Goal: Task Accomplishment & Management: Manage account settings

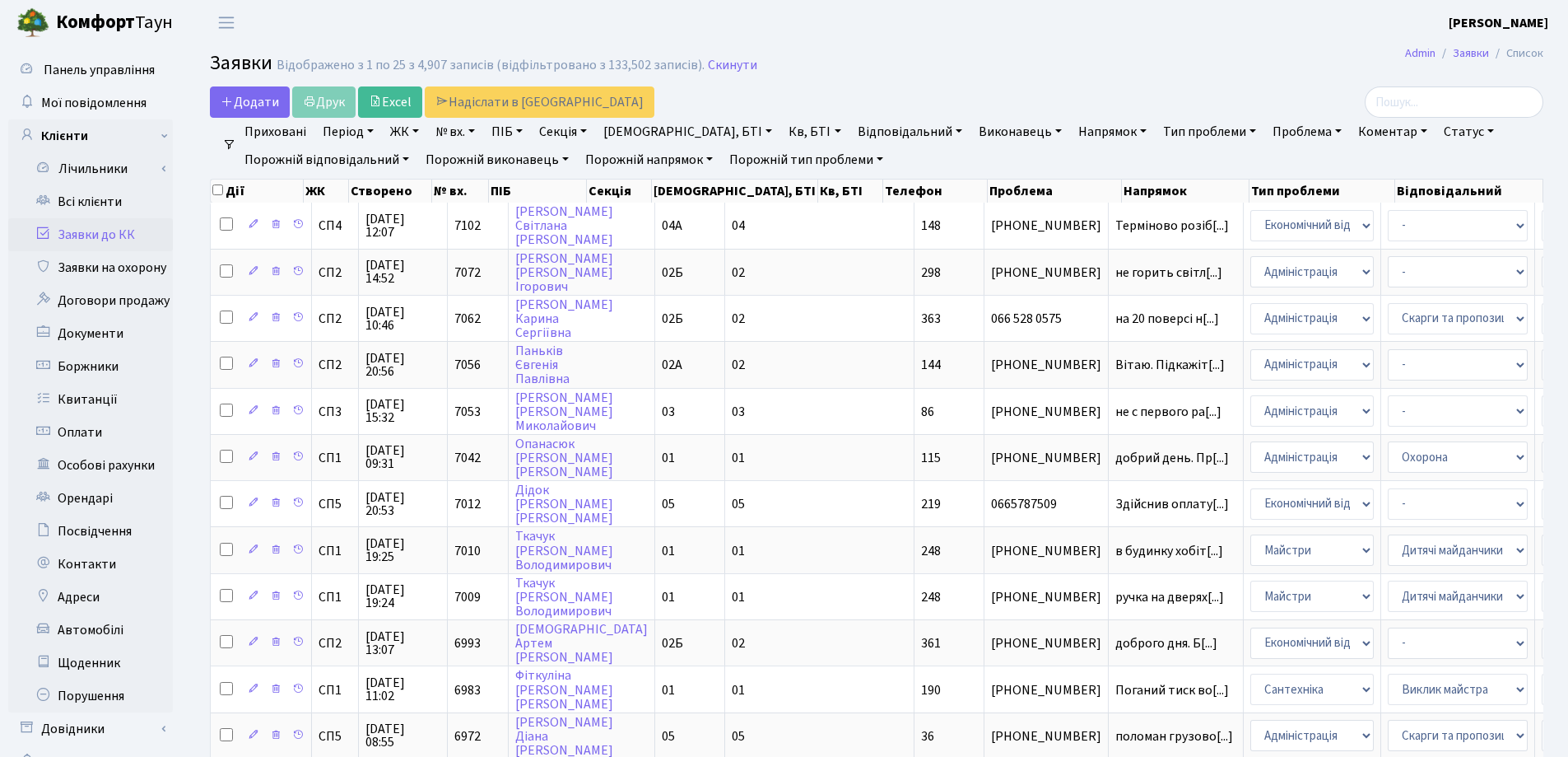
select select "25"
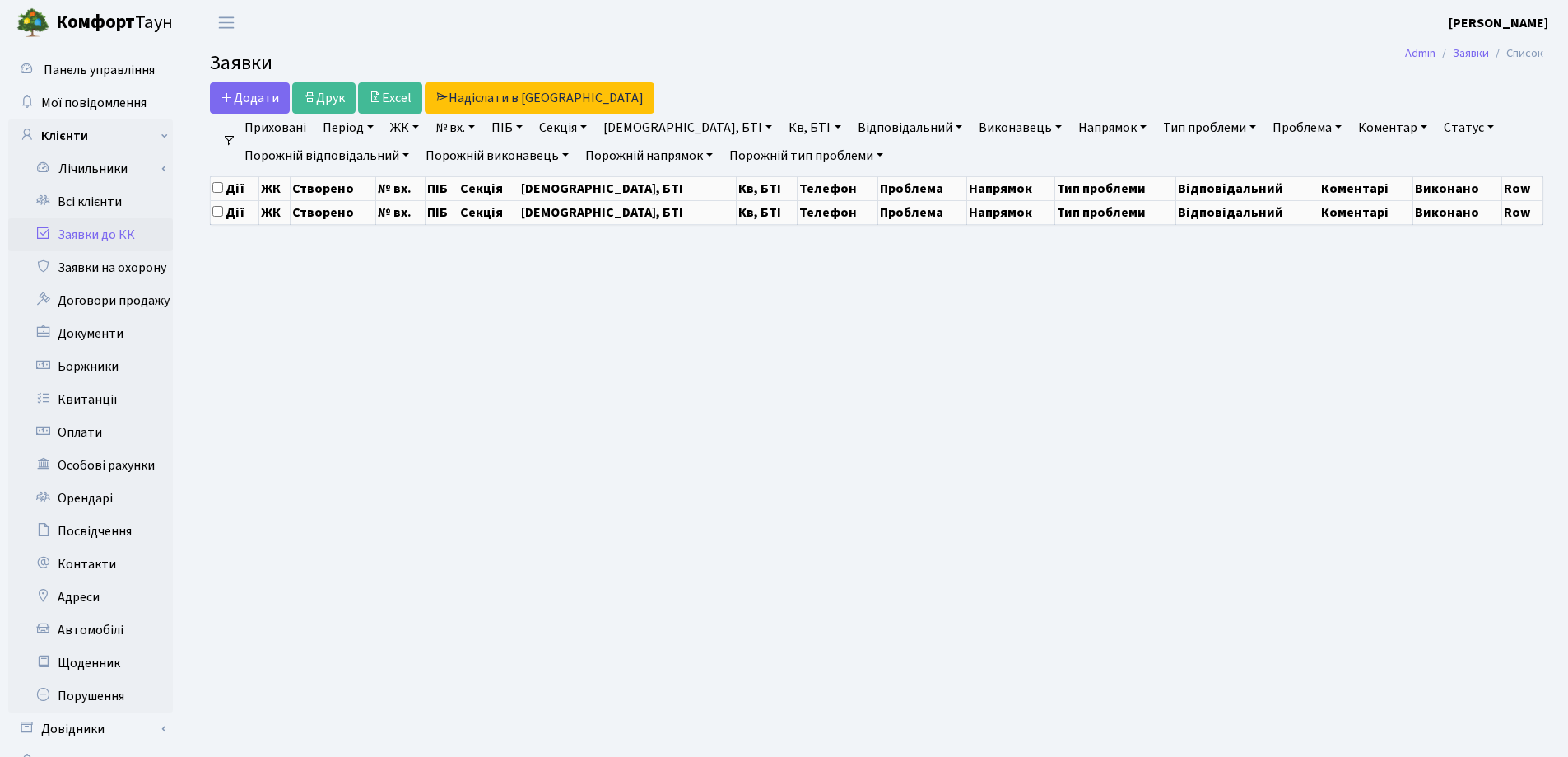
select select "25"
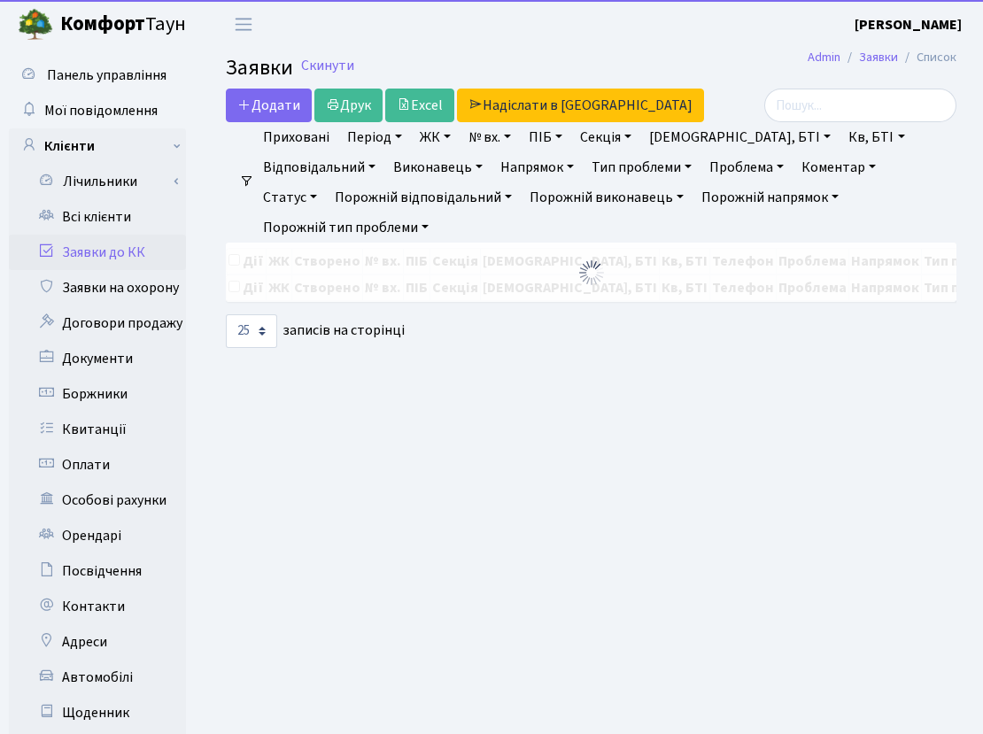
select select "25"
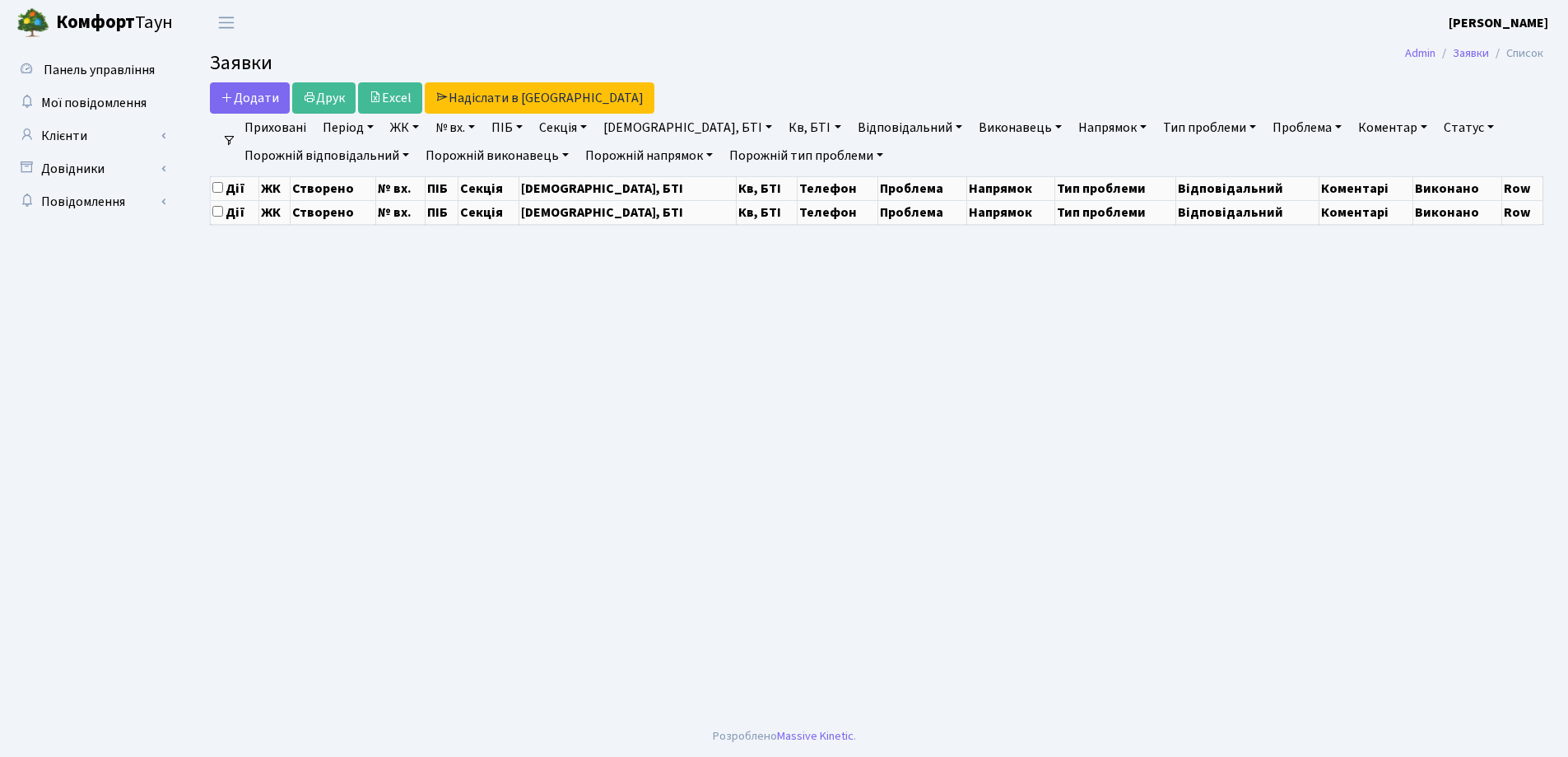
select select "25"
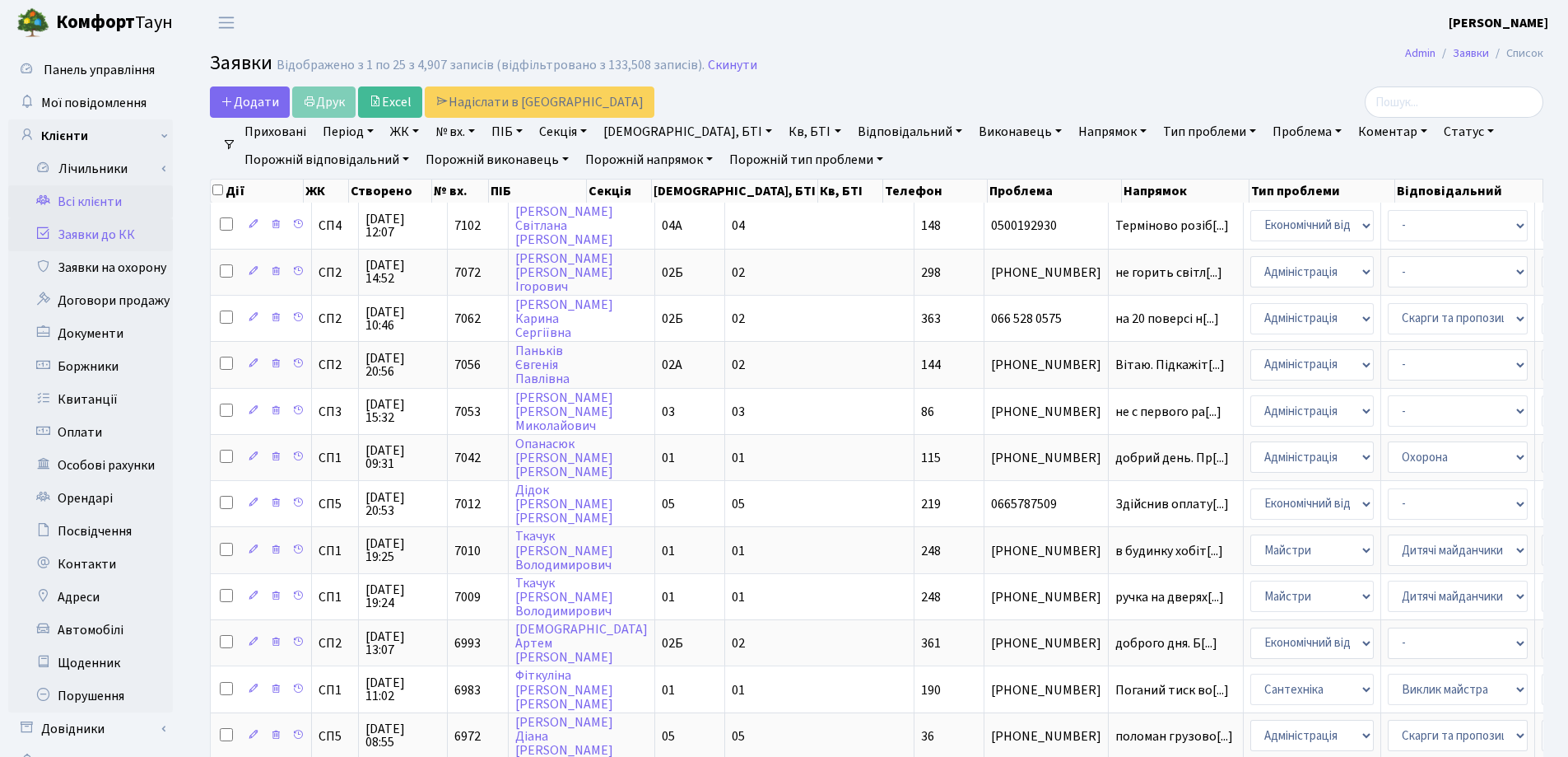
click at [82, 192] on link "Всі клієнти" at bounding box center [90, 201] width 165 height 33
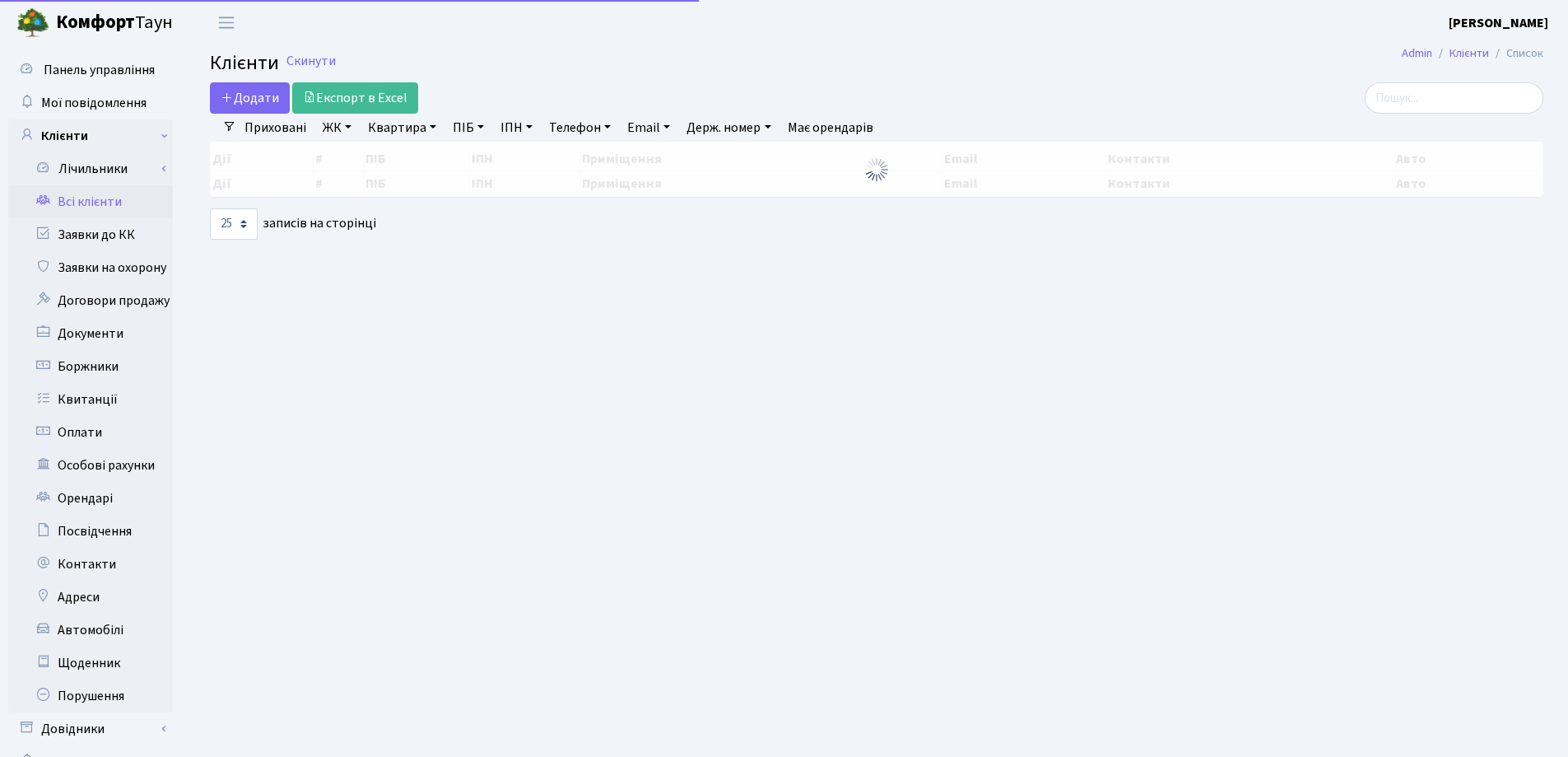
select select "25"
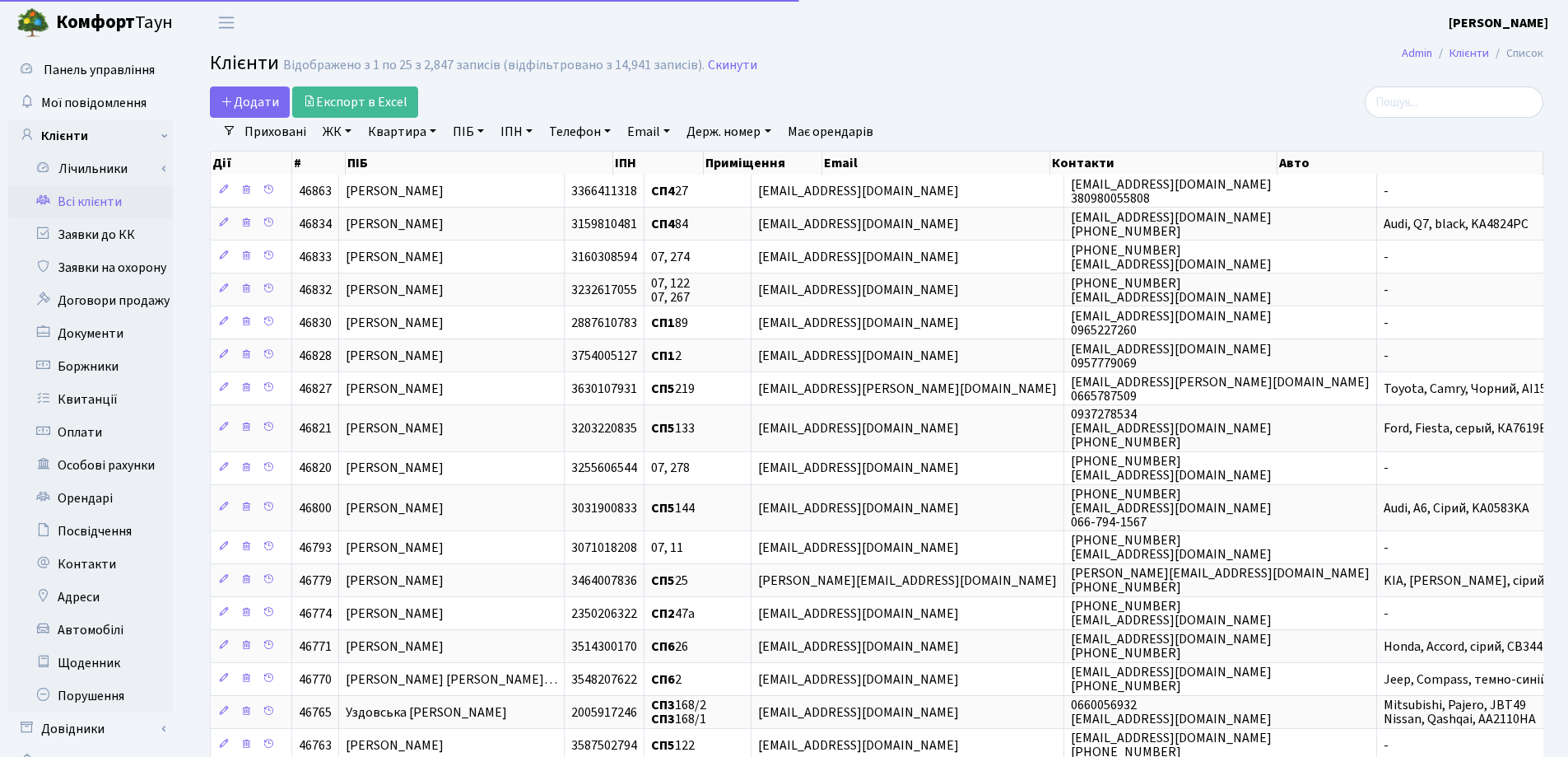
click at [432, 128] on link "Квартира" at bounding box center [402, 132] width 82 height 28
type input "56"
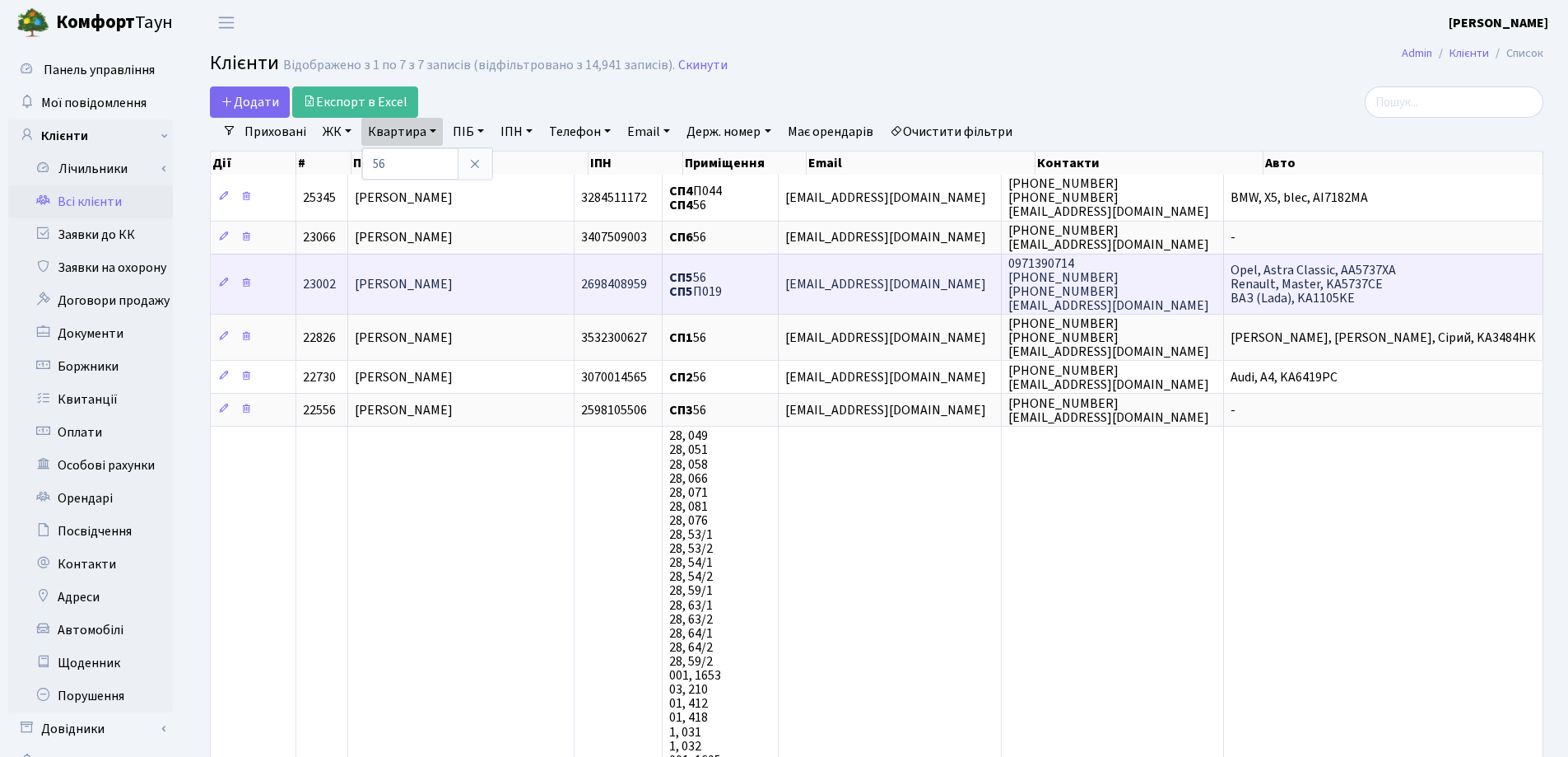
click at [519, 294] on td "[PERSON_NAME]" at bounding box center [462, 284] width 227 height 60
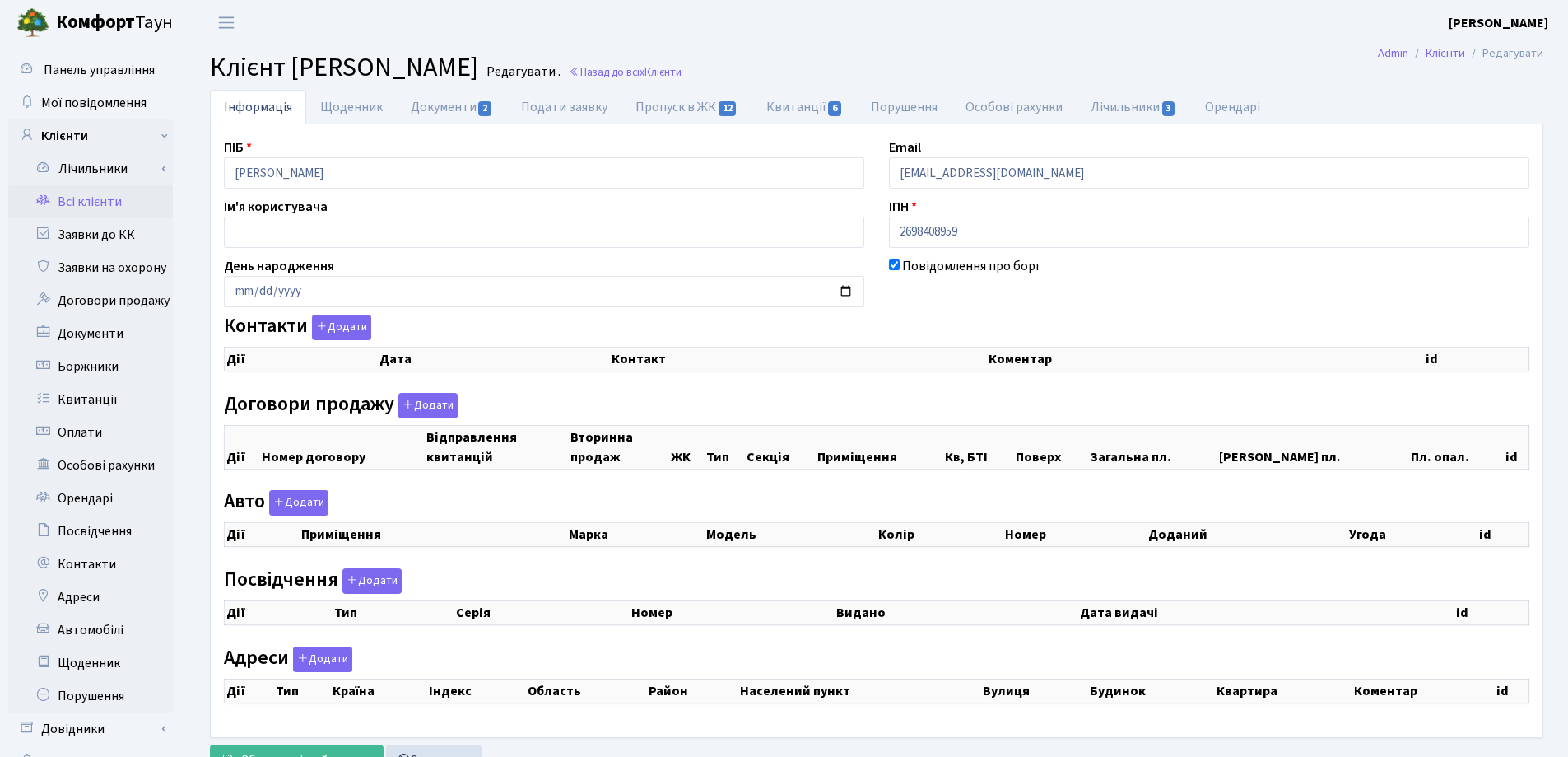
checkbox input "true"
select select "25"
checkbox input "true"
select select "25"
checkbox input "true"
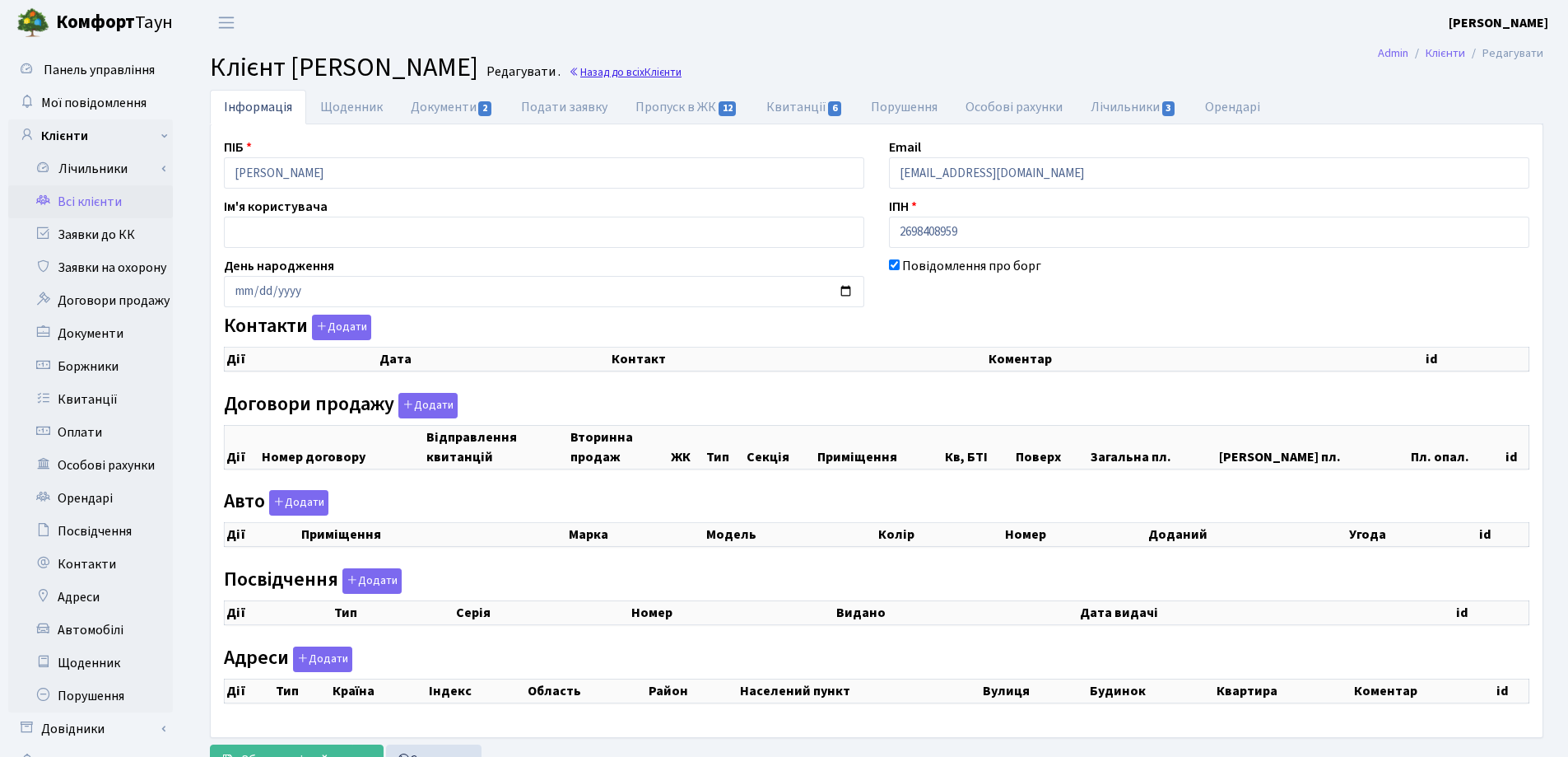
select select "25"
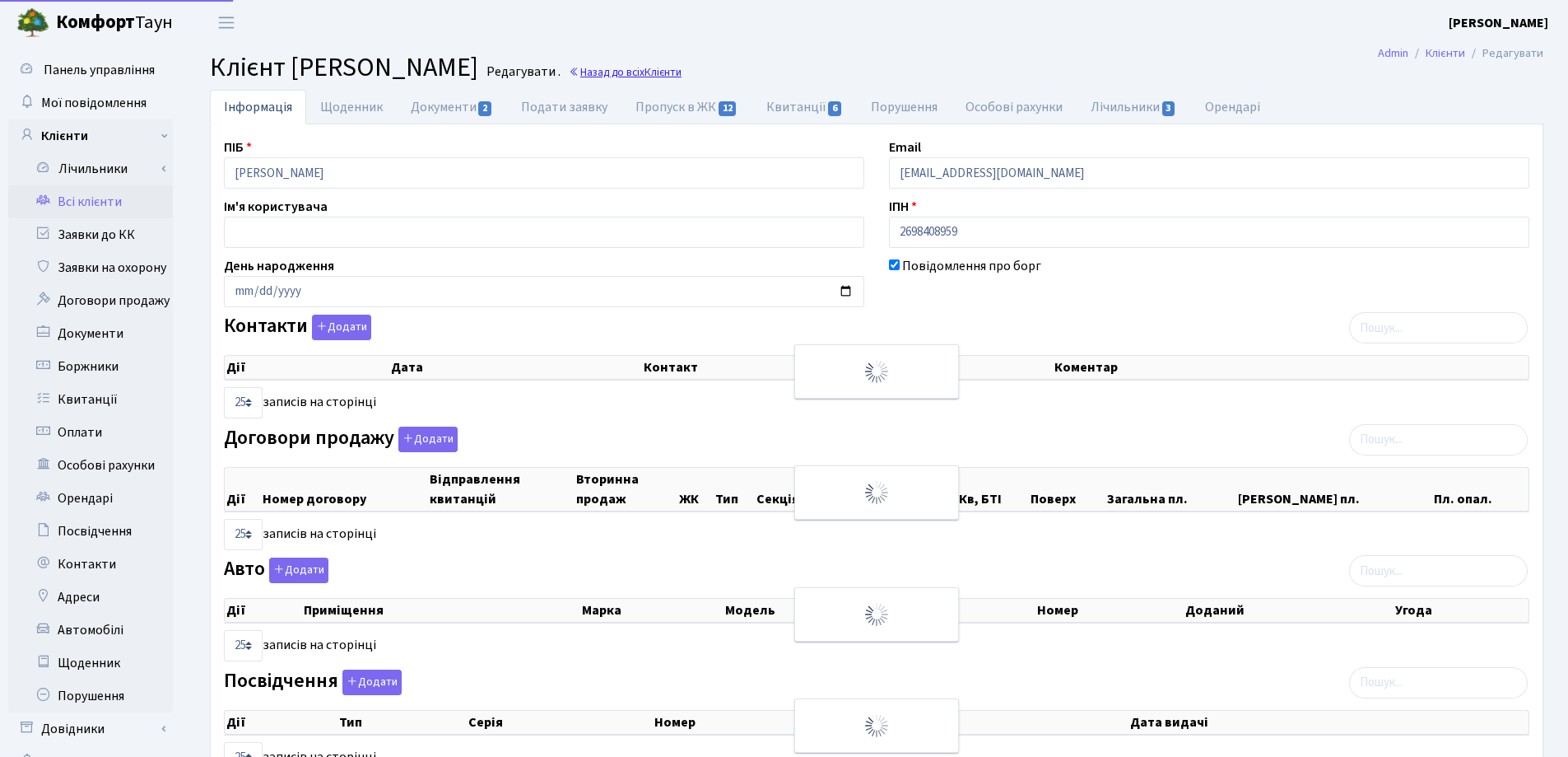
click at [681, 75] on link "Назад до всіх Клієнти" at bounding box center [625, 72] width 112 height 16
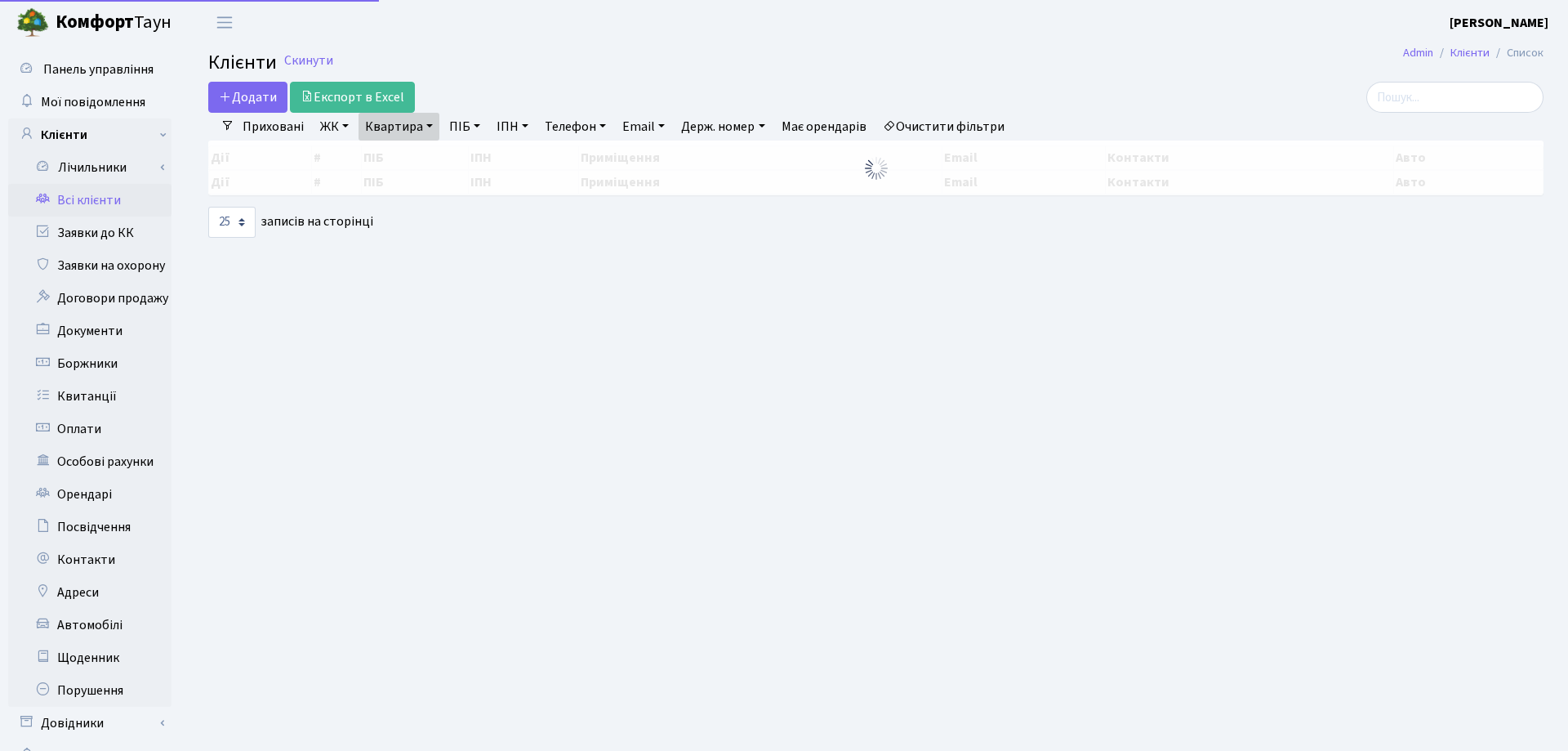
select select "25"
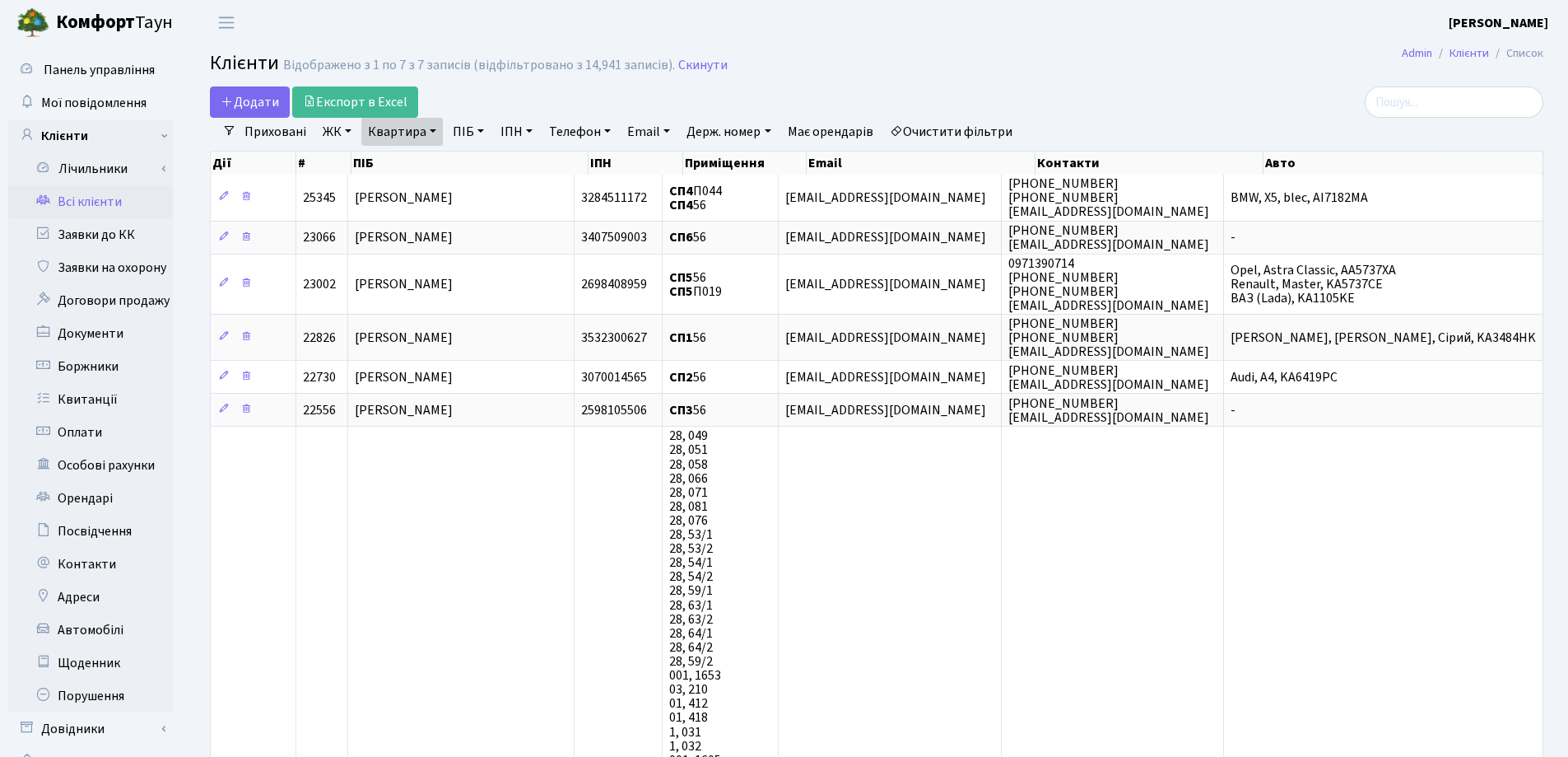
click at [435, 130] on link "Квартира" at bounding box center [402, 132] width 82 height 28
click at [476, 165] on icon at bounding box center [475, 164] width 13 height 13
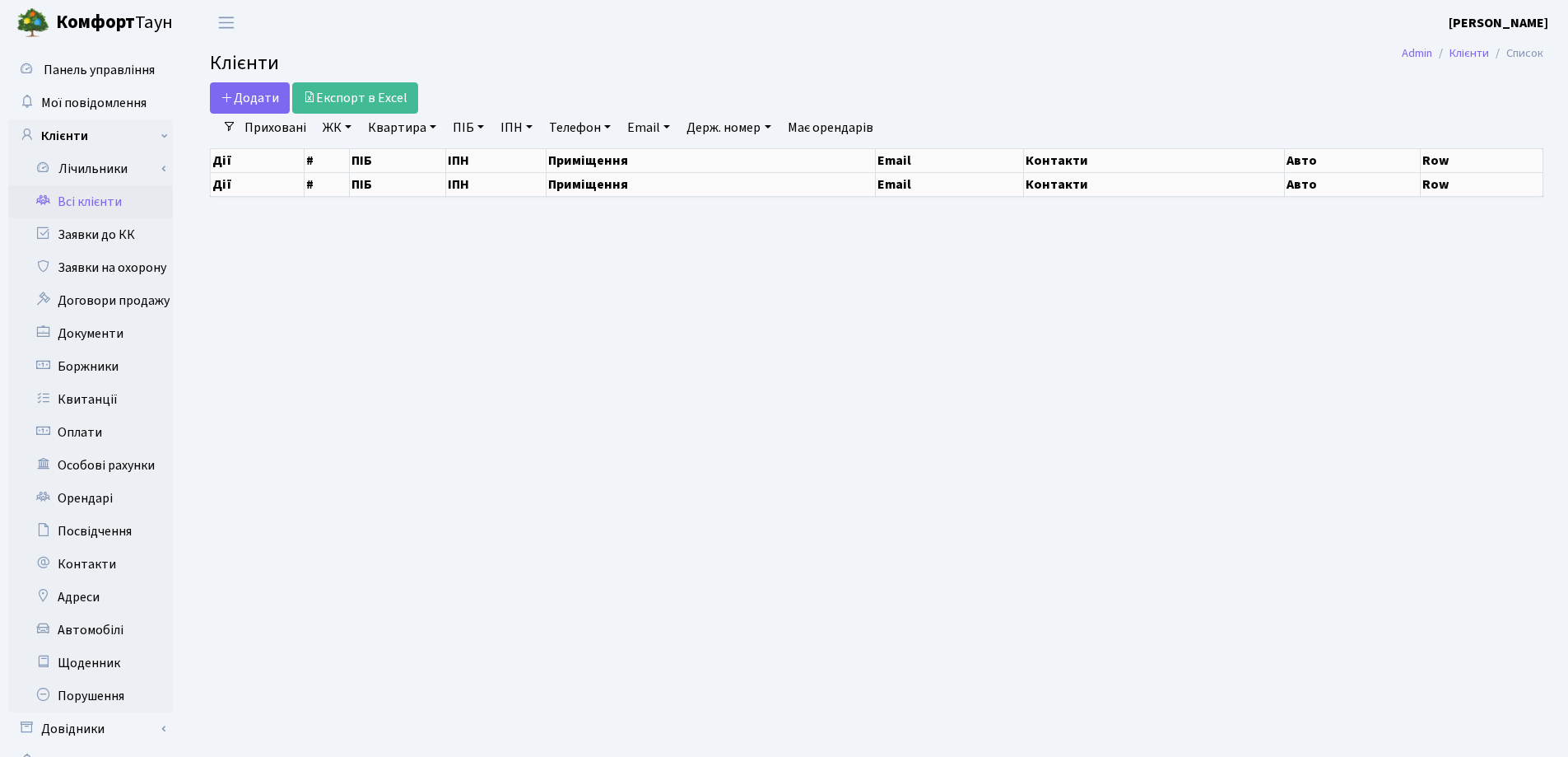
select select "25"
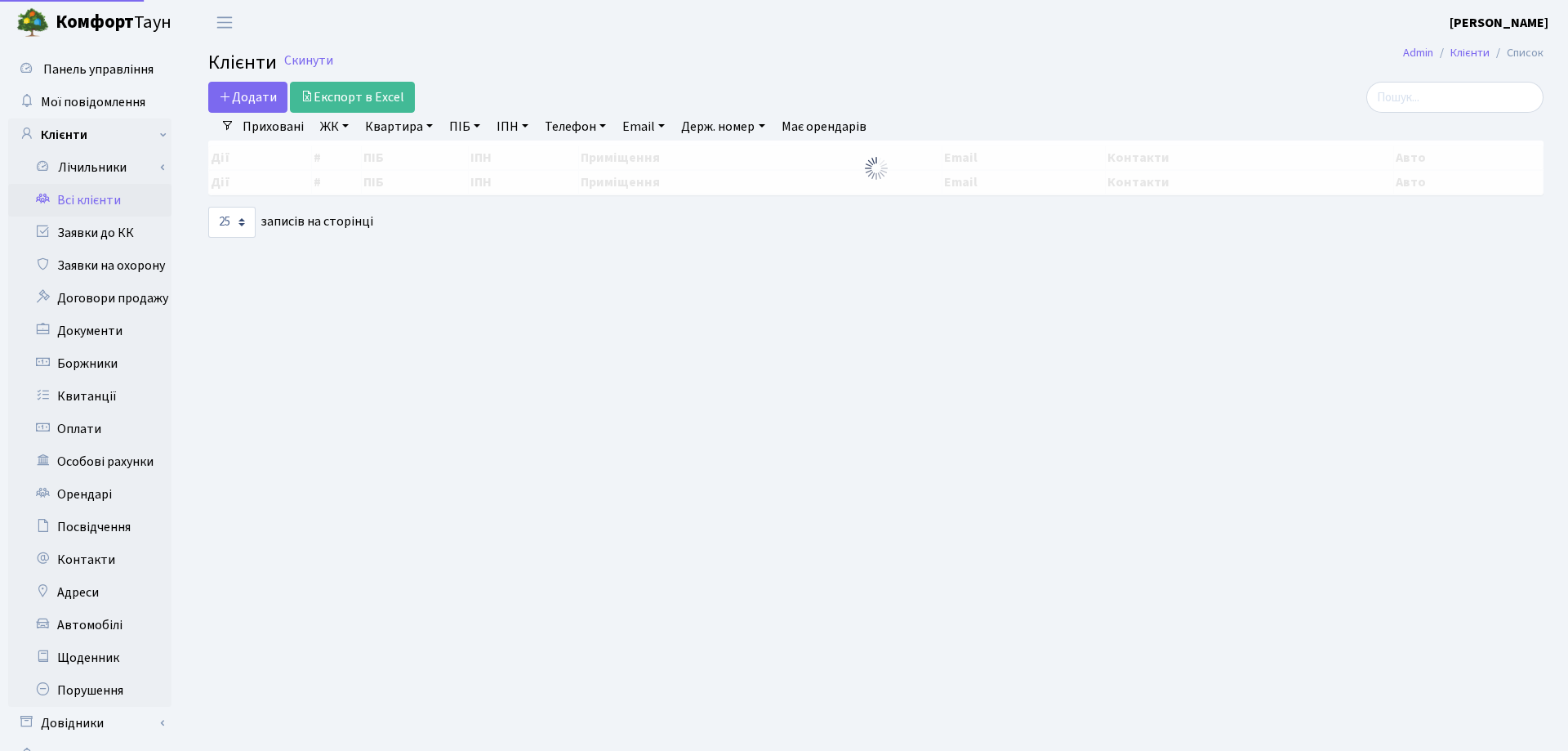
select select "25"
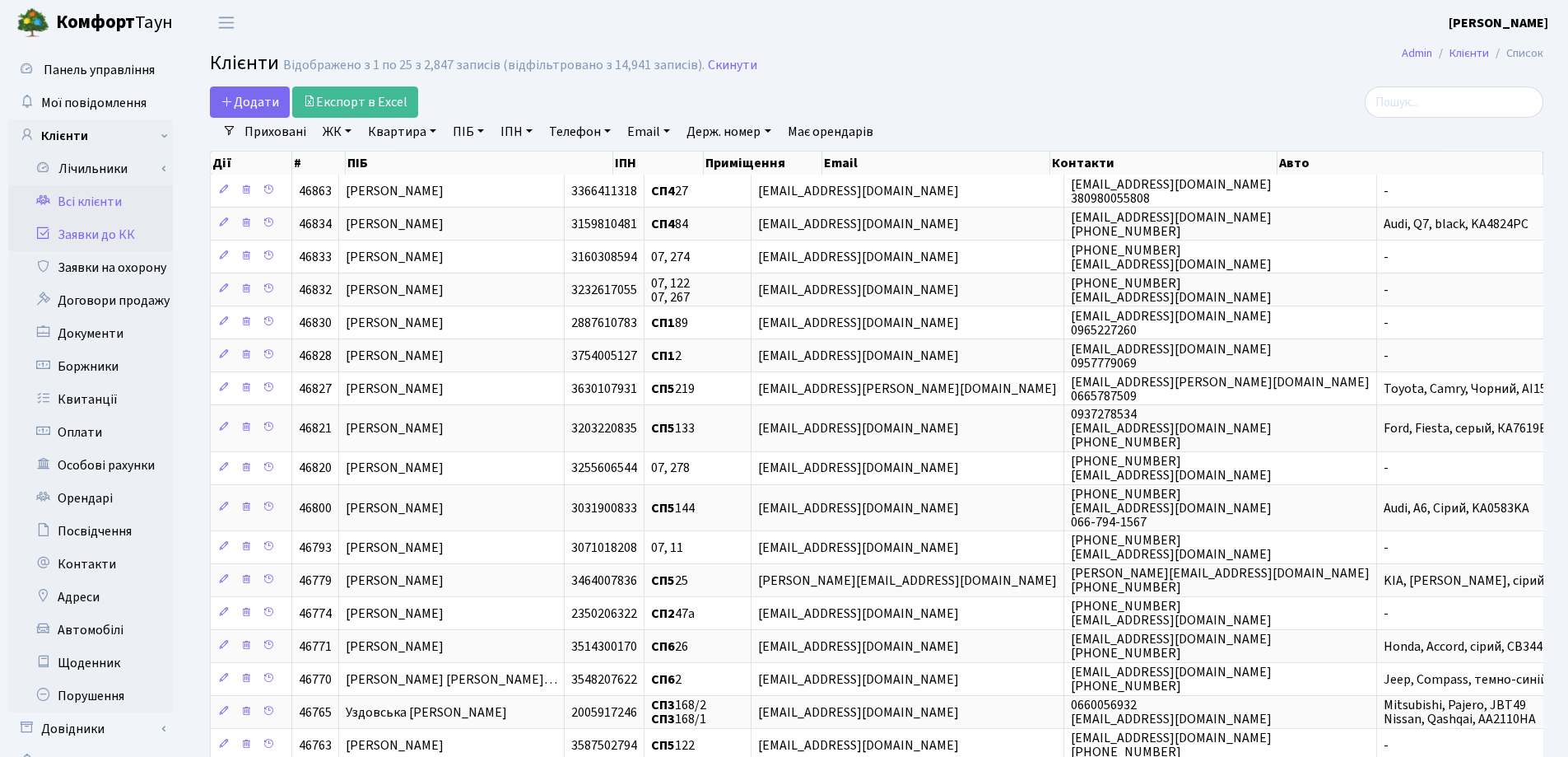
click at [99, 234] on link "Заявки до КК" at bounding box center [90, 234] width 165 height 33
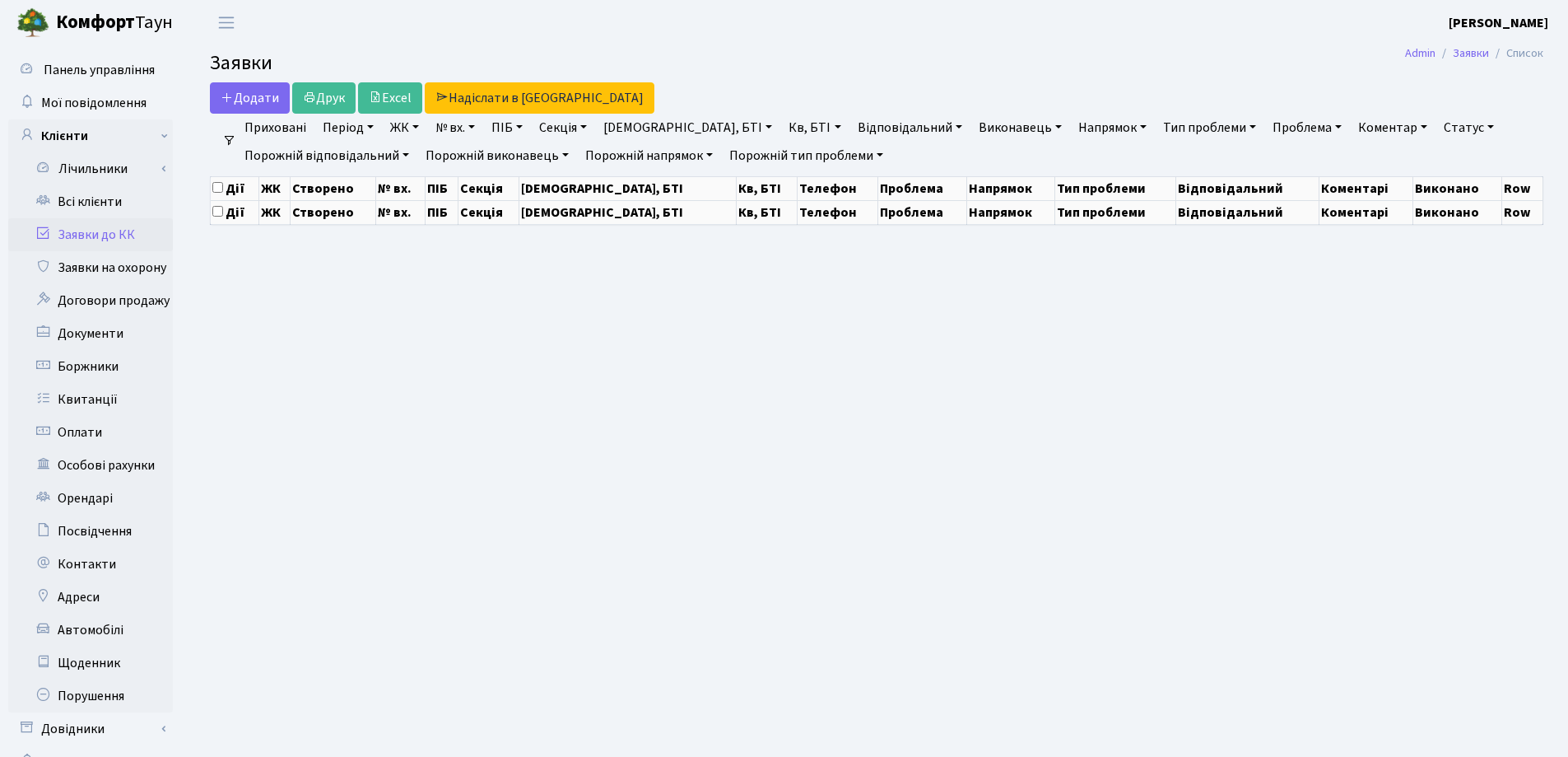
select select "25"
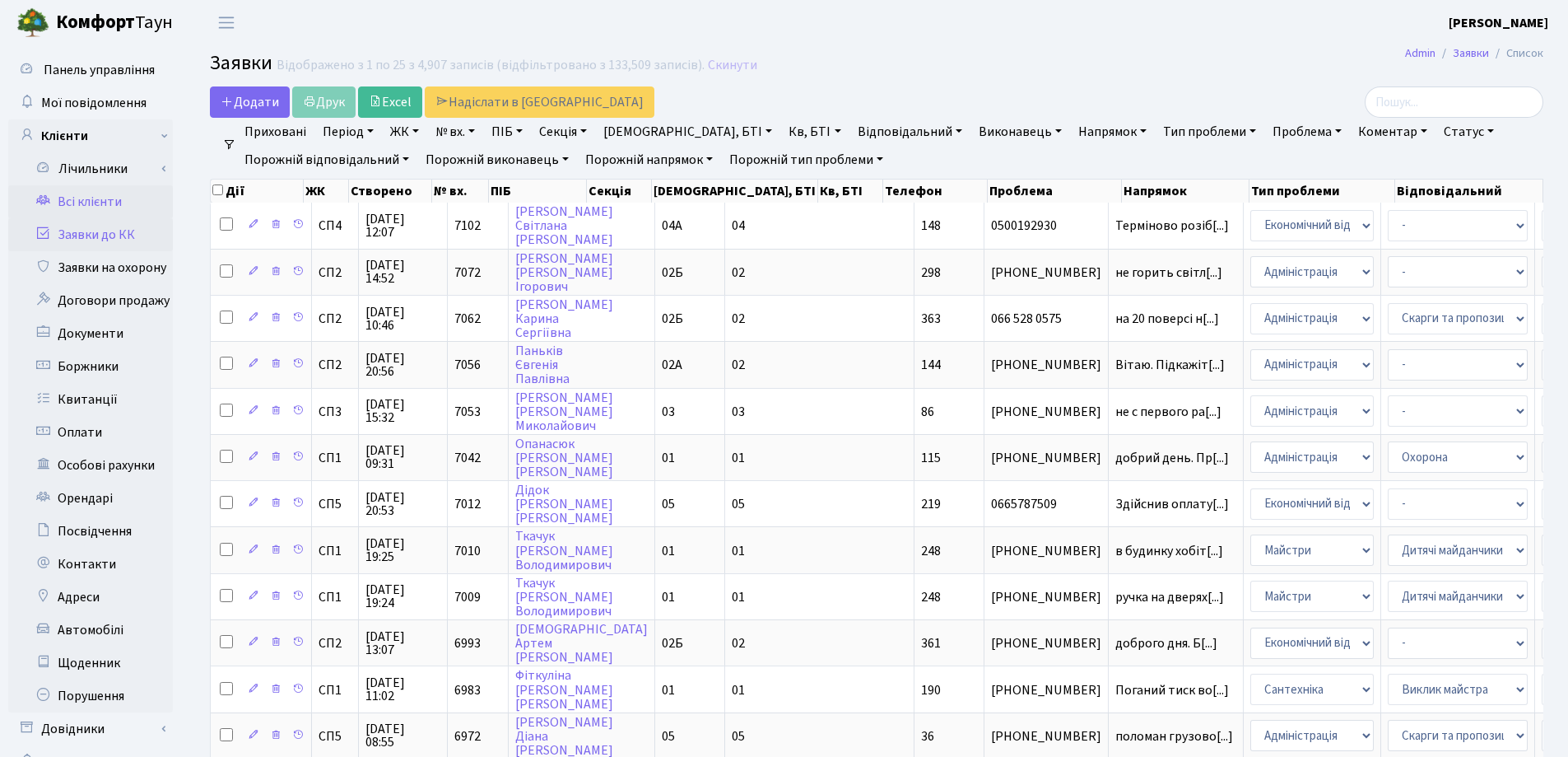
click at [85, 204] on link "Всі клієнти" at bounding box center [90, 201] width 165 height 33
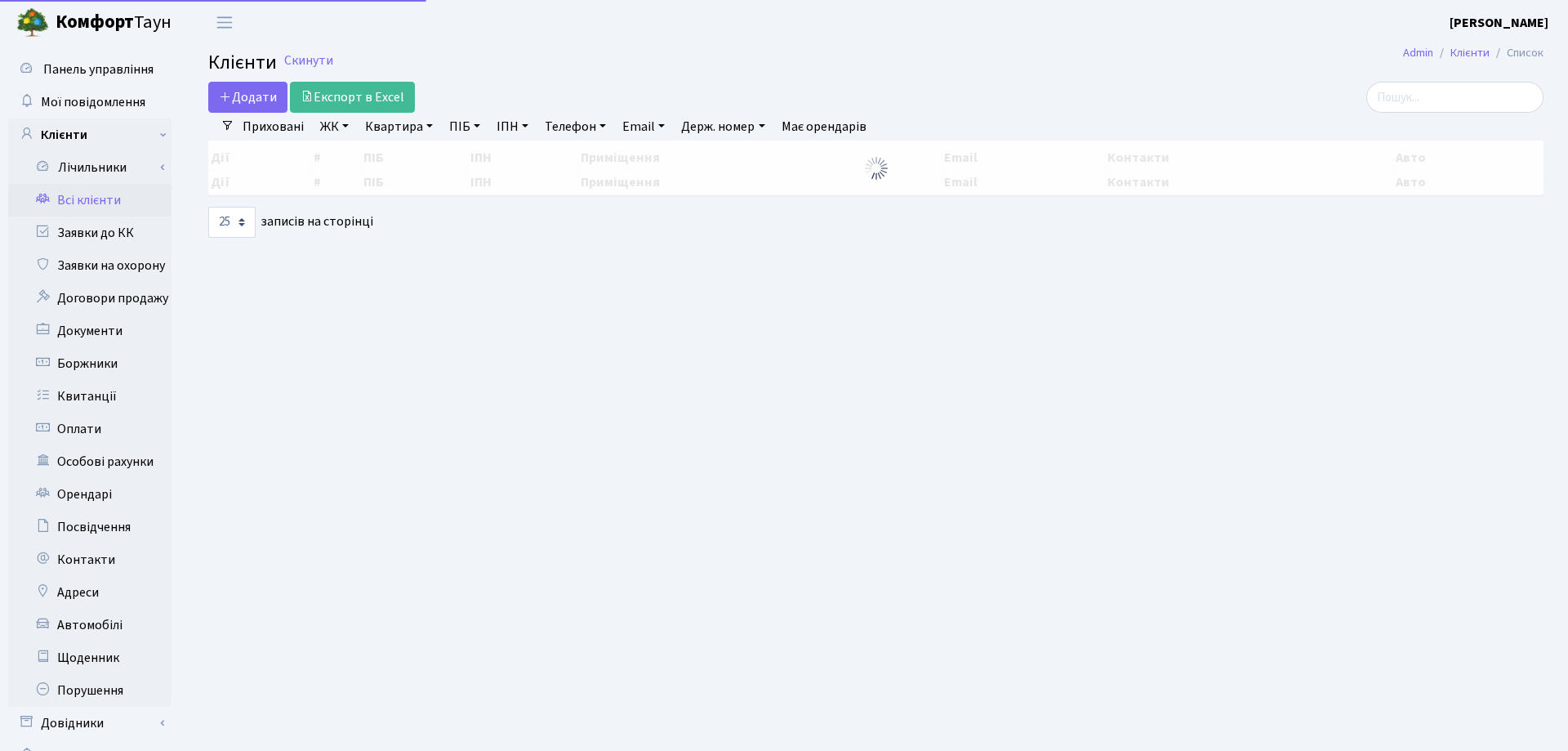
select select "25"
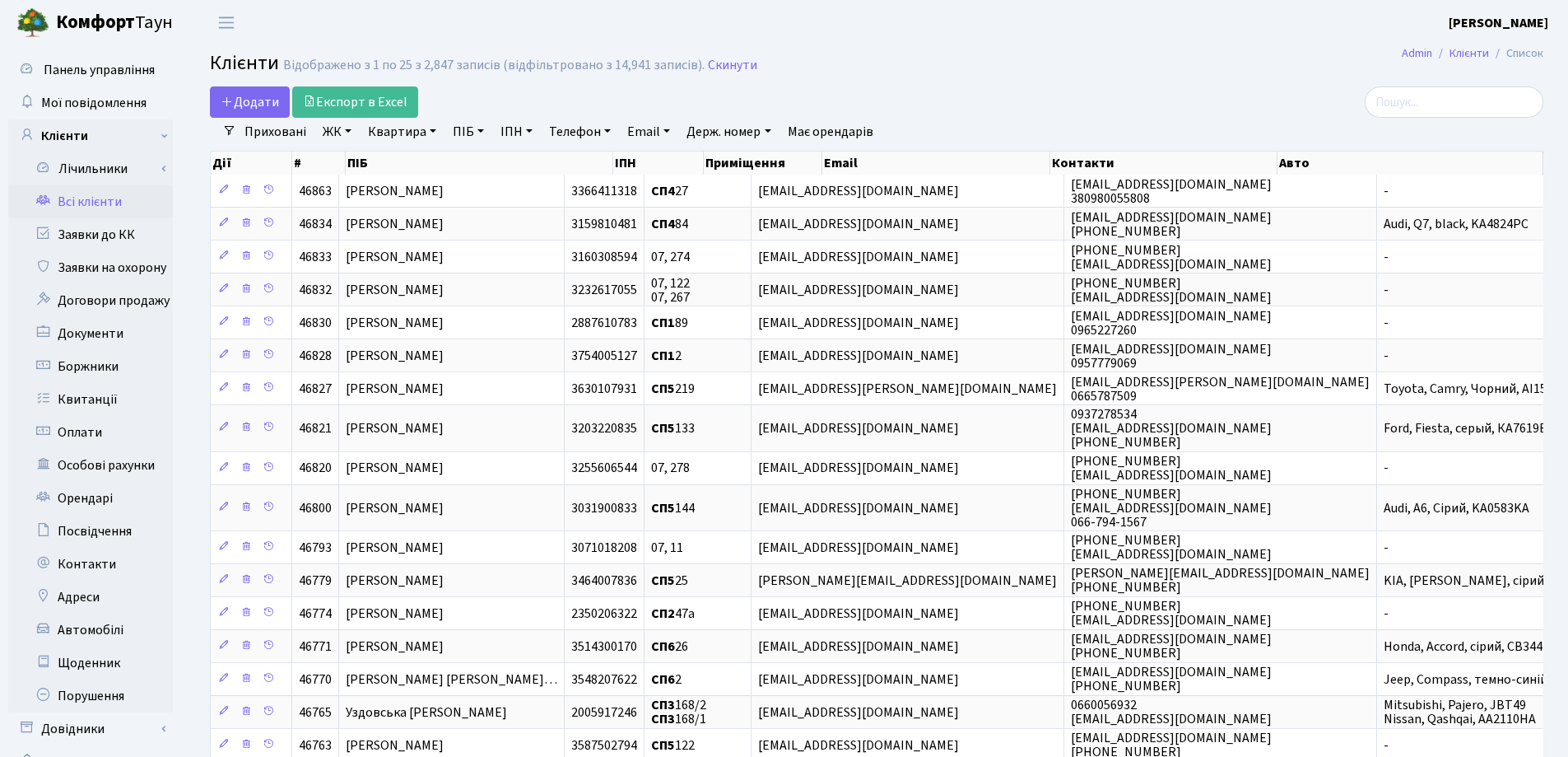
click at [435, 129] on link "Квартира" at bounding box center [402, 132] width 82 height 28
type input "188"
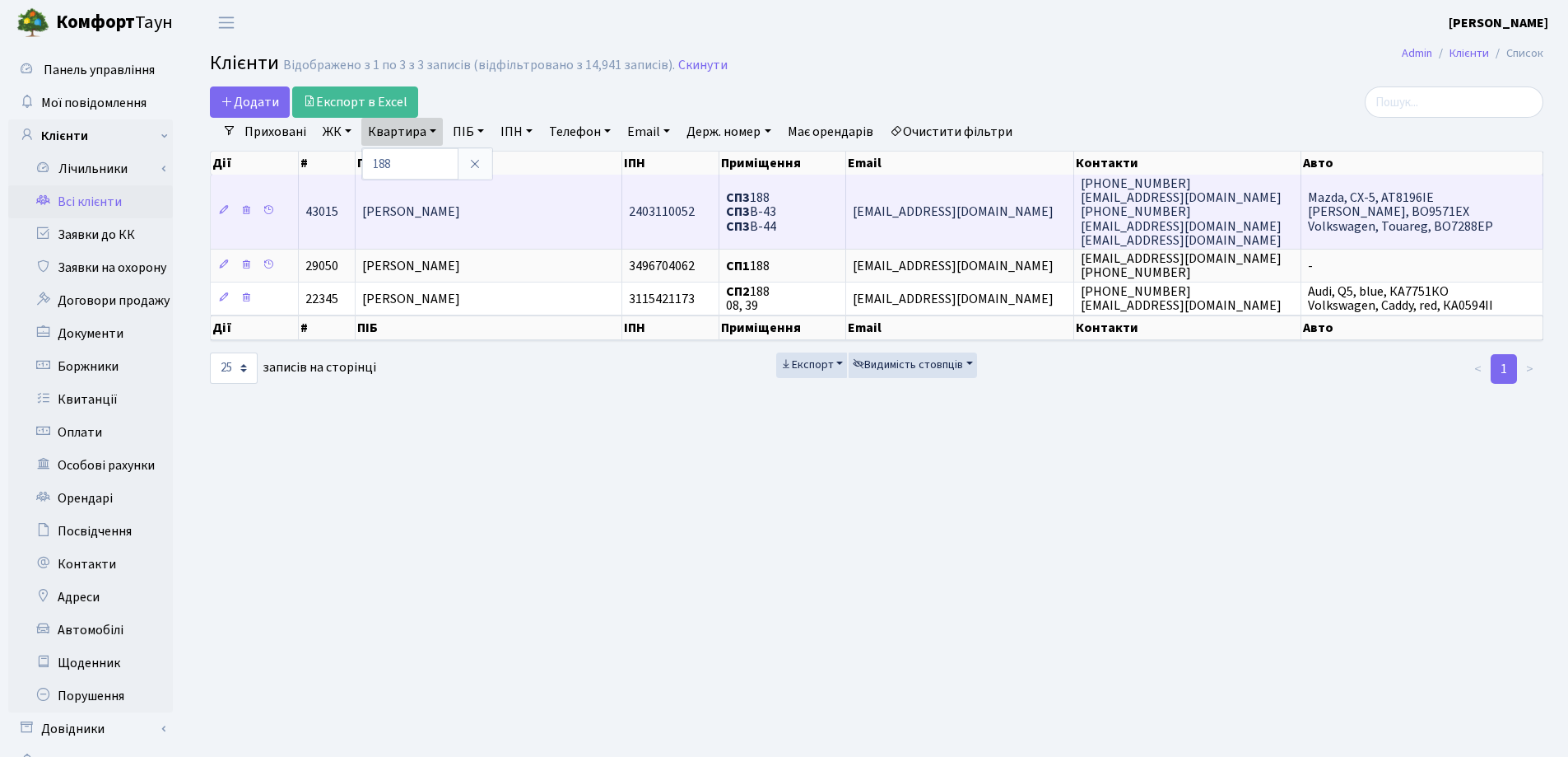
click at [460, 213] on span "[PERSON_NAME]" at bounding box center [411, 212] width 98 height 18
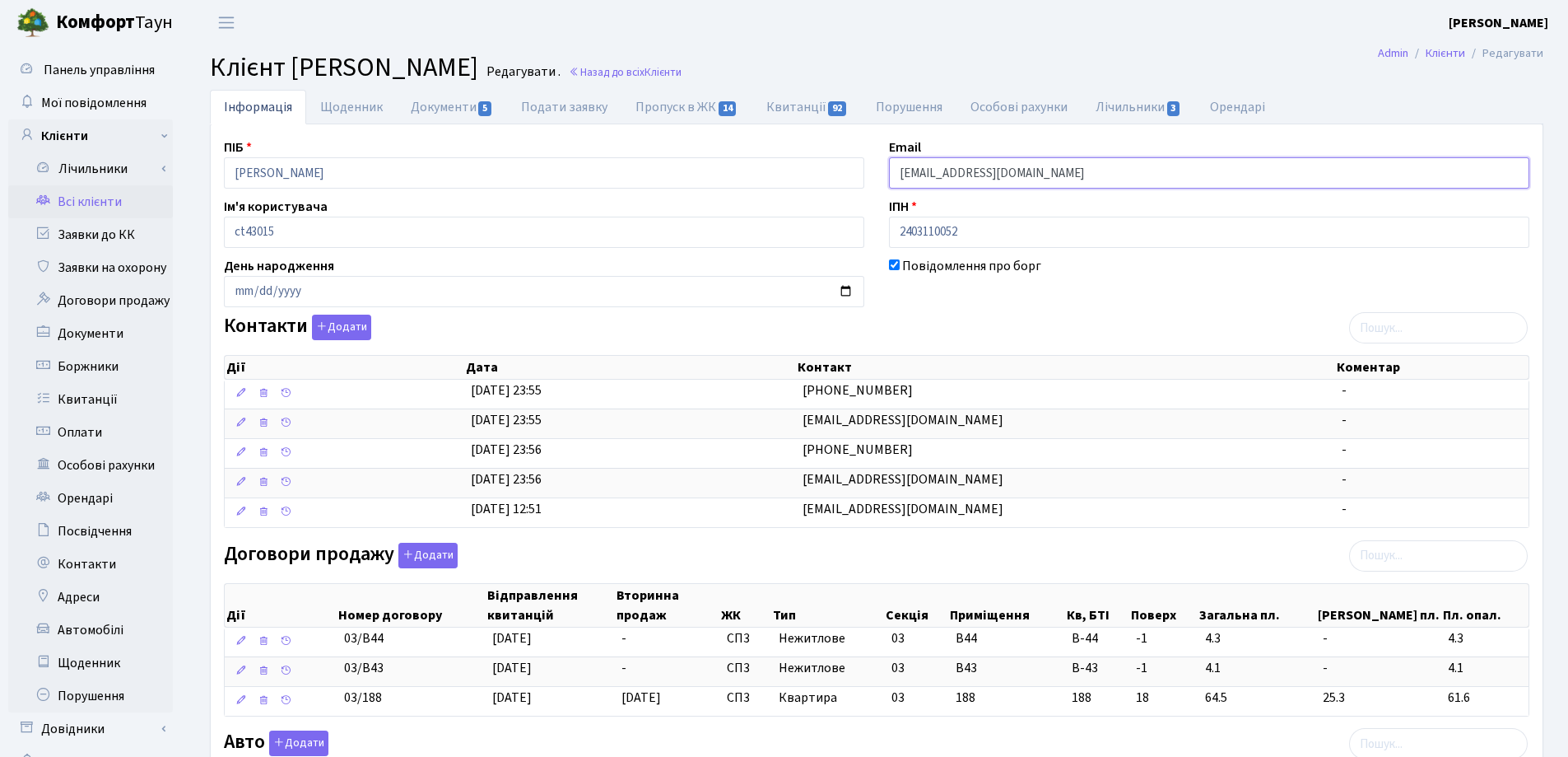
click at [1080, 177] on input "[EMAIL_ADDRESS][DOMAIN_NAME]" at bounding box center [1208, 173] width 640 height 32
type input "k"
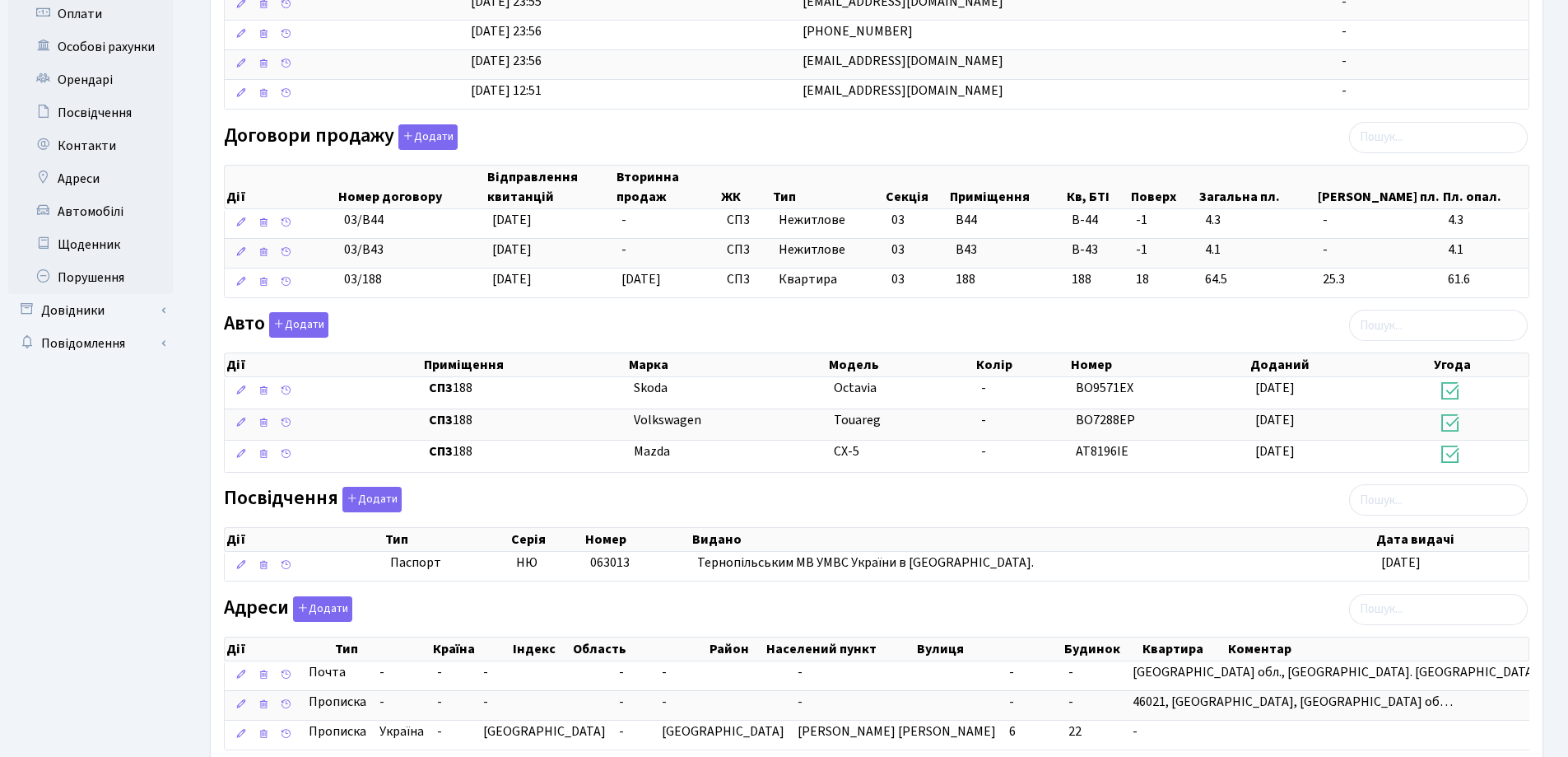
scroll to position [527, 0]
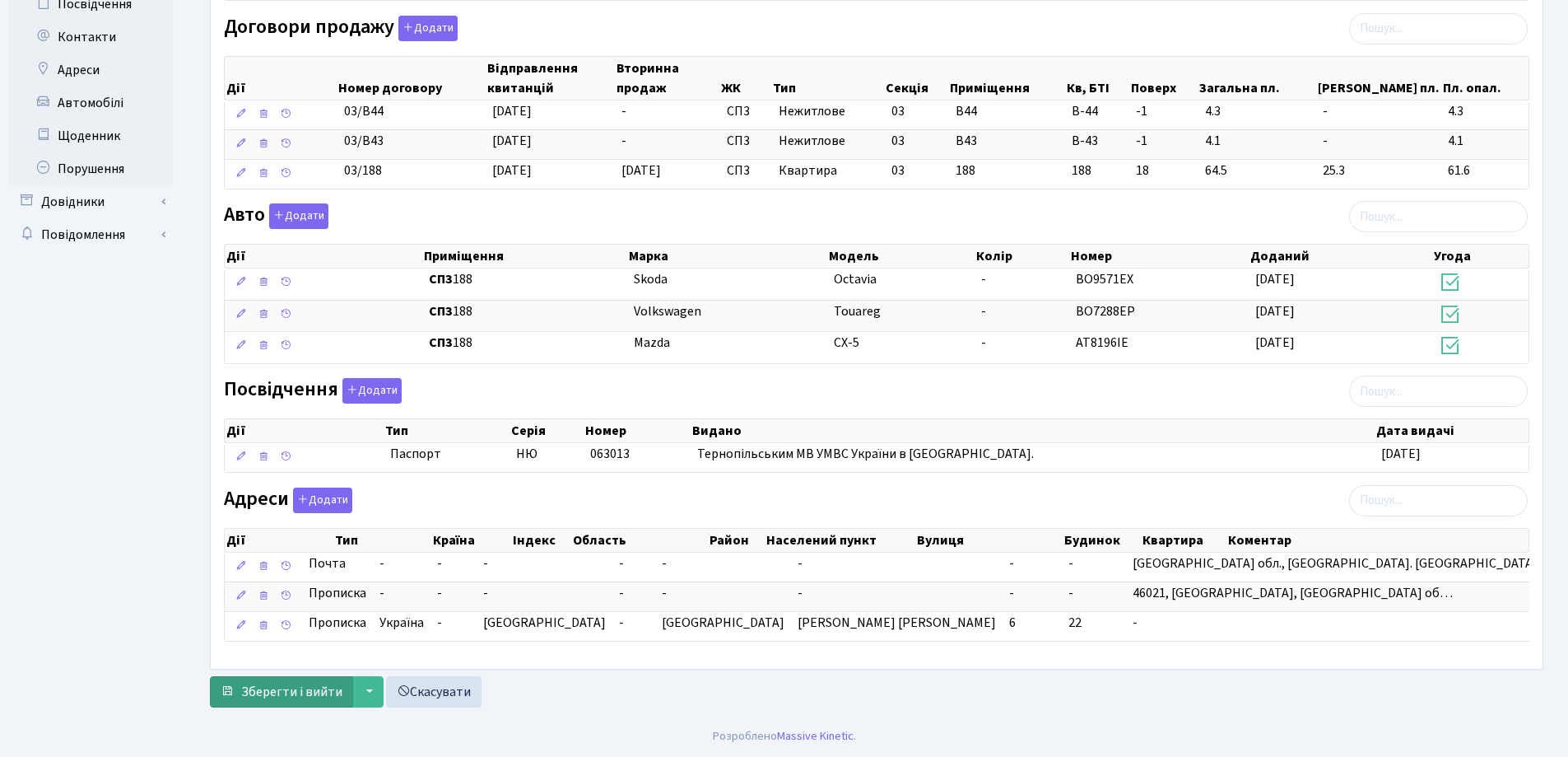
type input "[EMAIL_ADDRESS][DOMAIN_NAME]"
click at [291, 690] on span "Зберегти і вийти" at bounding box center [291, 691] width 101 height 18
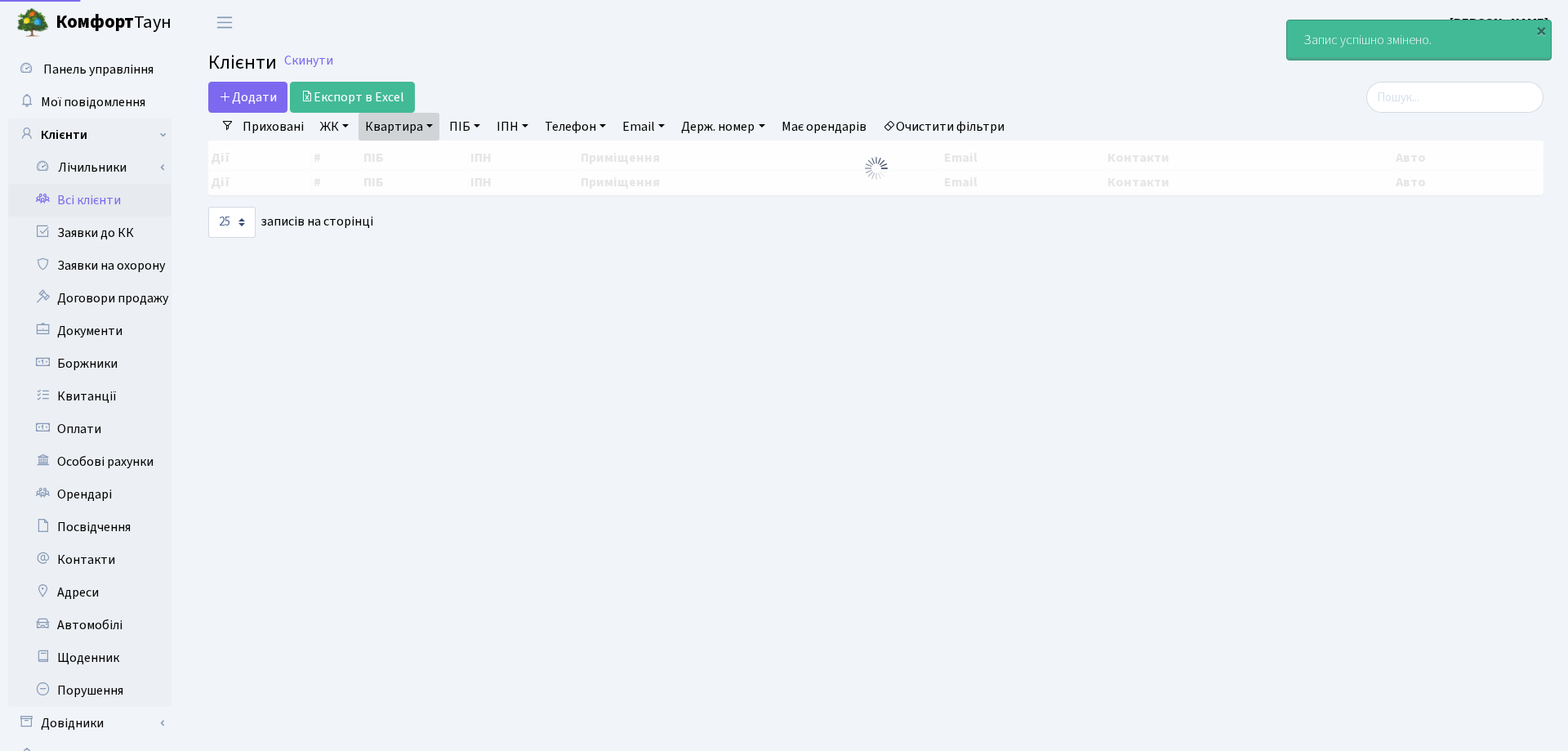
select select "25"
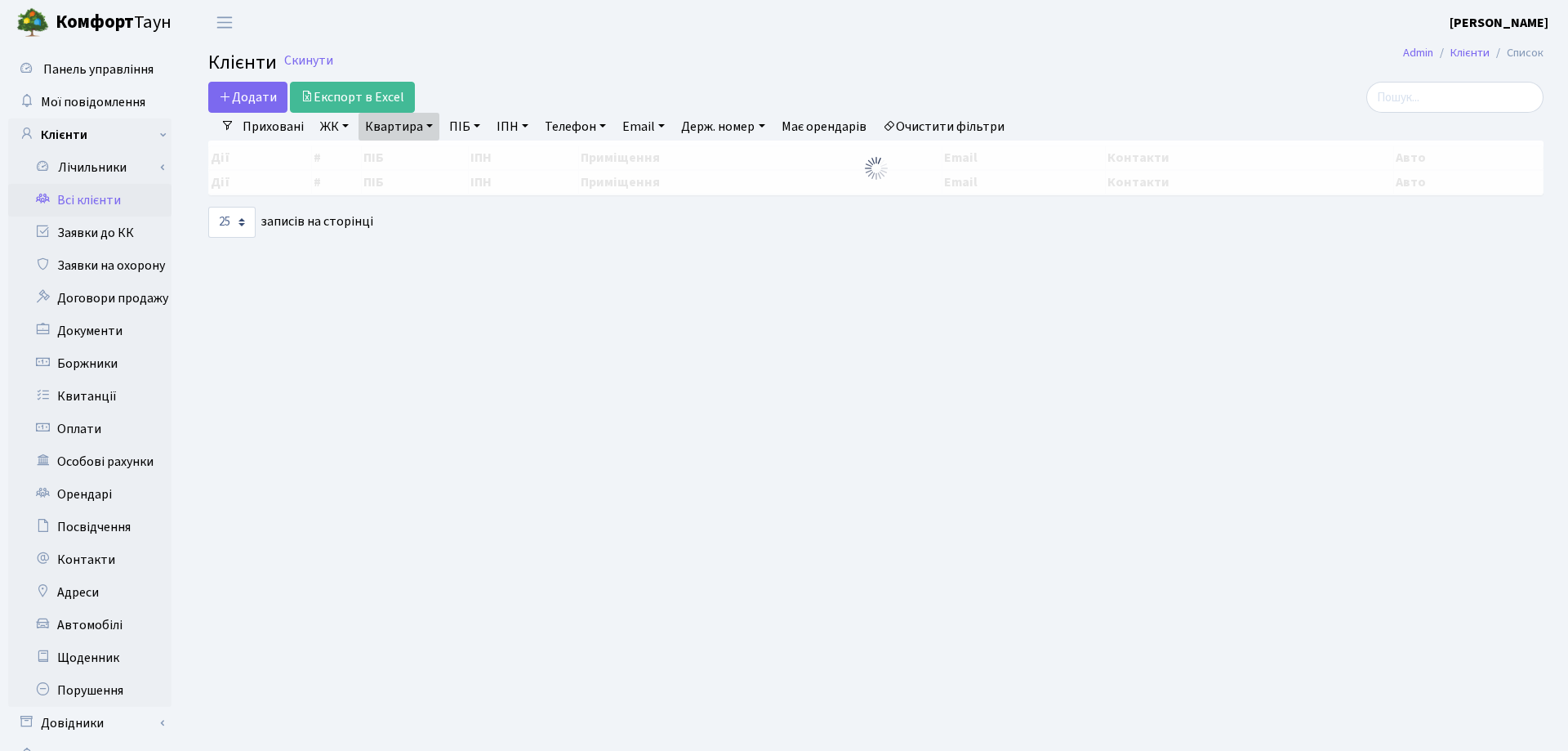
select select "25"
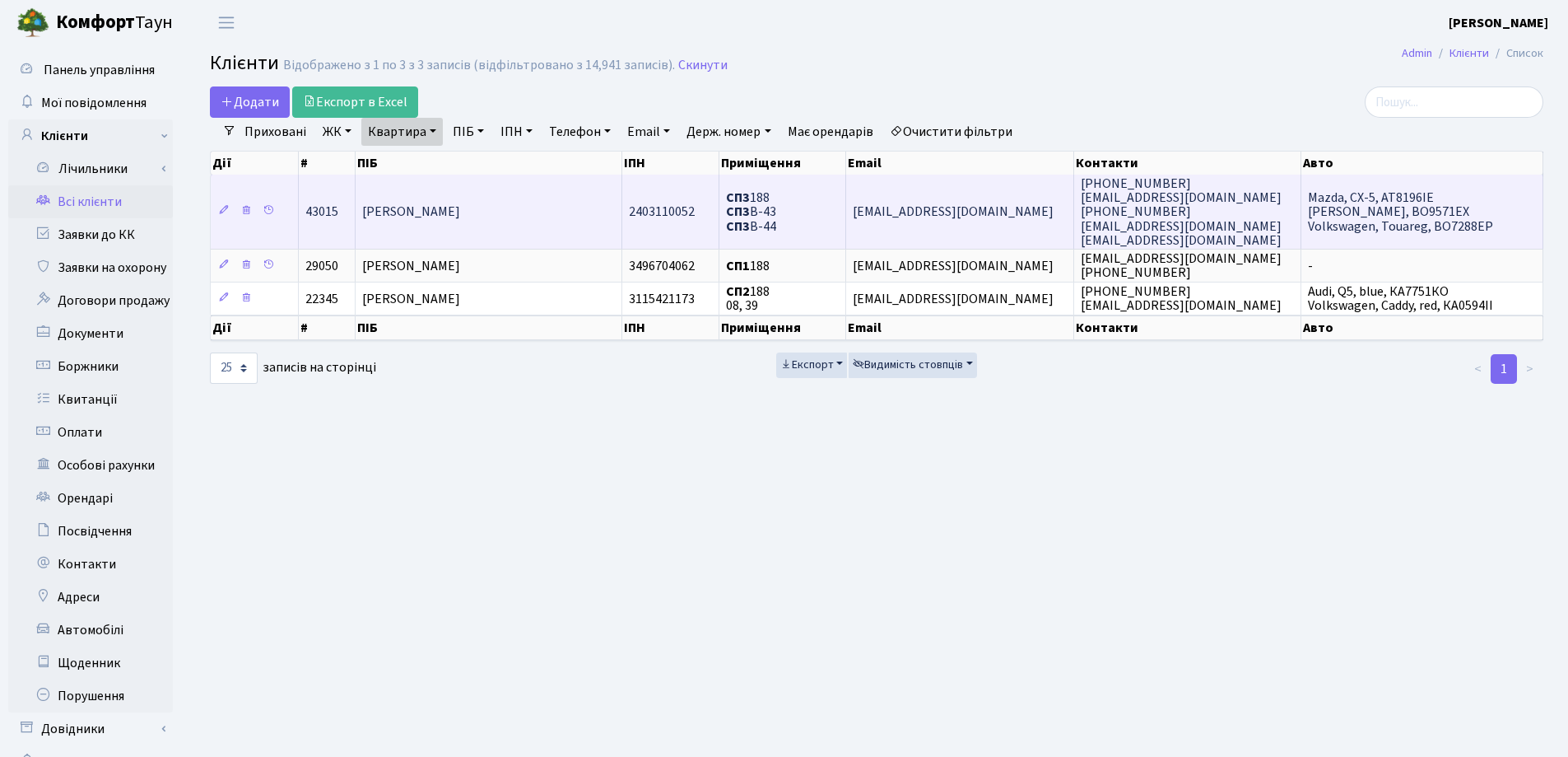
click at [399, 205] on span "[PERSON_NAME]" at bounding box center [411, 212] width 98 height 18
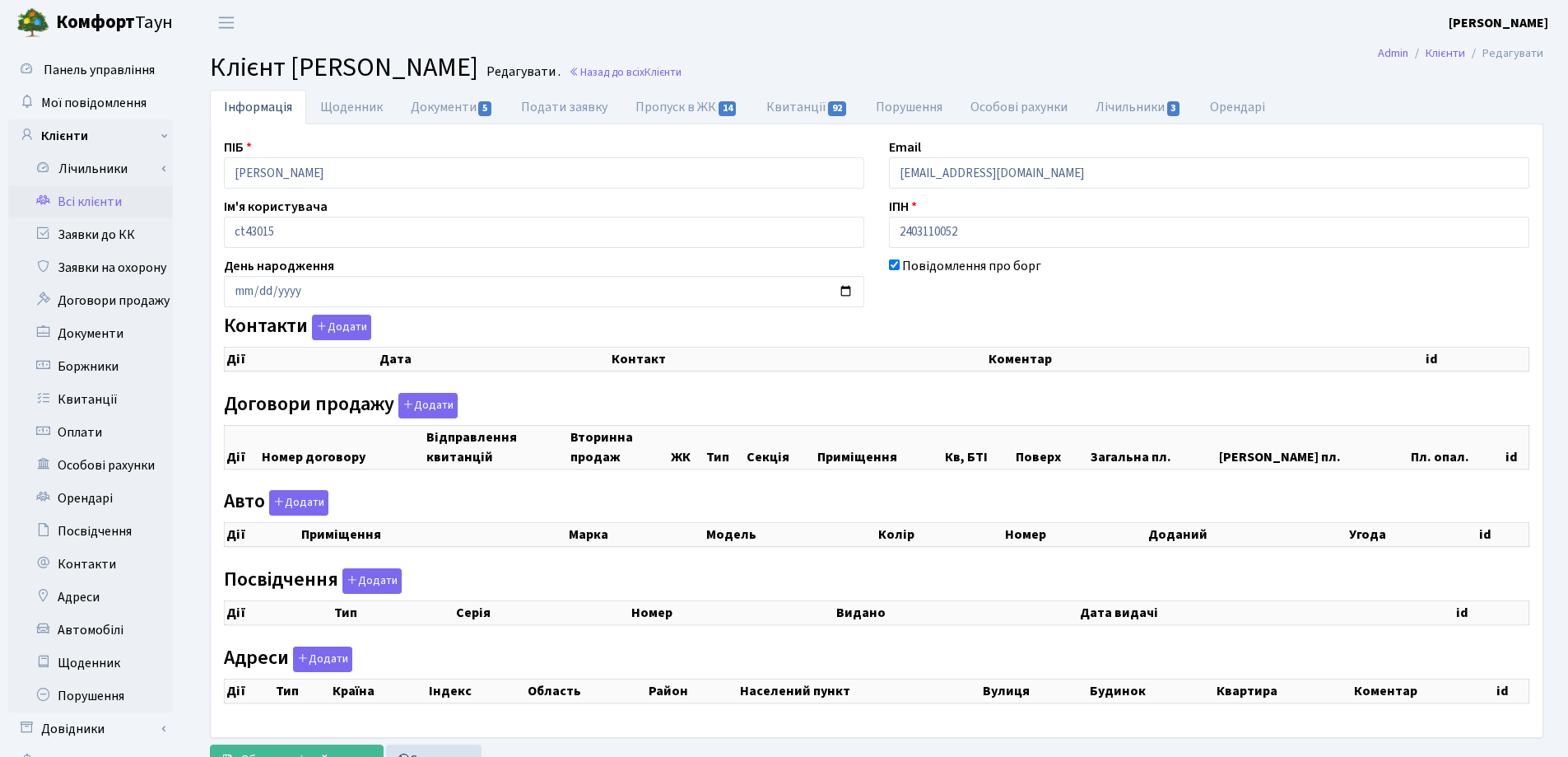
checkbox input "true"
select select "25"
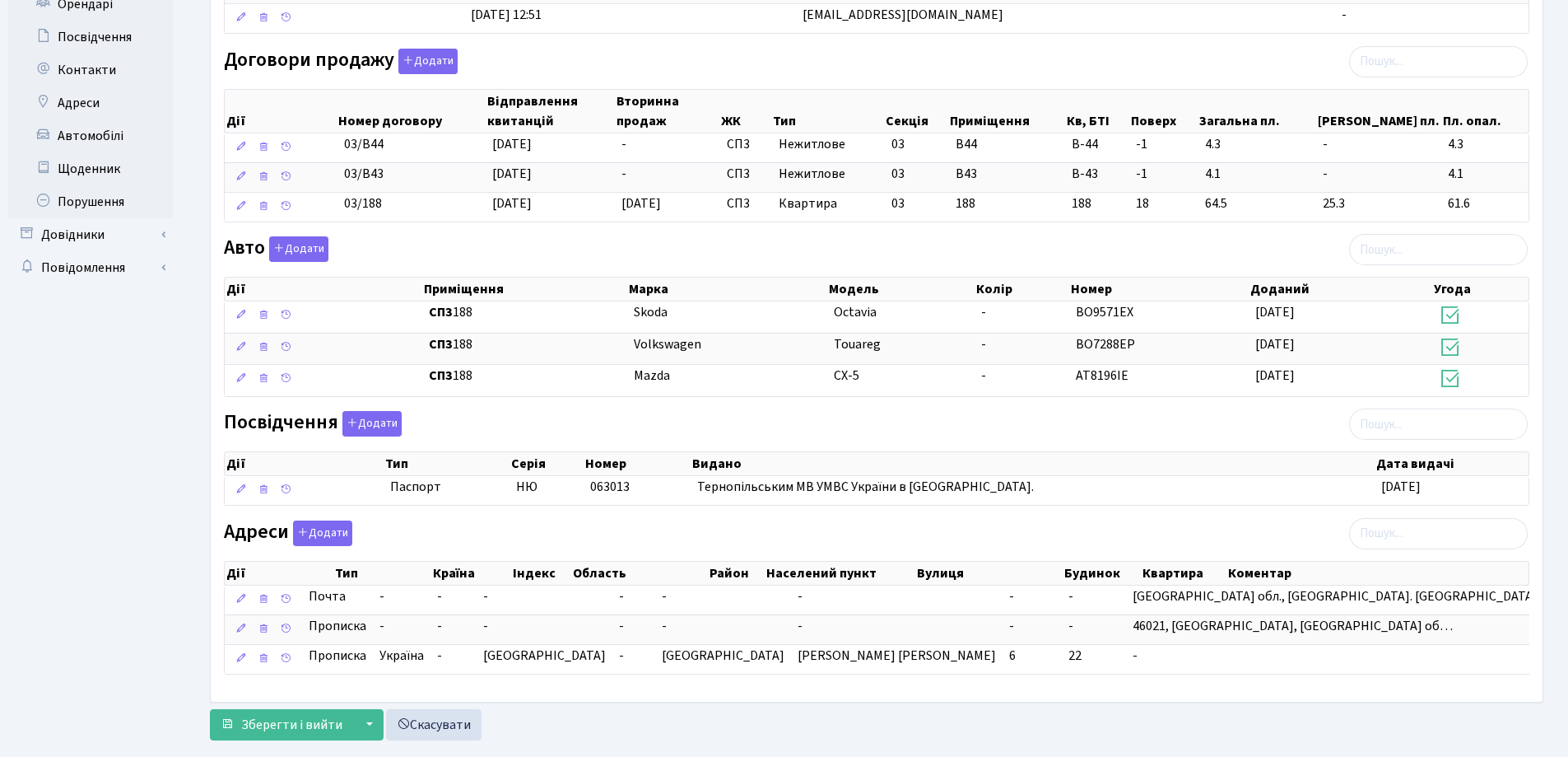
scroll to position [527, 0]
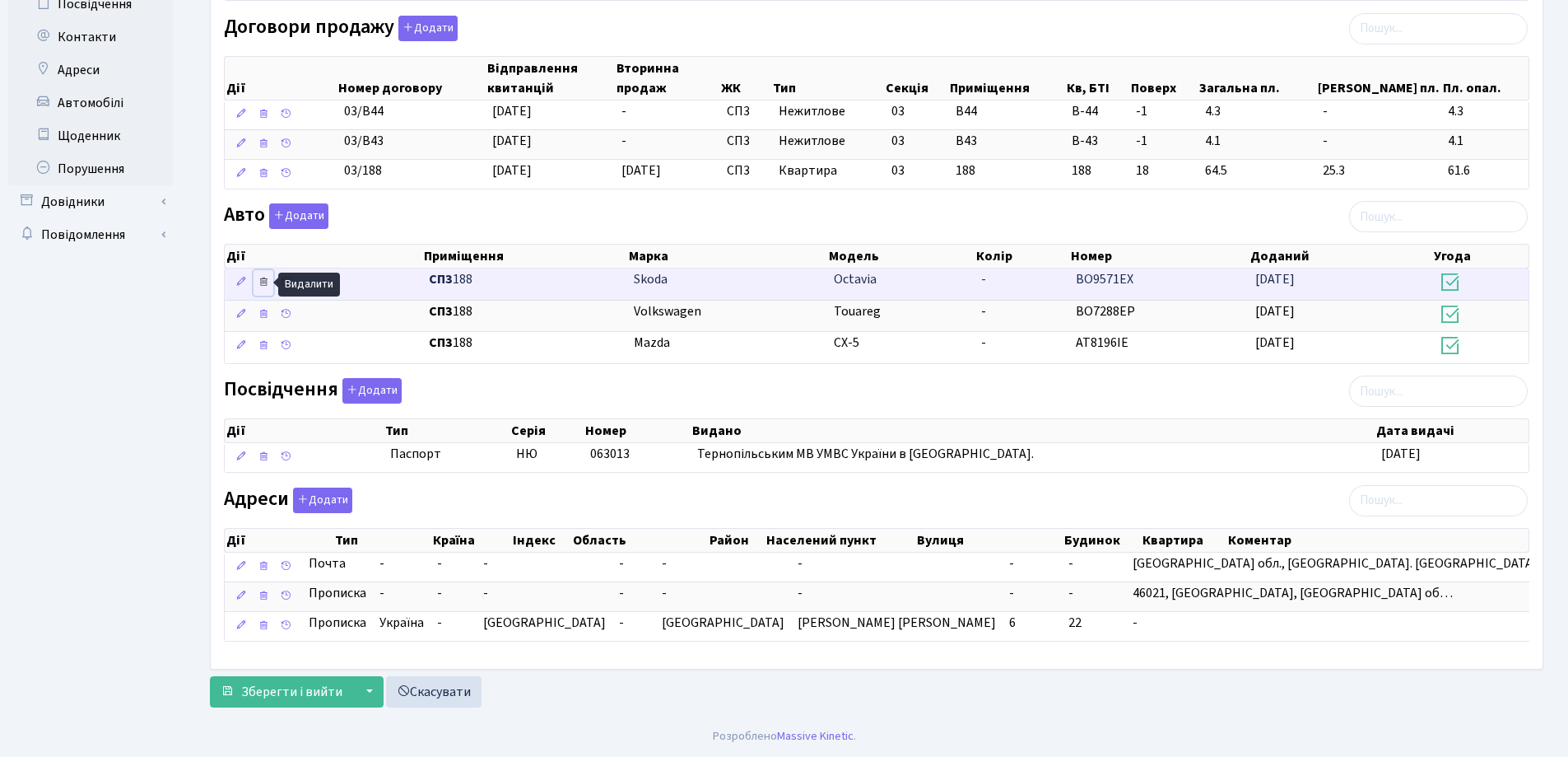
click at [264, 285] on icon at bounding box center [263, 282] width 11 height 11
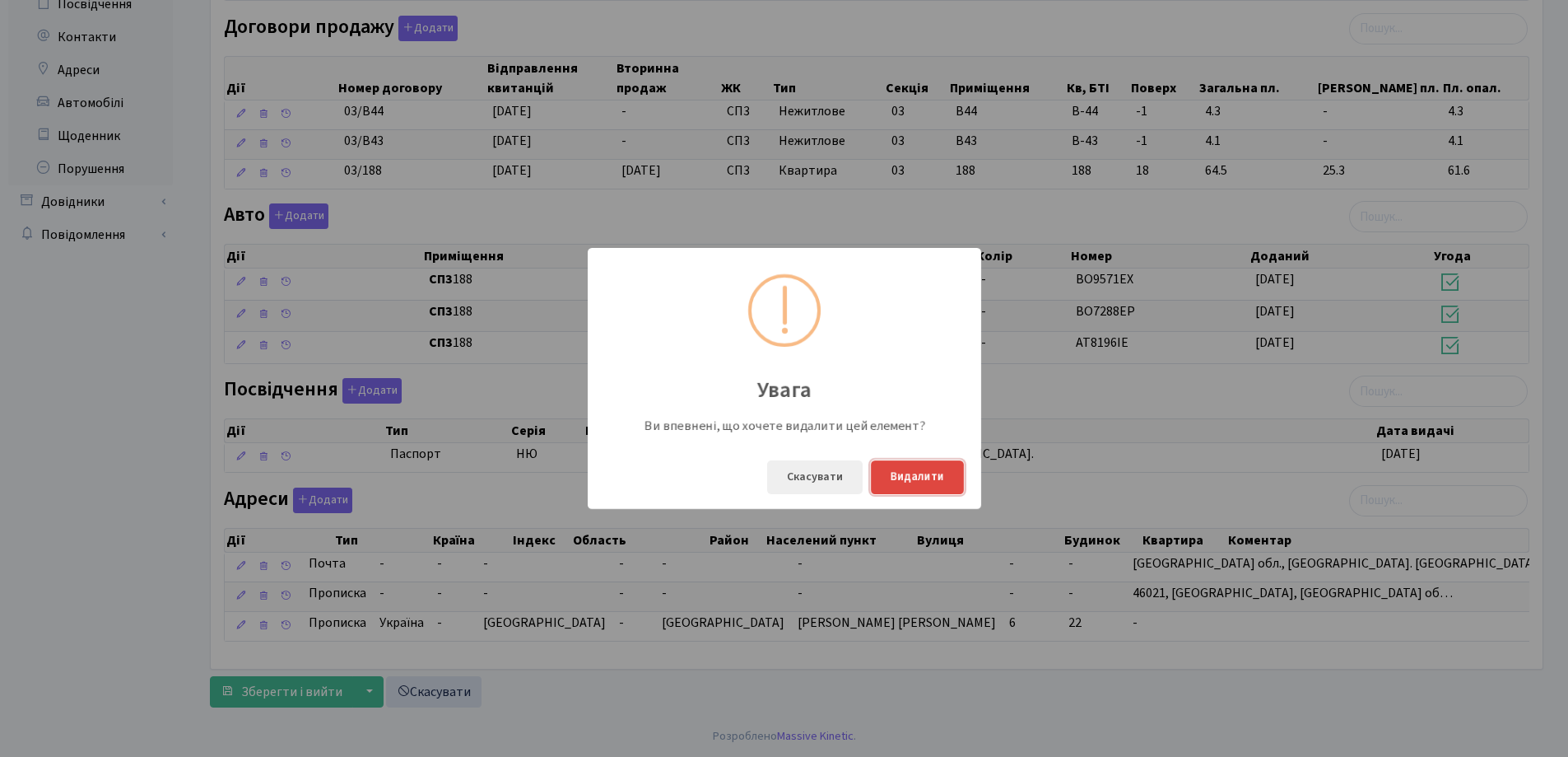
click at [902, 481] on button "Видалити" at bounding box center [917, 477] width 93 height 33
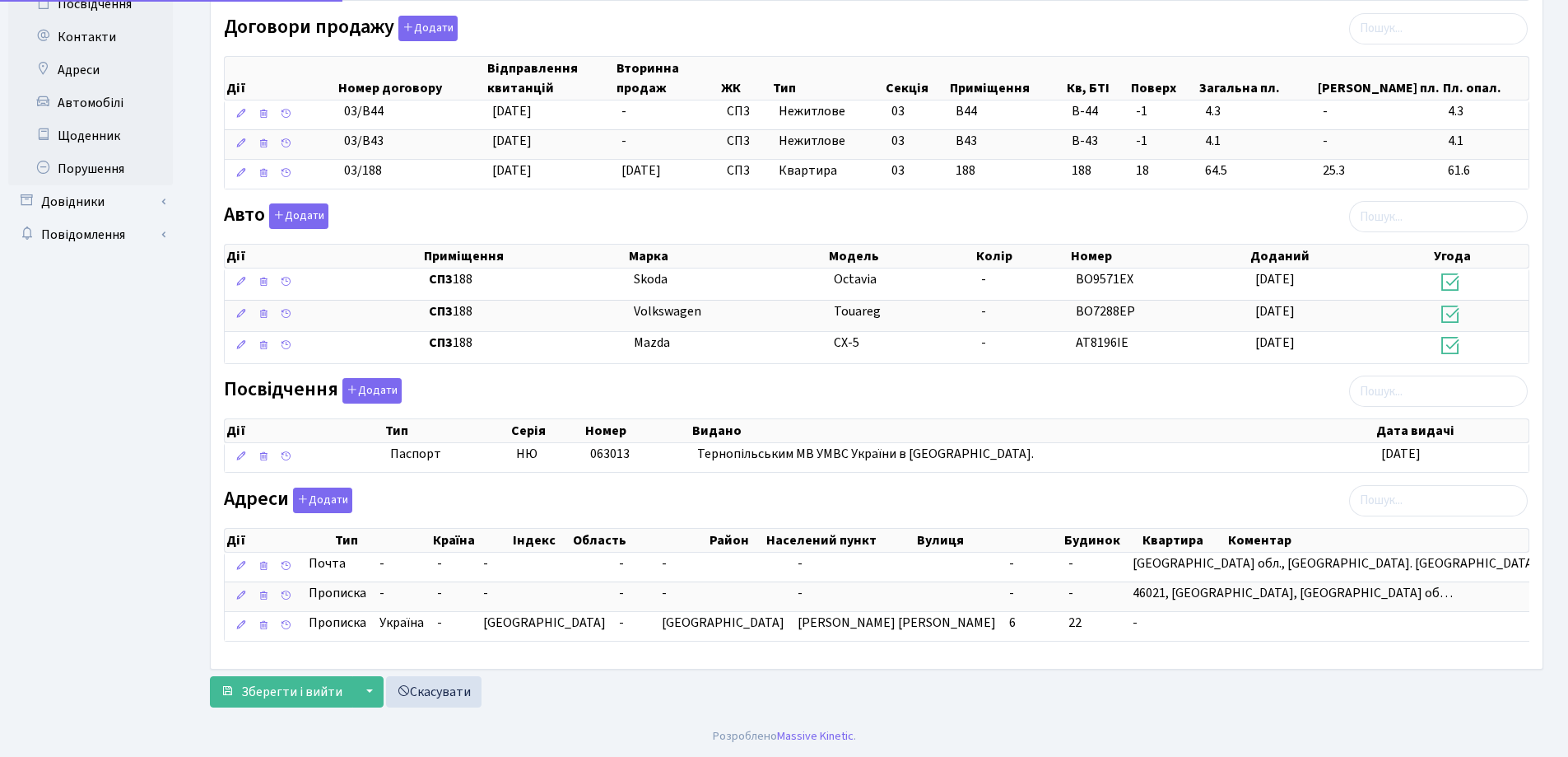
scroll to position [495, 0]
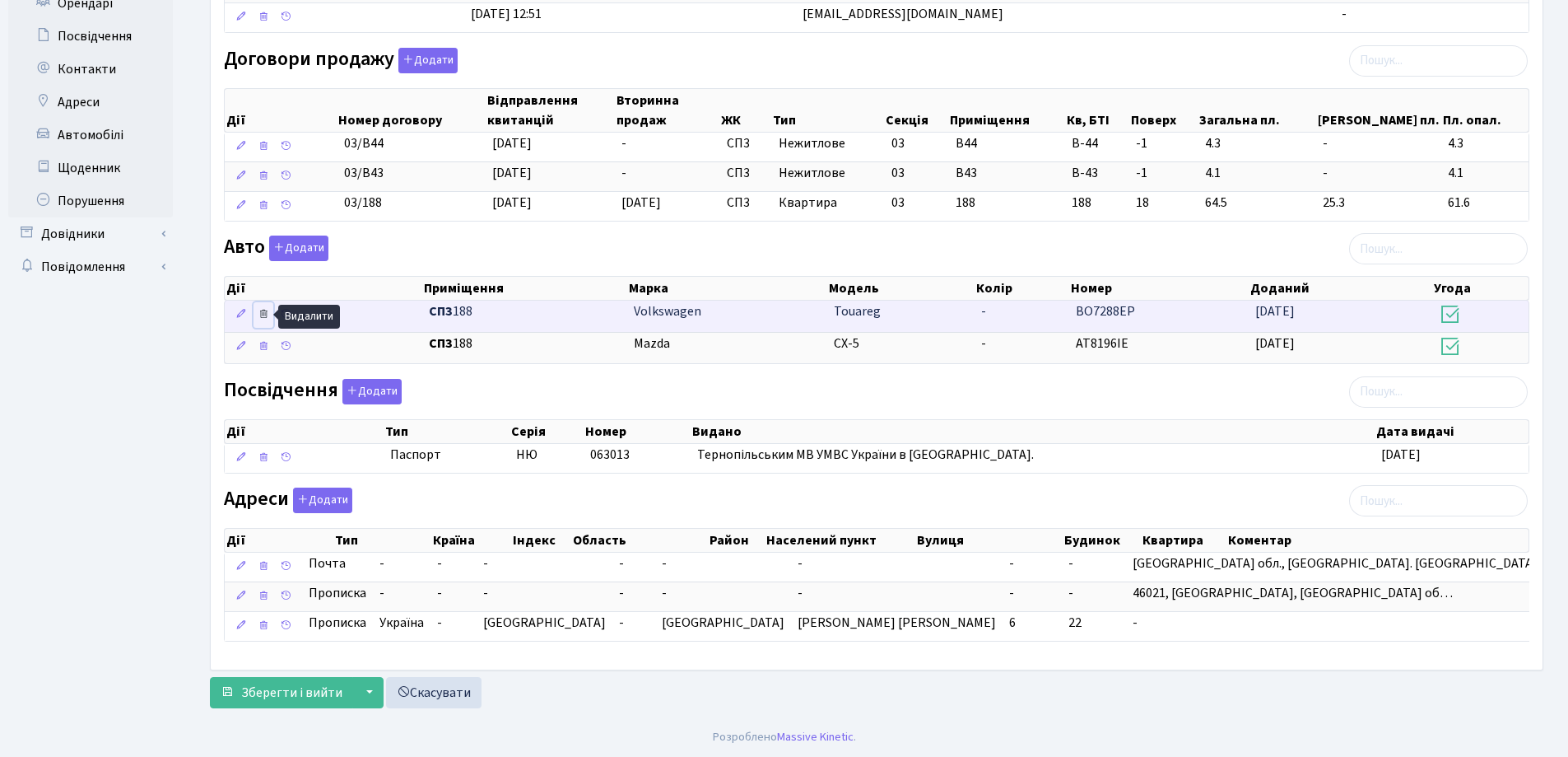
click at [262, 312] on icon at bounding box center [263, 313] width 11 height 11
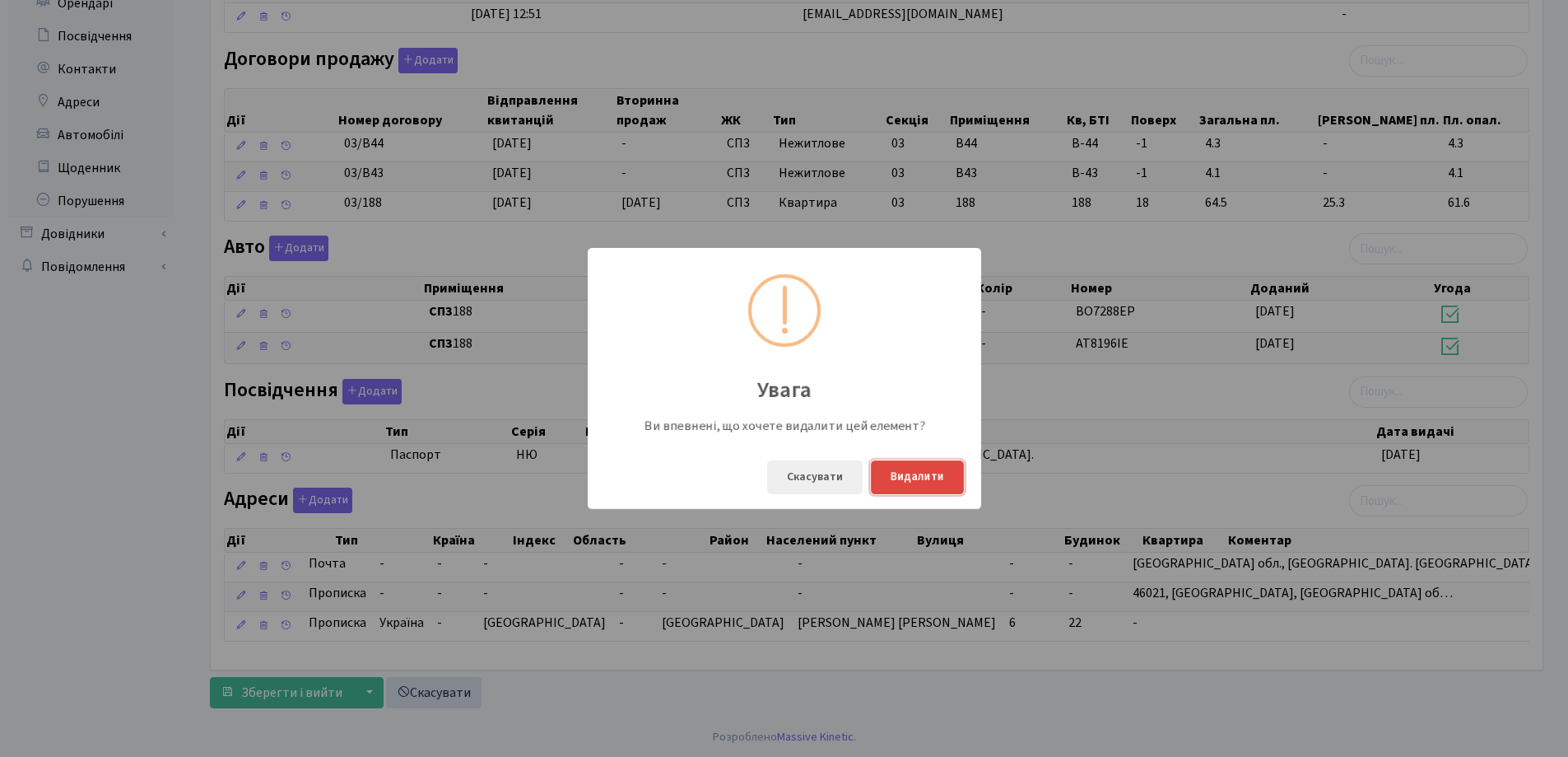
click at [949, 473] on button "Видалити" at bounding box center [917, 477] width 93 height 33
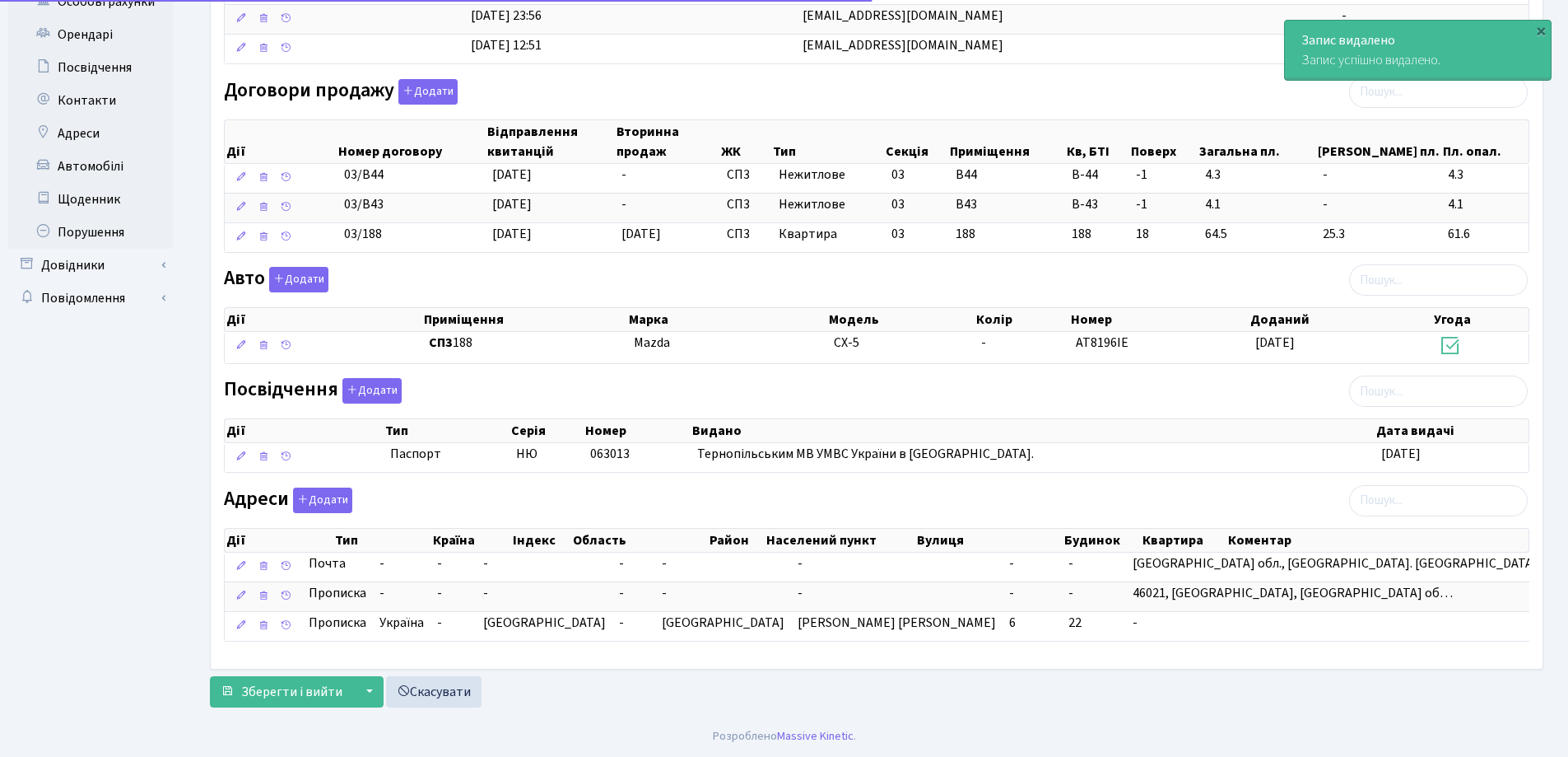
scroll to position [464, 0]
click at [286, 683] on span "Зберегти і вийти" at bounding box center [291, 691] width 101 height 18
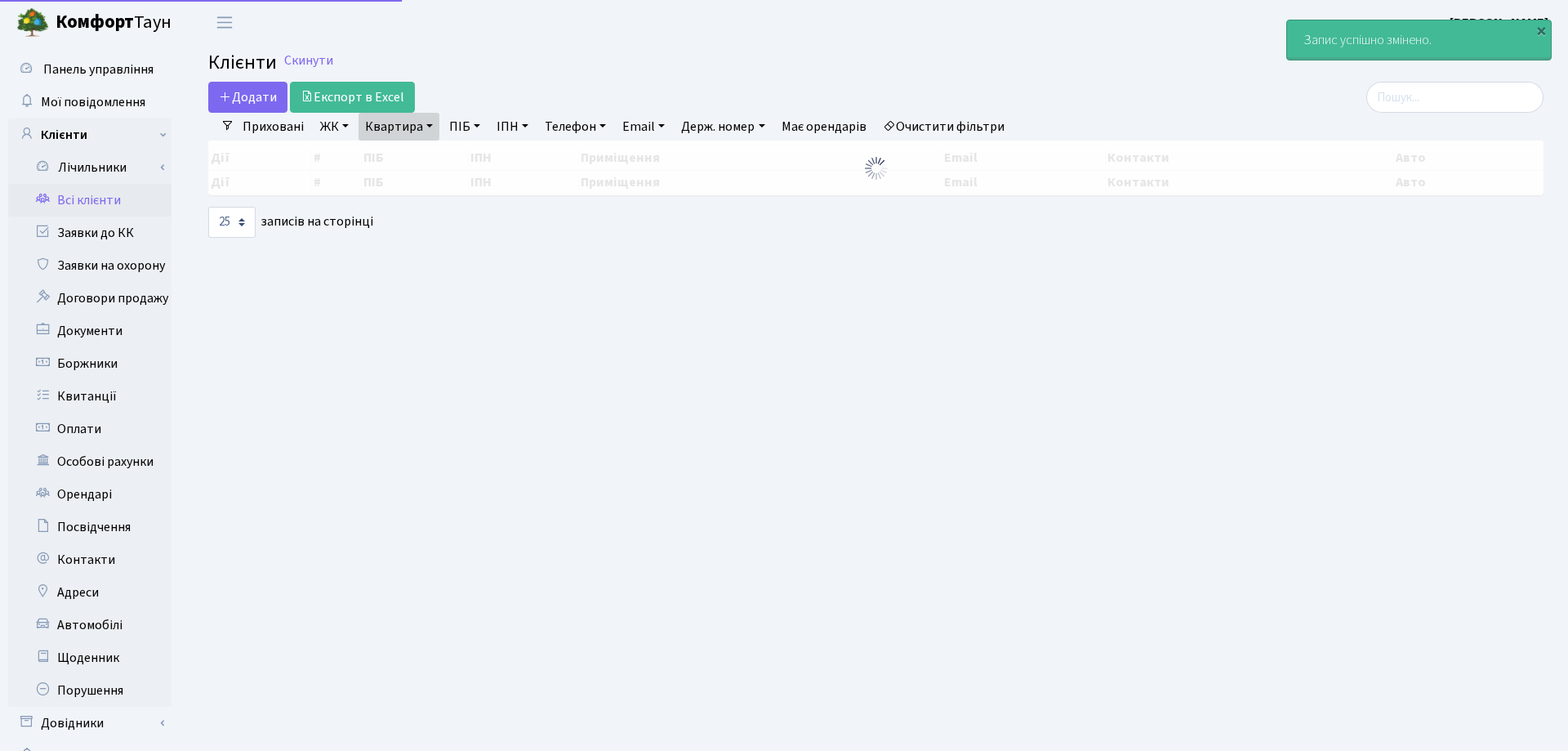
select select "25"
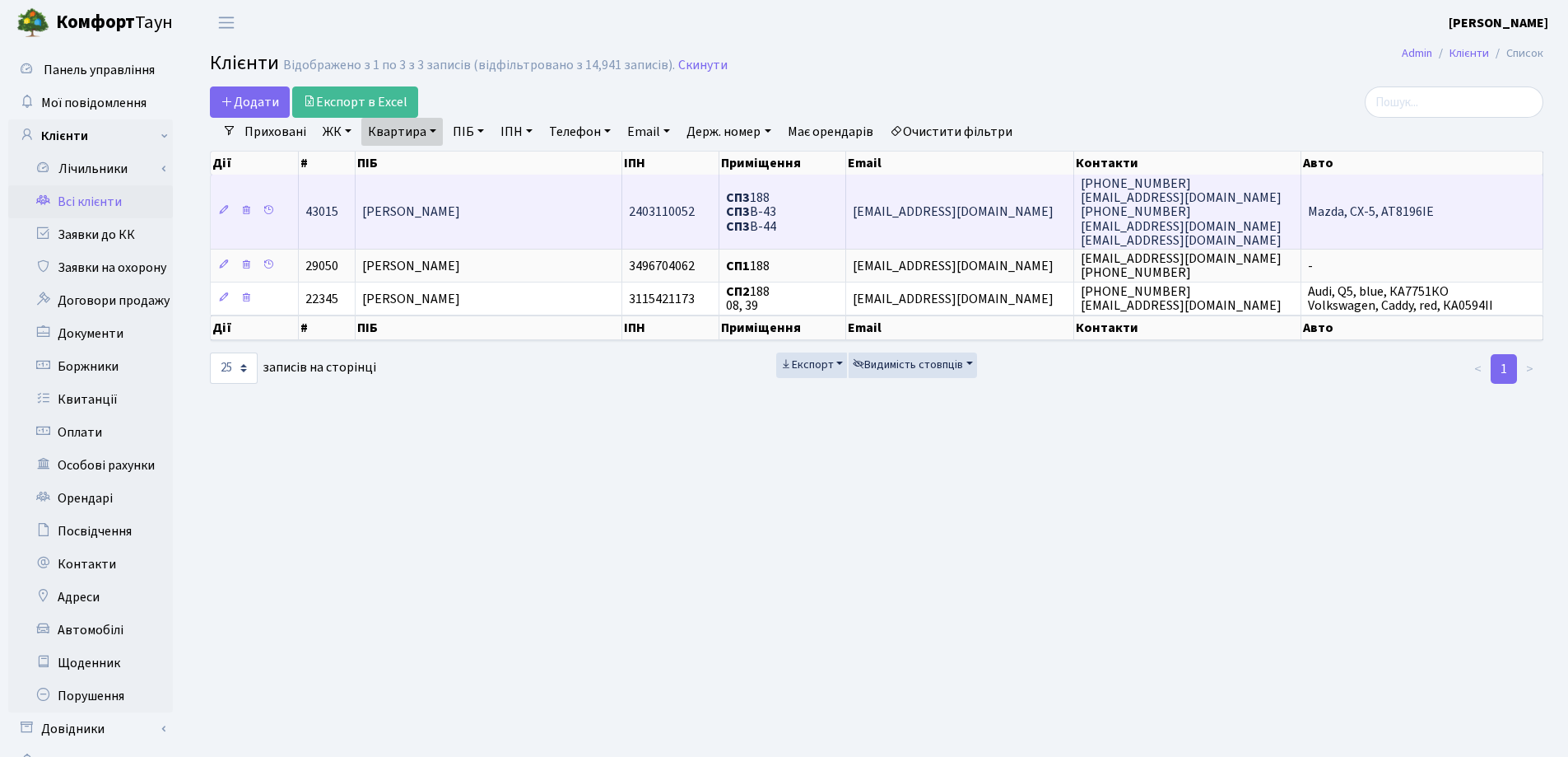
click at [583, 221] on td "[PERSON_NAME]" at bounding box center [489, 212] width 266 height 74
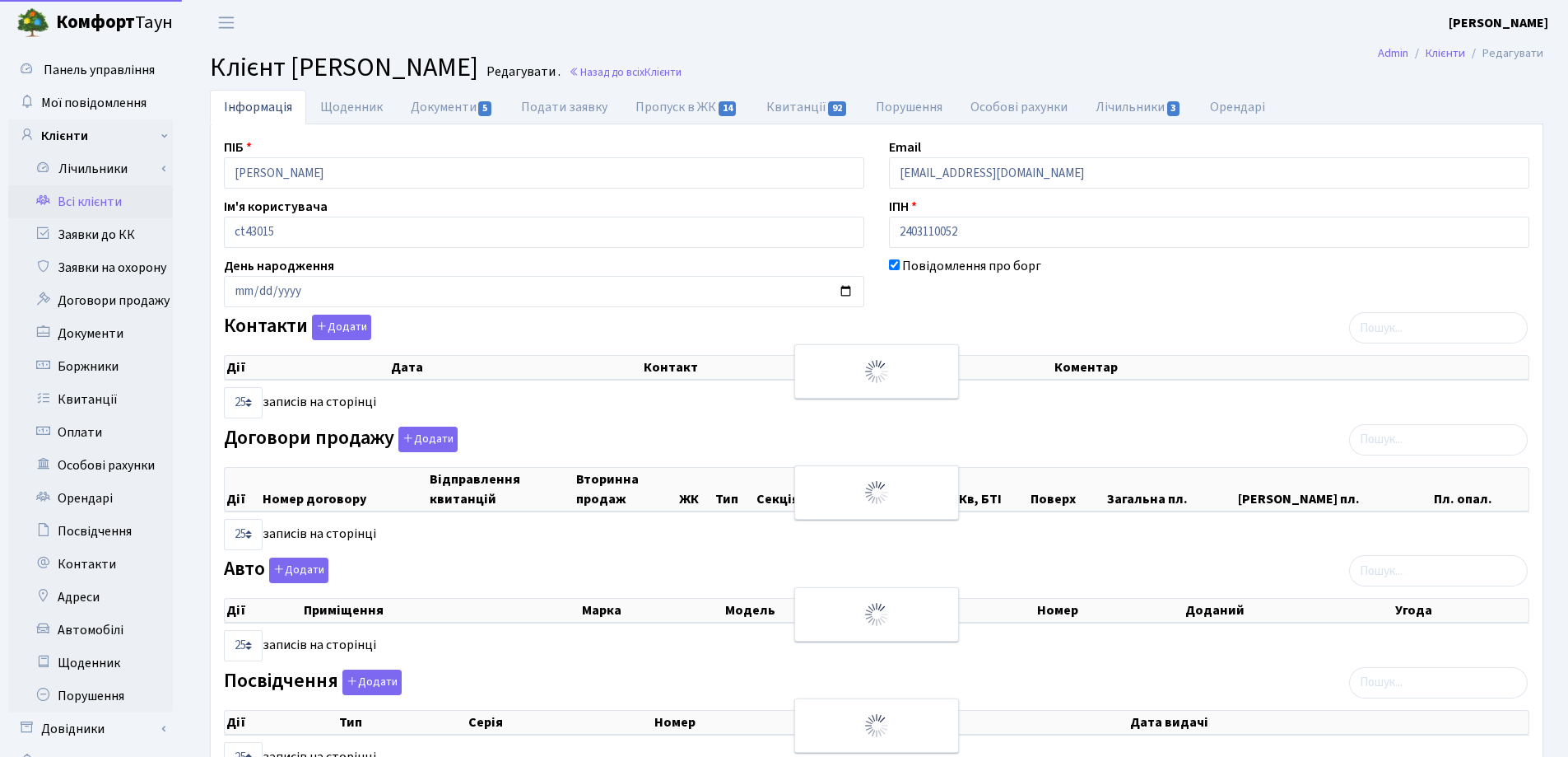
select select "25"
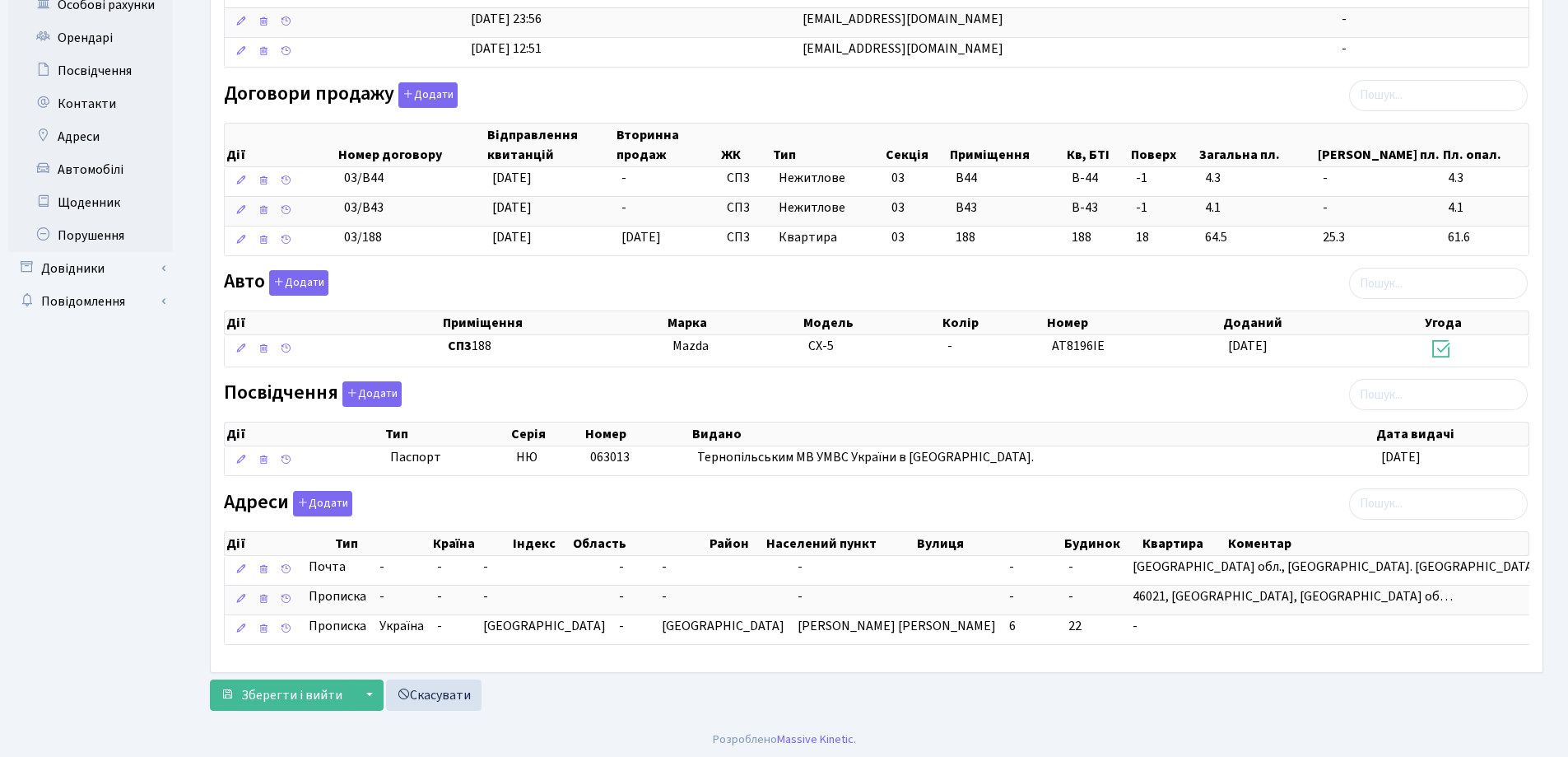
scroll to position [464, 0]
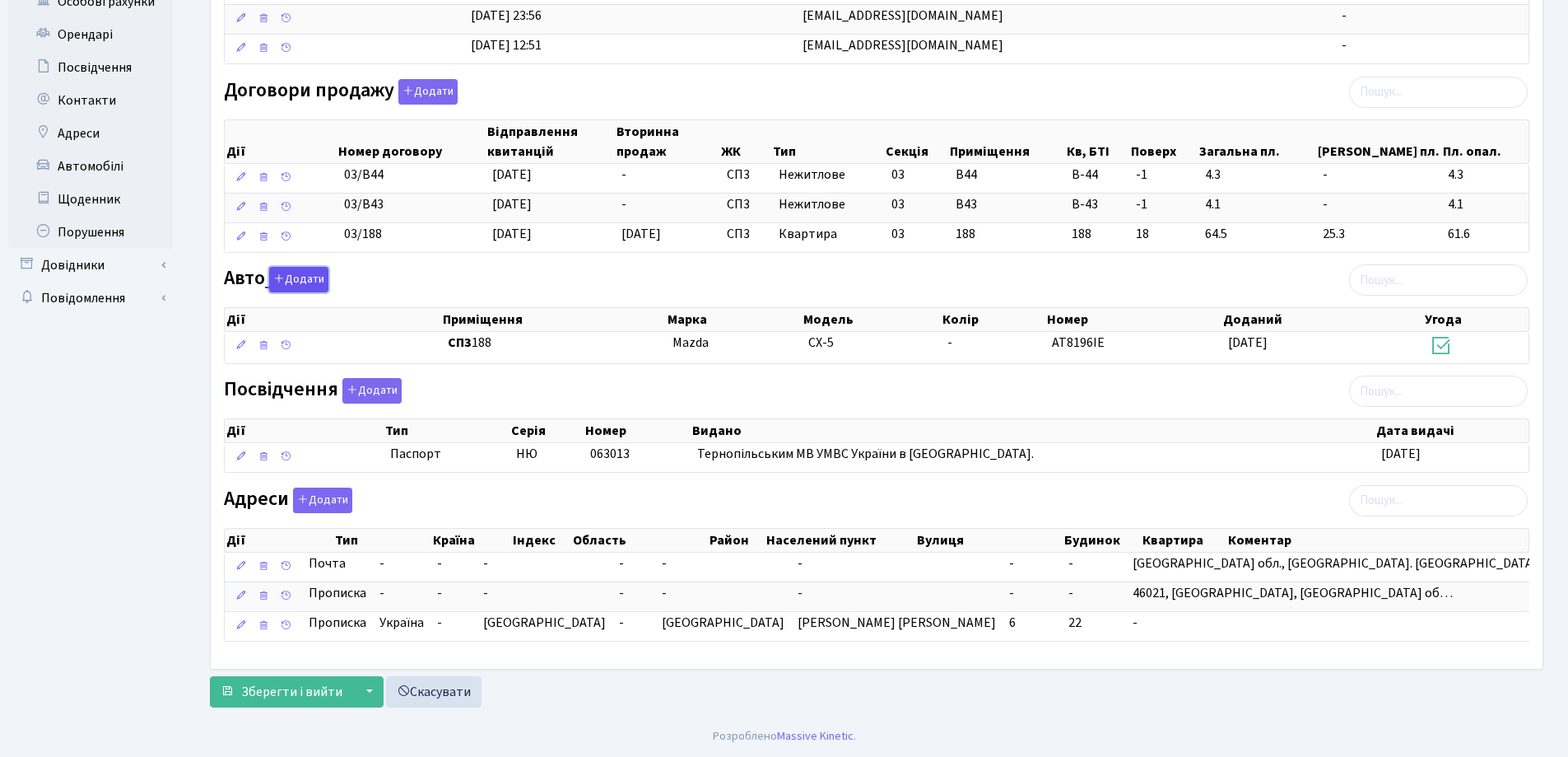
click at [298, 276] on button "Додати" at bounding box center [299, 279] width 59 height 25
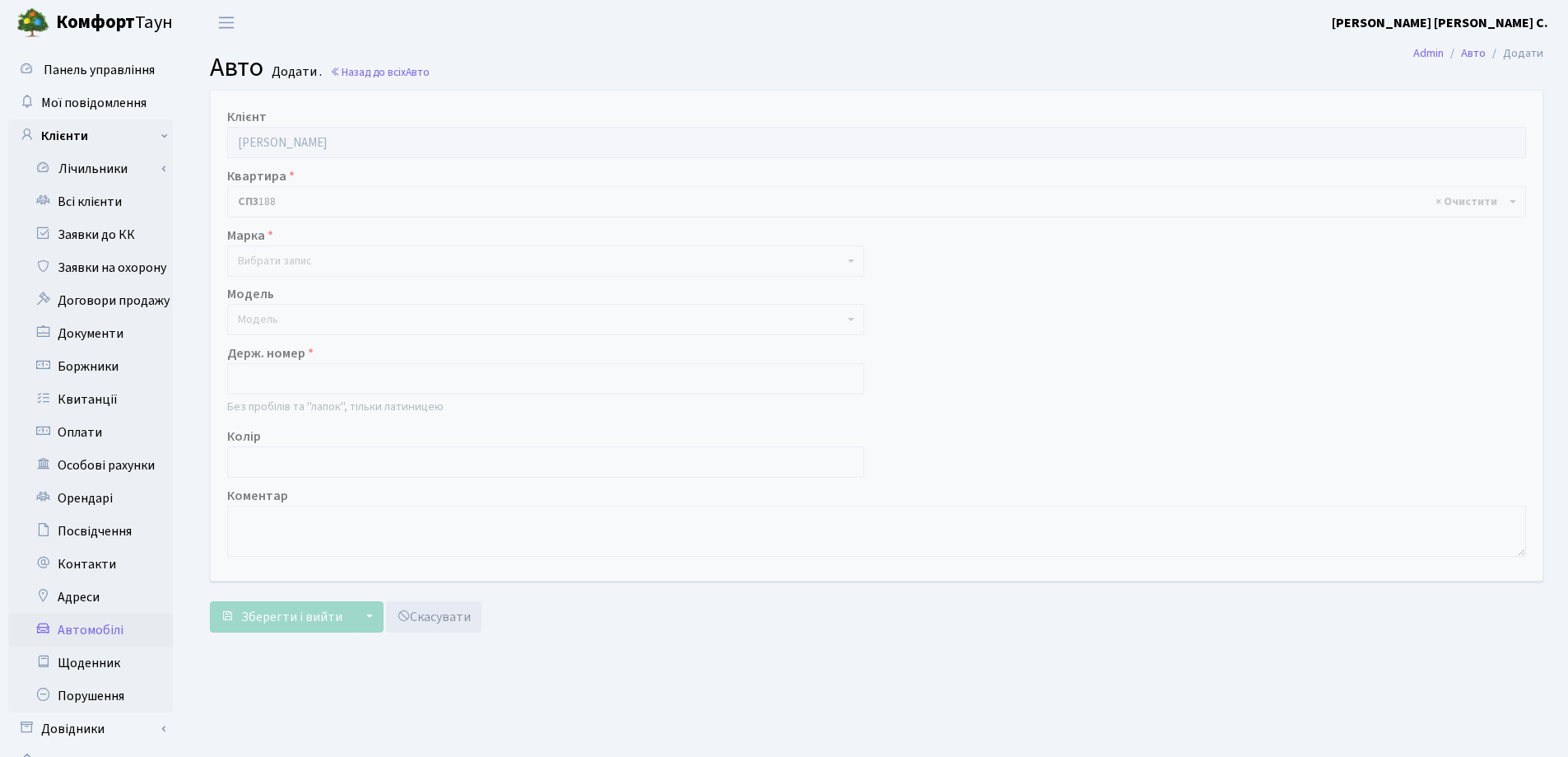
click at [298, 260] on span "Вибрати запис" at bounding box center [275, 261] width 74 height 17
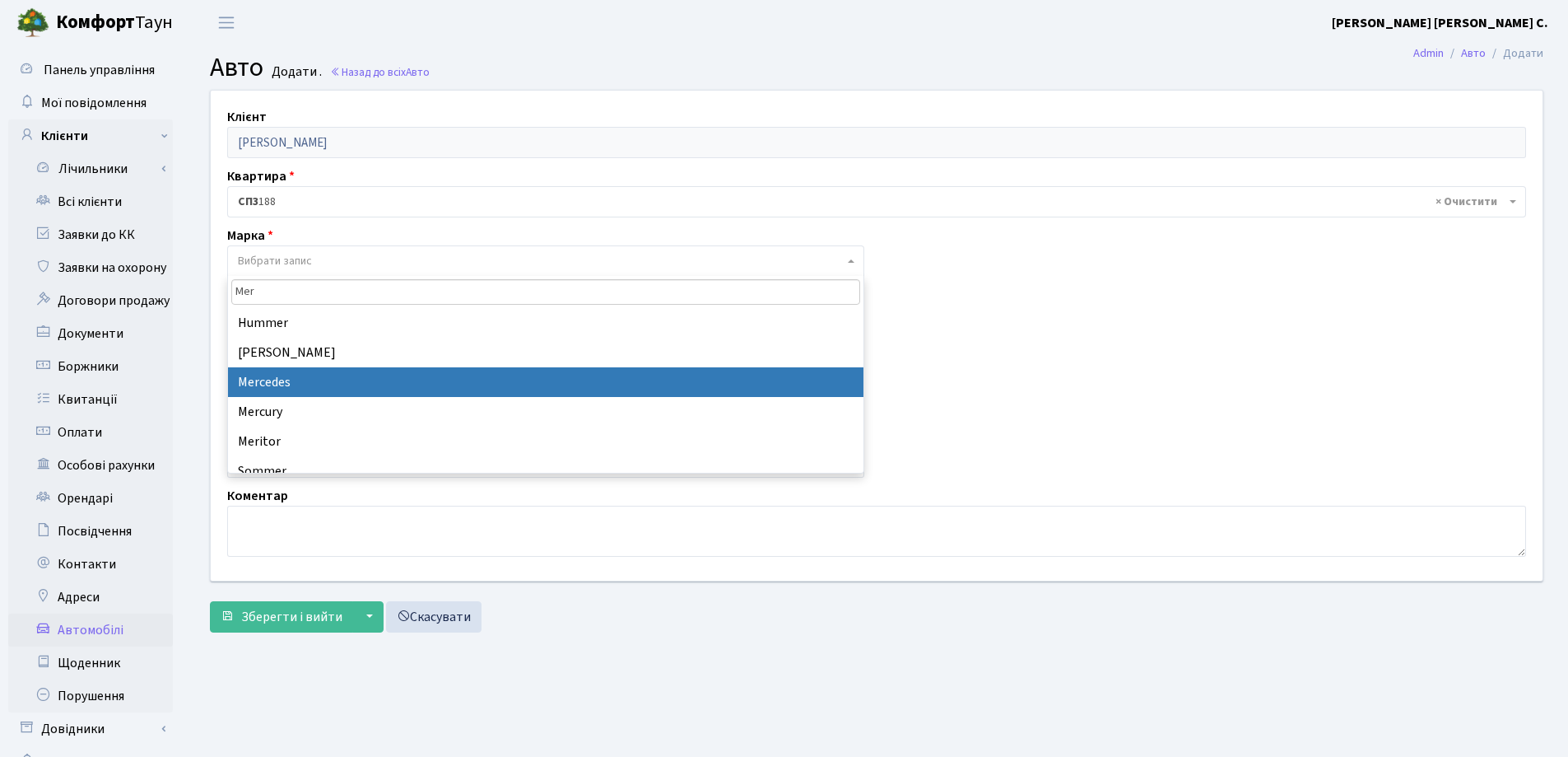
type input "Mer"
select select "89"
select select
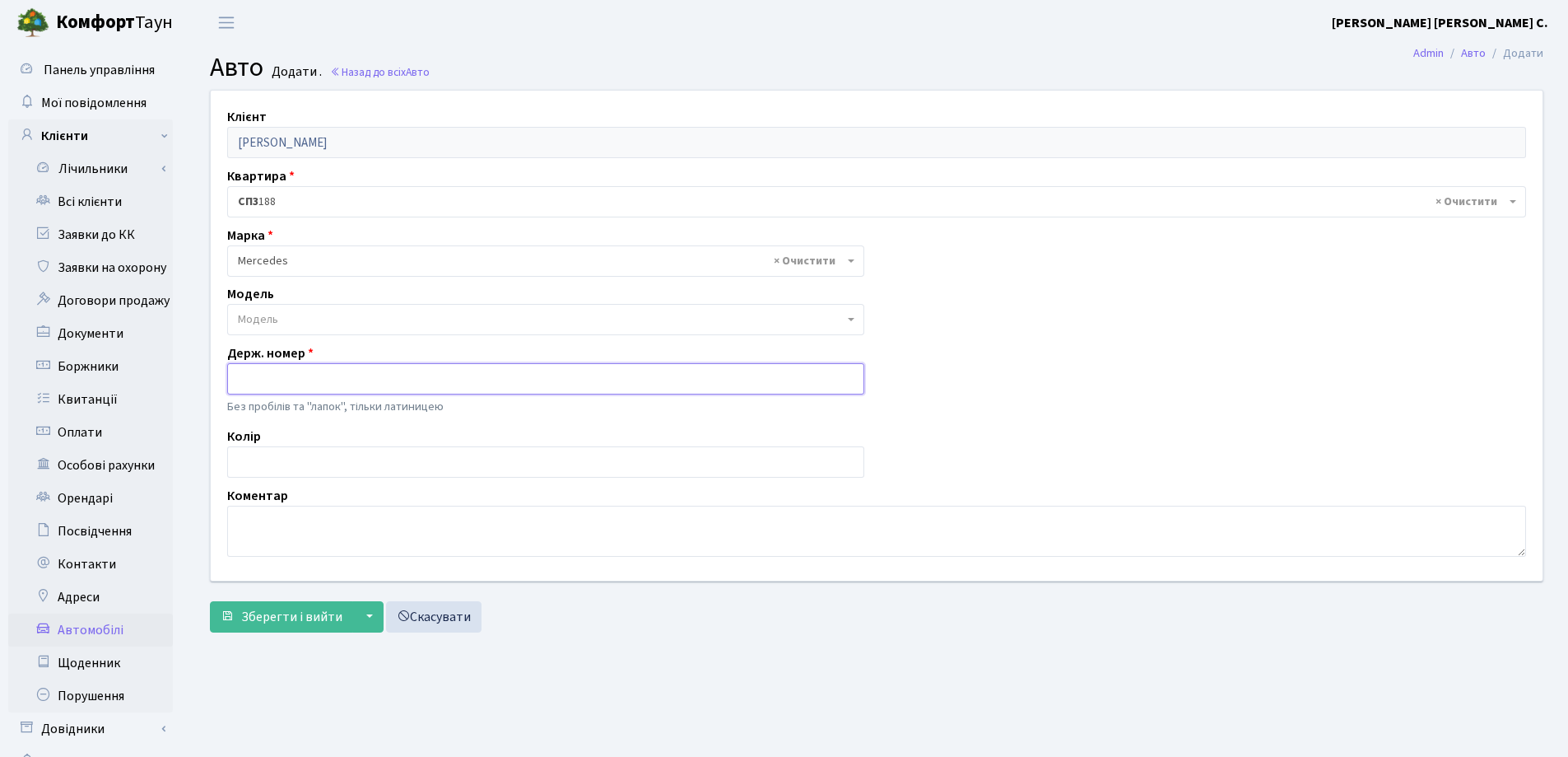
click at [295, 385] on input "text" at bounding box center [545, 379] width 637 height 32
type input "03HM2379"
click at [263, 619] on span "Зберегти і вийти" at bounding box center [291, 617] width 101 height 18
click at [72, 196] on link "Всі клієнти" at bounding box center [90, 201] width 165 height 33
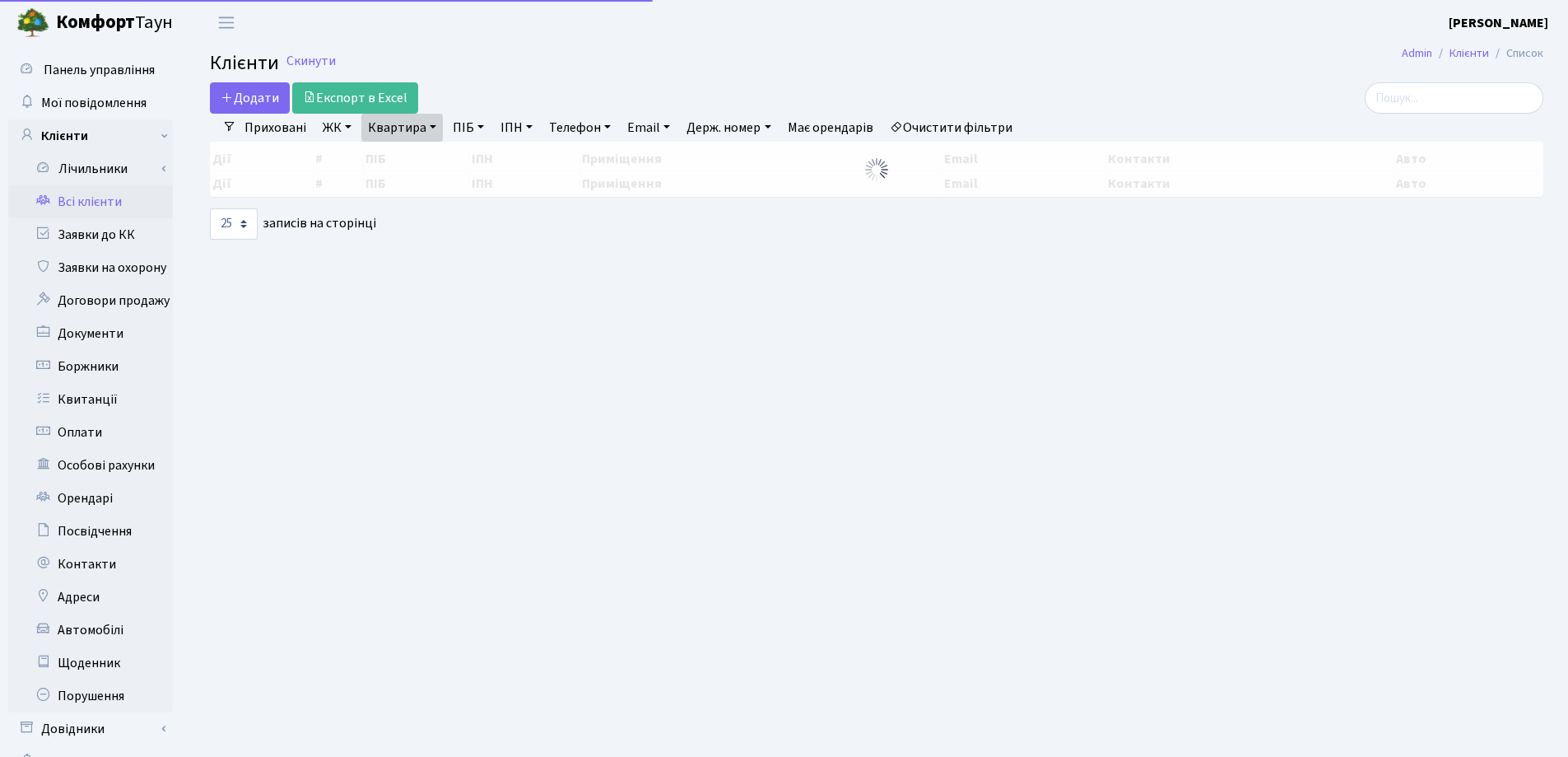
select select "25"
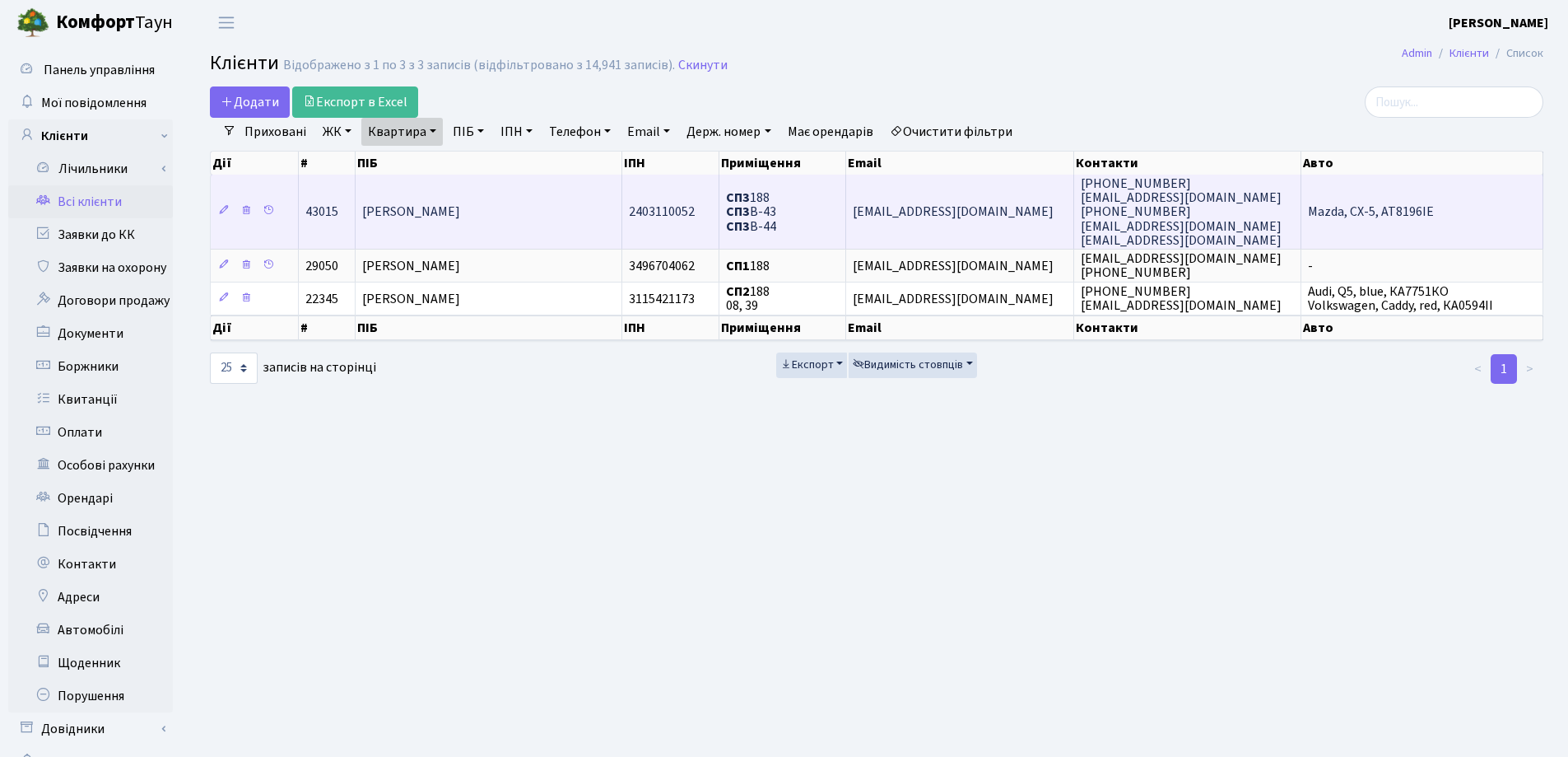
click at [442, 194] on td "[PERSON_NAME]" at bounding box center [489, 212] width 266 height 74
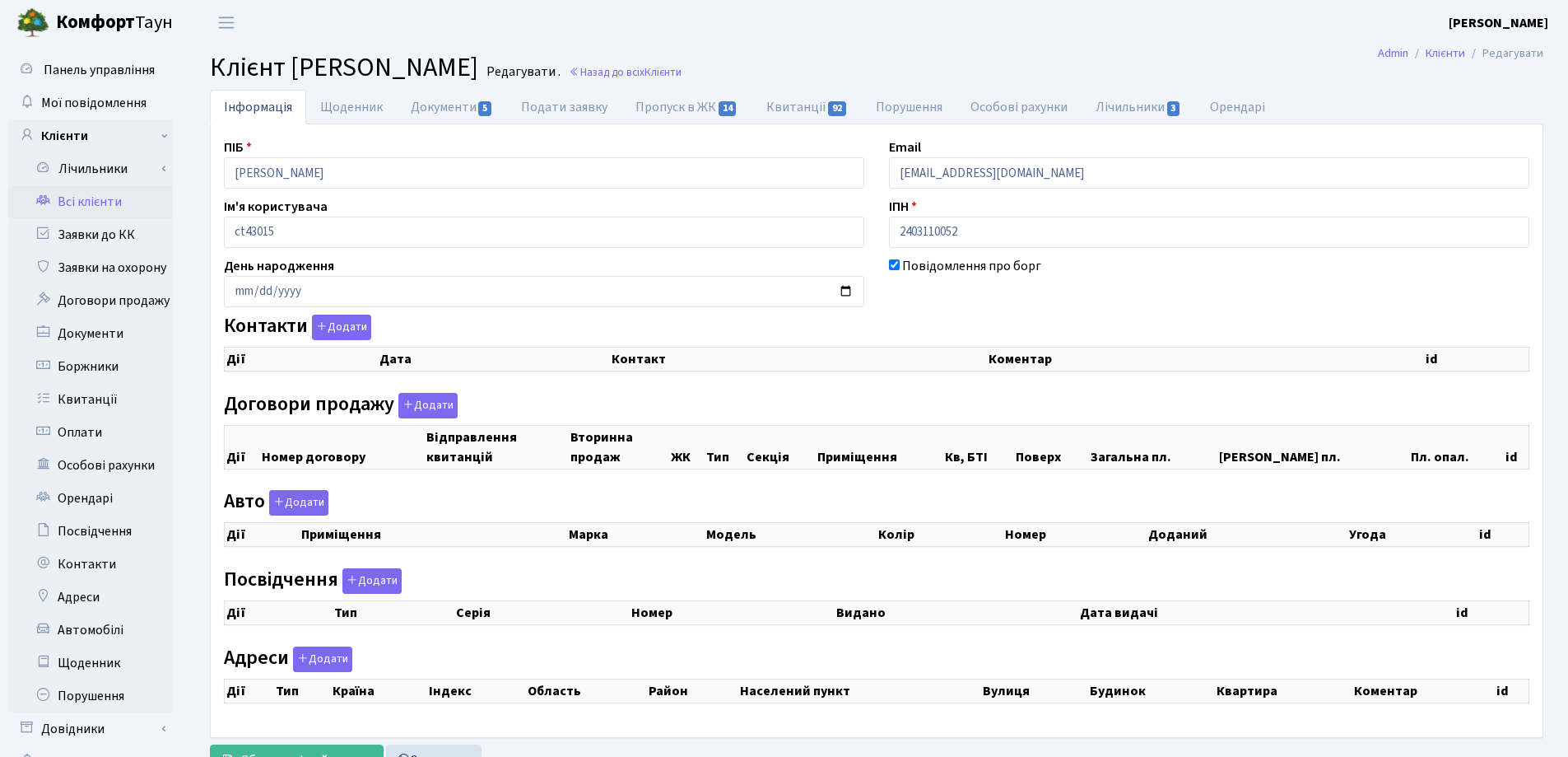
checkbox input "true"
select select "25"
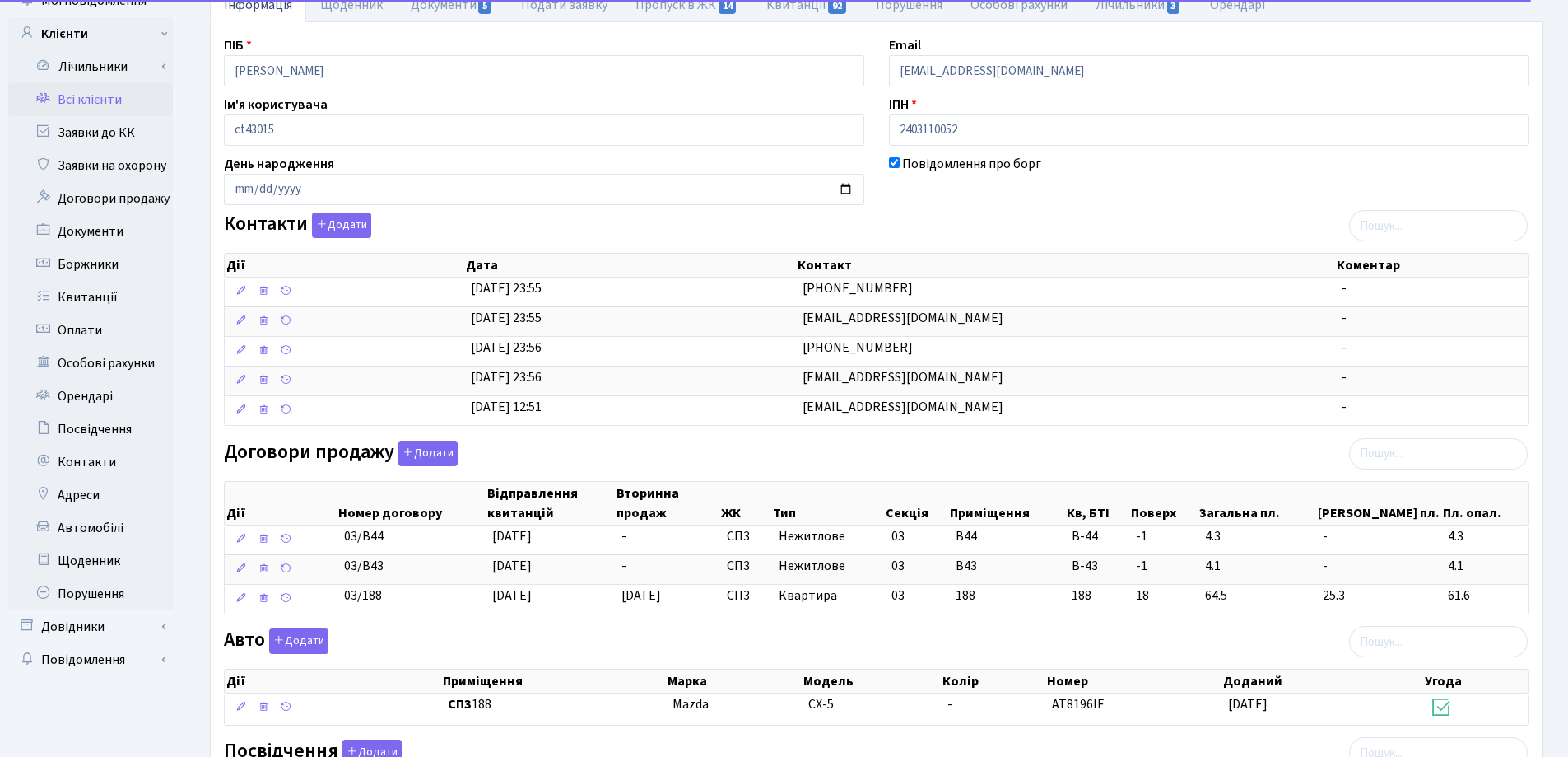
scroll to position [329, 0]
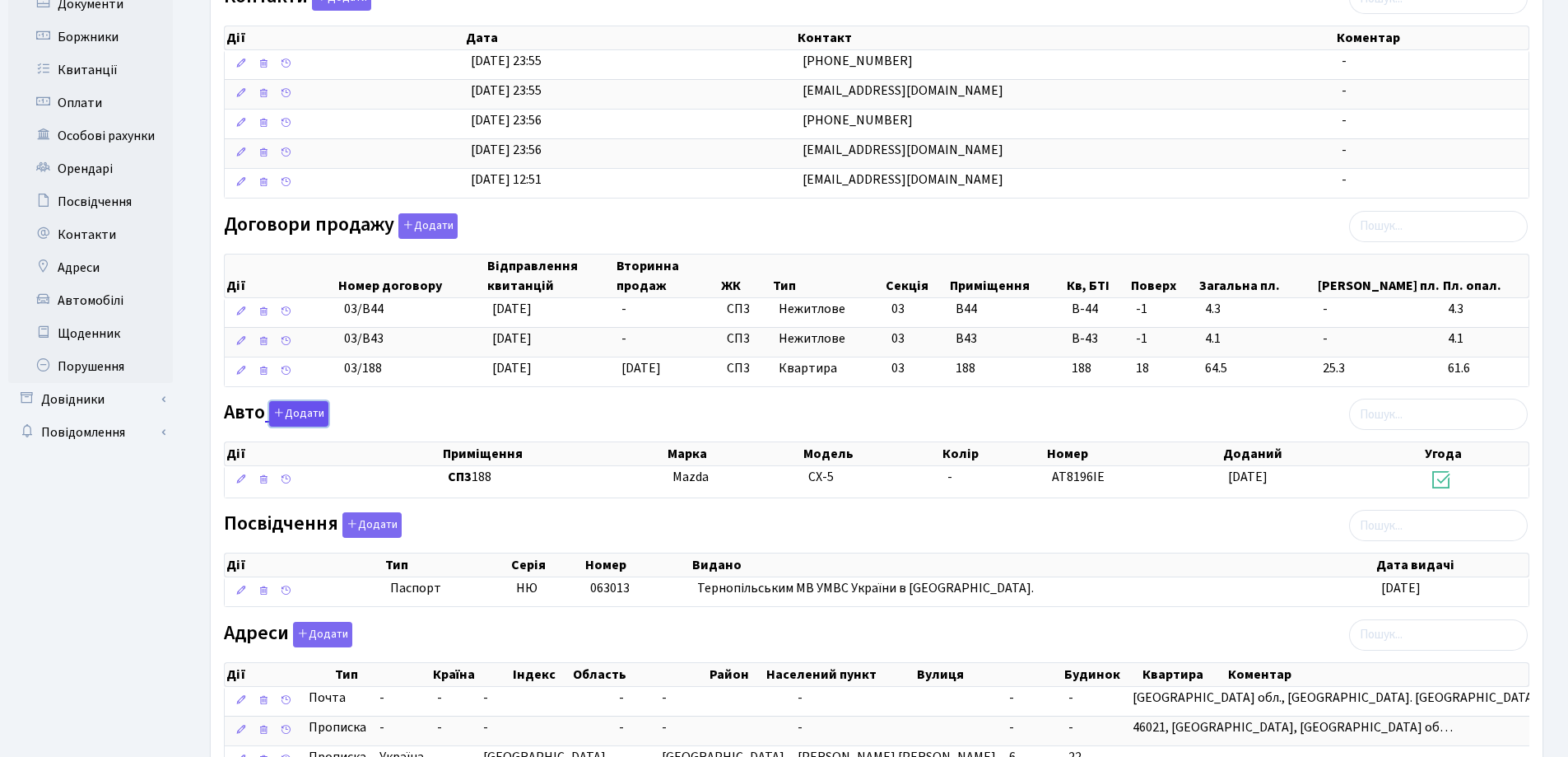
click at [291, 414] on button "Додати" at bounding box center [299, 413] width 59 height 25
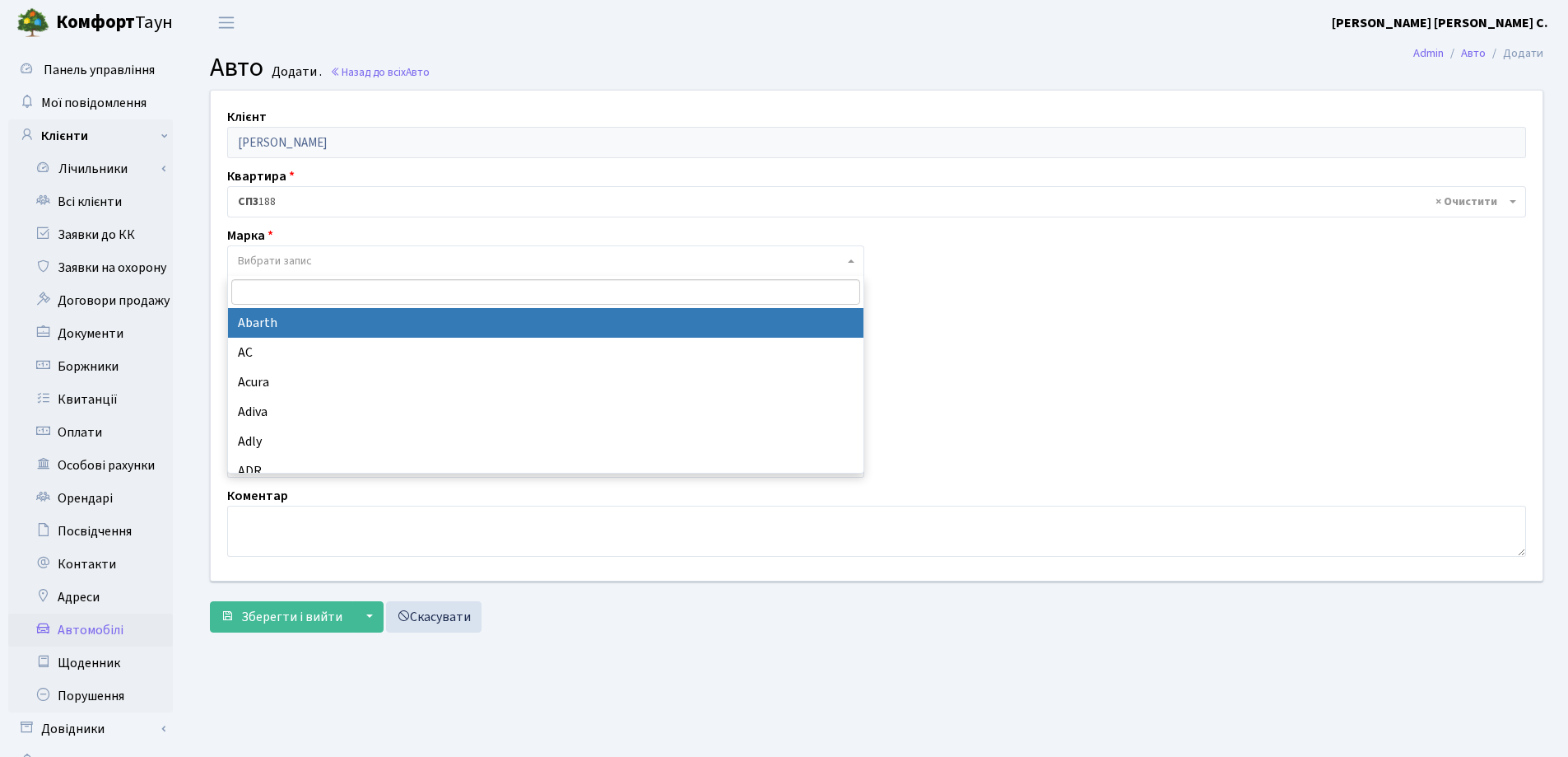
click at [311, 256] on span "Вибрати запис" at bounding box center [275, 261] width 74 height 17
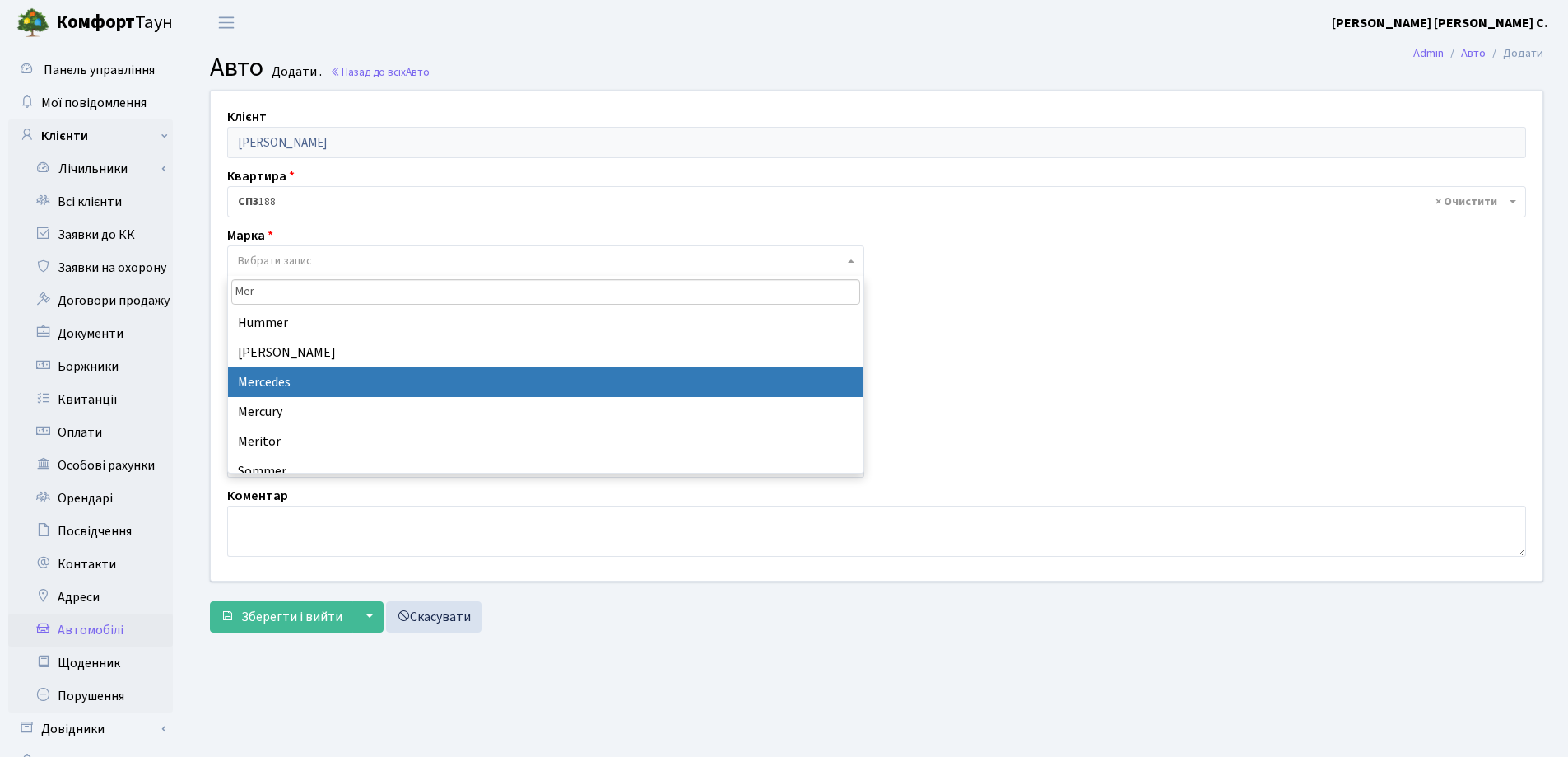
type input "Mer"
select select "89"
select select
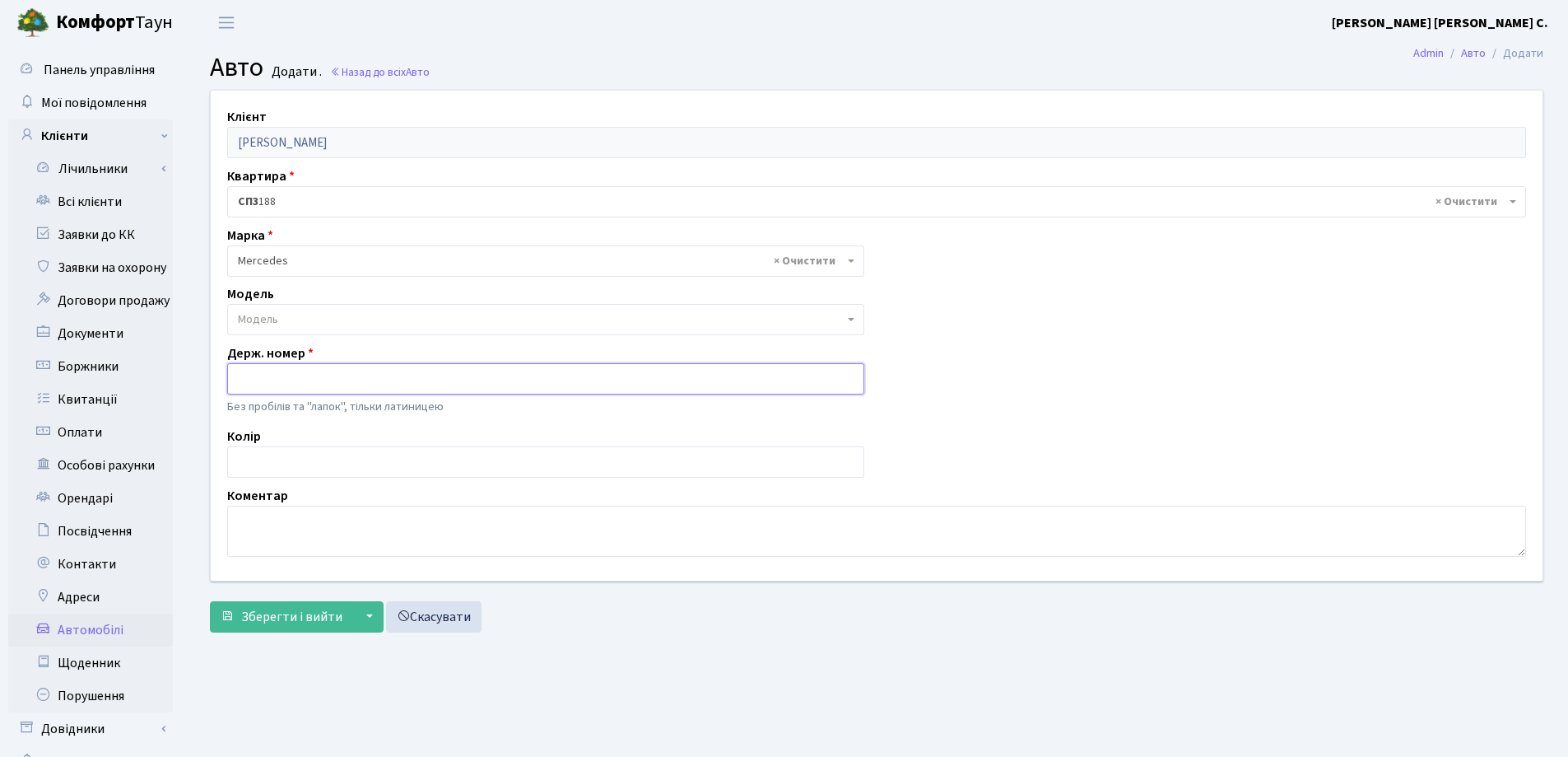
click at [307, 392] on input "text" at bounding box center [545, 379] width 637 height 32
type input "03HM2379"
click at [265, 618] on span "Зберегти і вийти" at bounding box center [291, 617] width 101 height 18
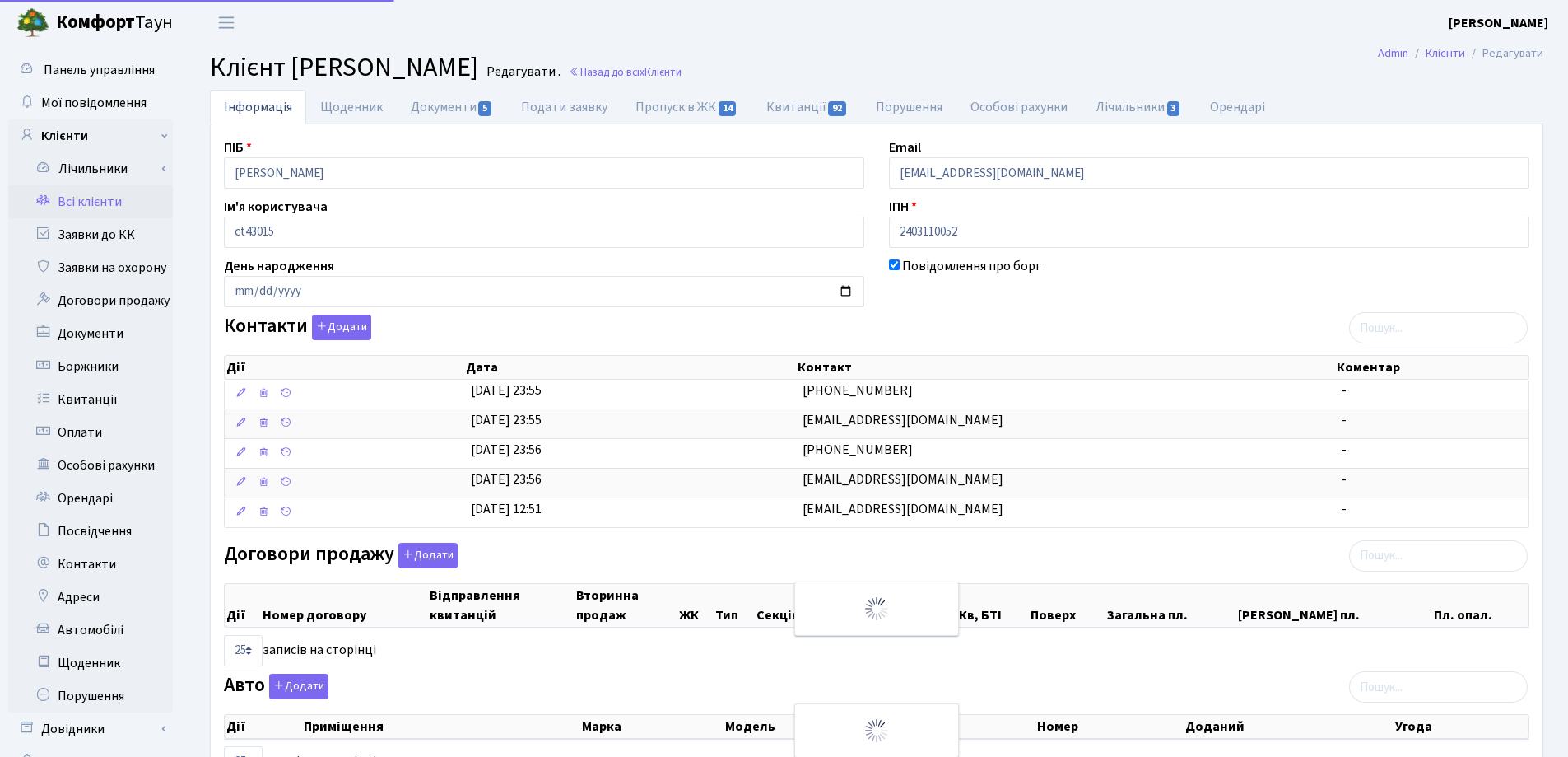
select select "25"
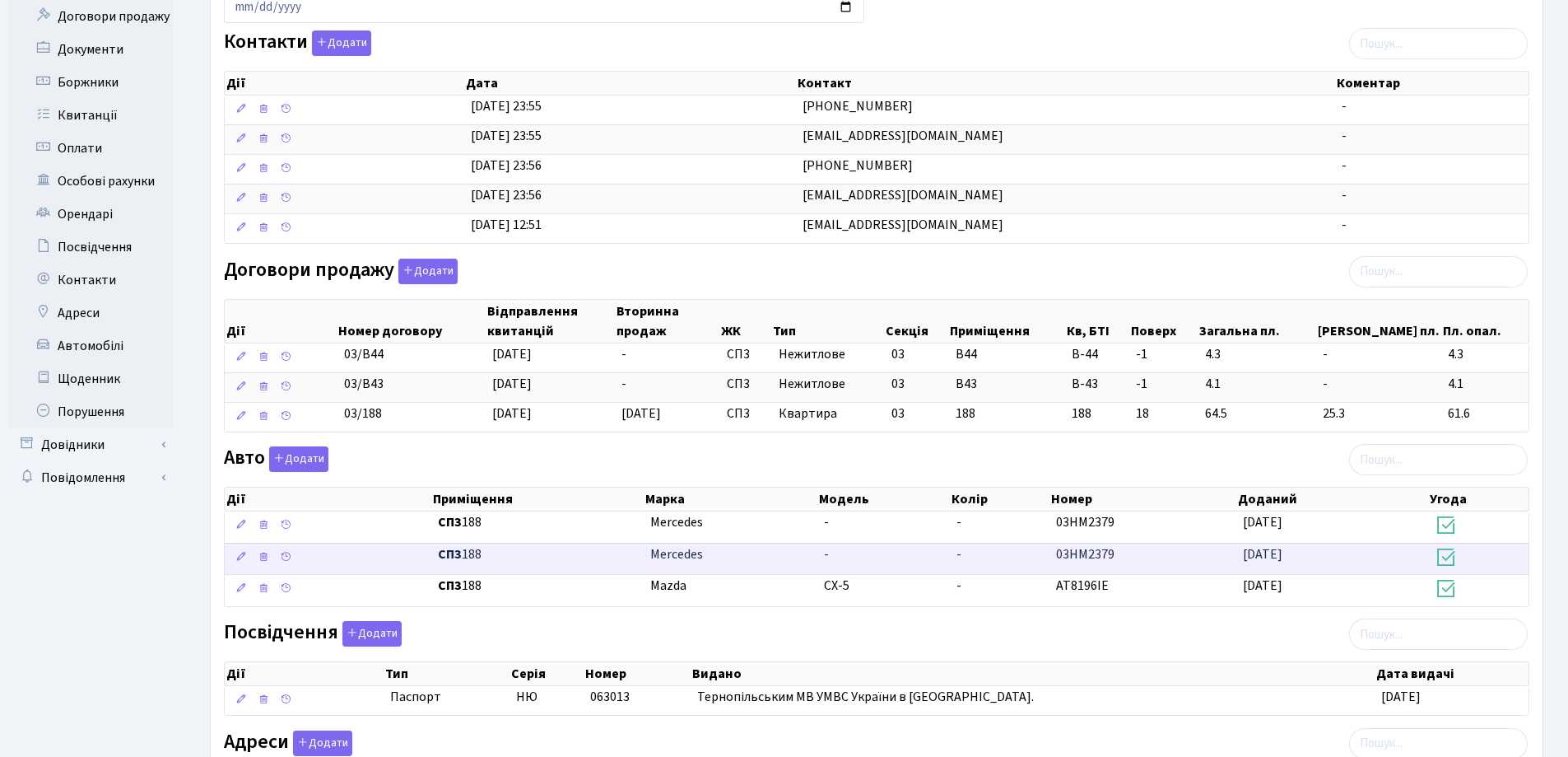
scroll to position [329, 0]
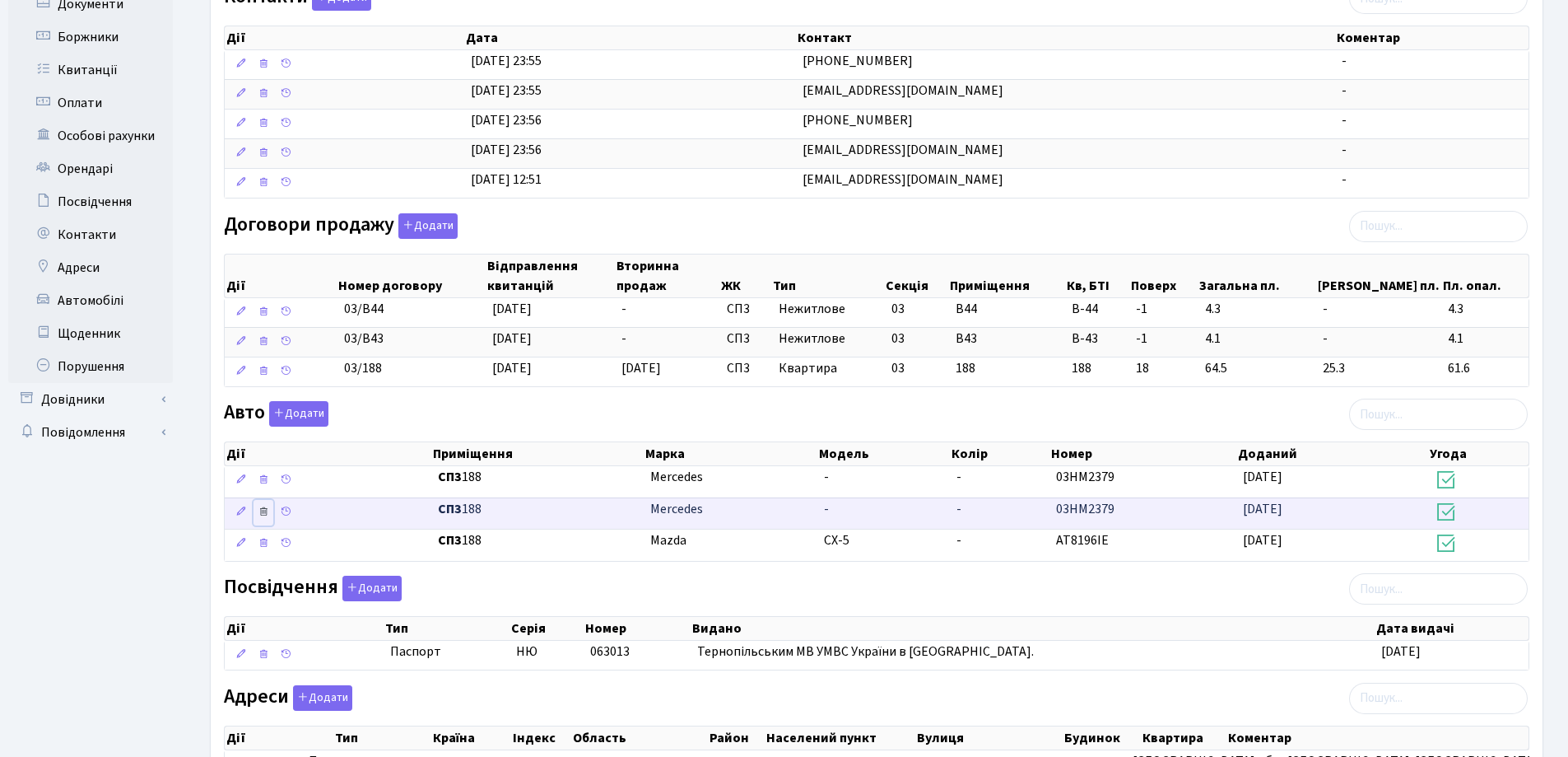
click at [263, 514] on icon at bounding box center [263, 511] width 11 height 11
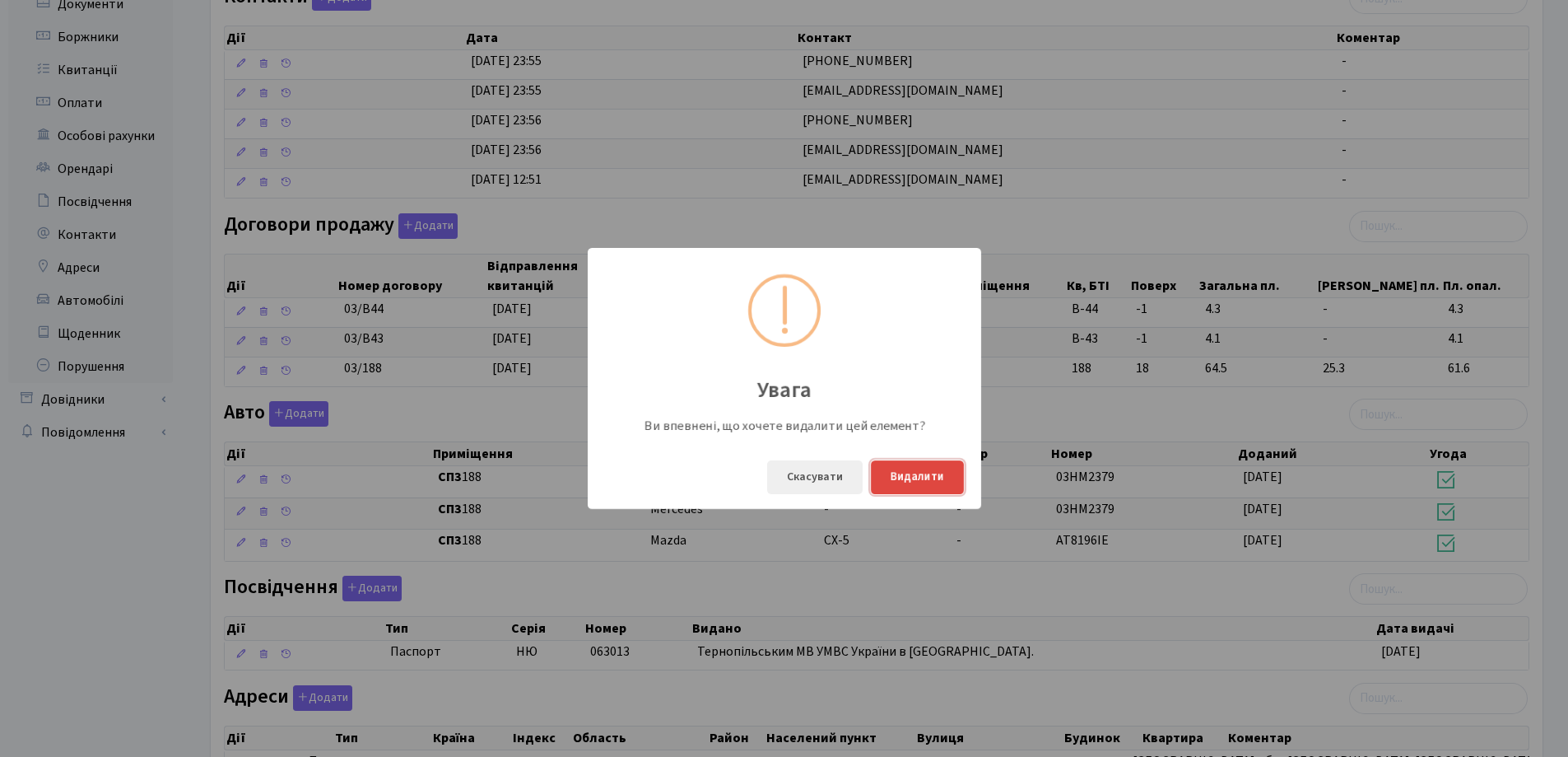
click at [920, 470] on button "Видалити" at bounding box center [917, 477] width 93 height 33
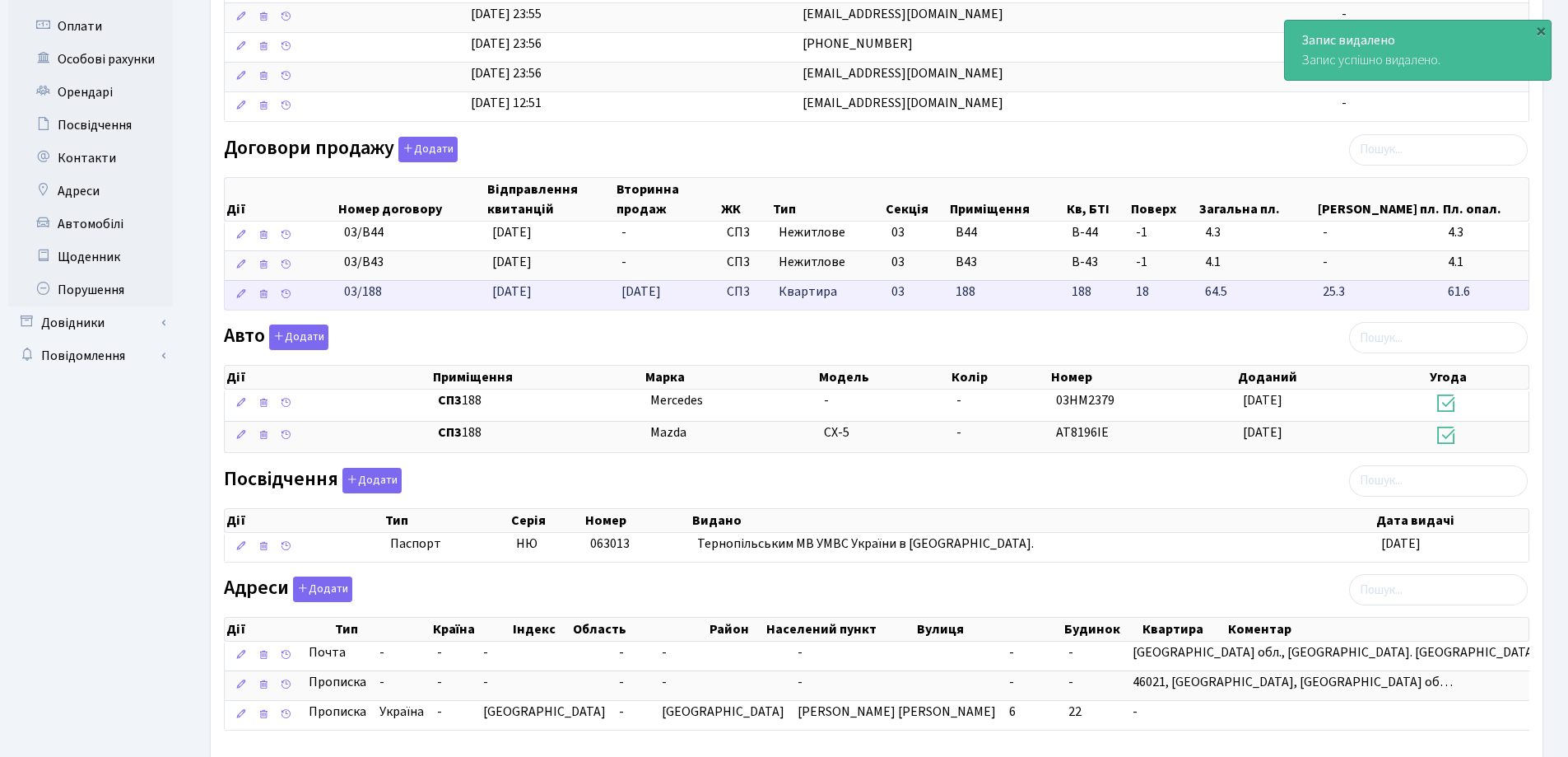
scroll to position [495, 0]
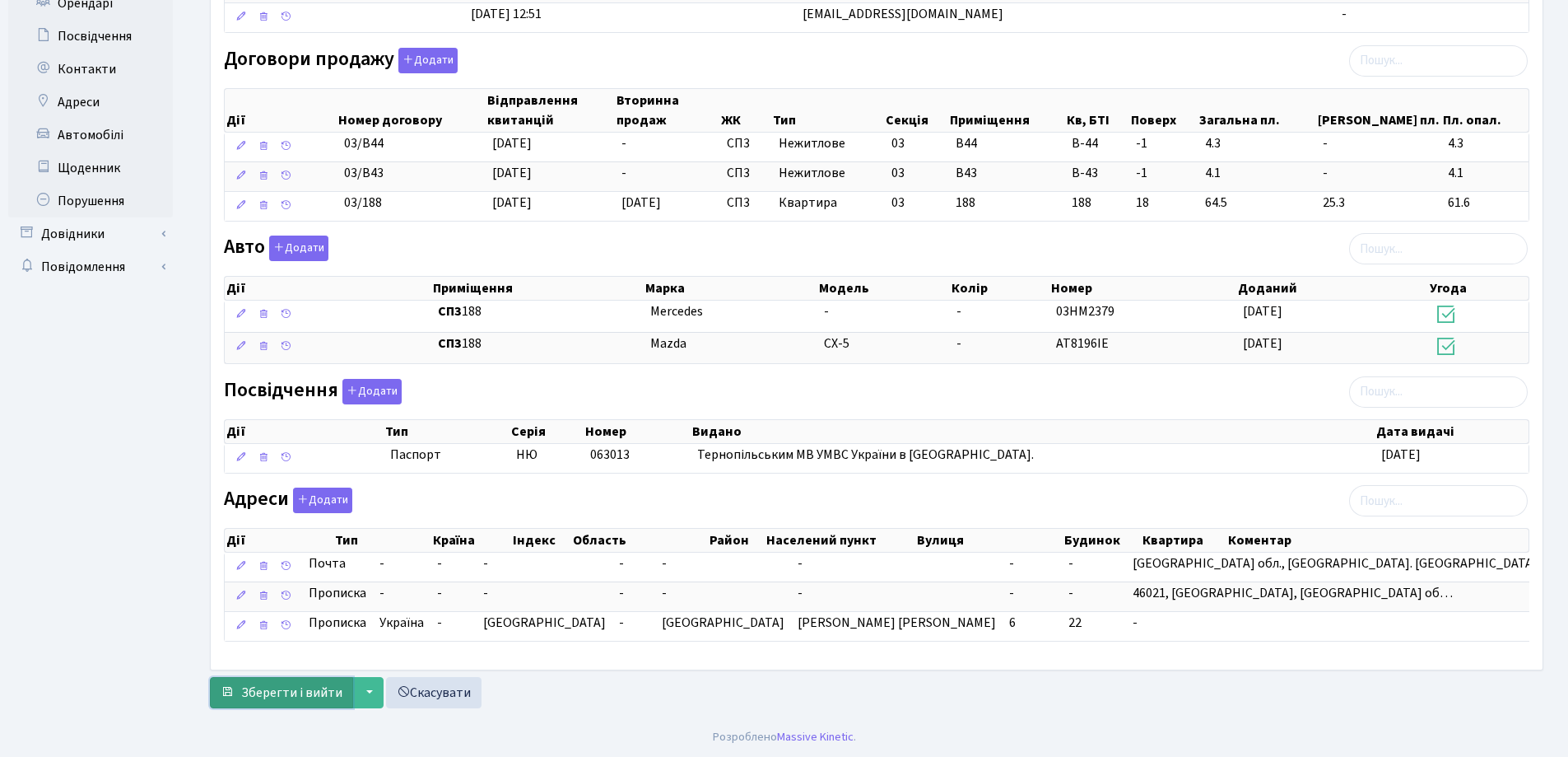
click at [277, 689] on span "Зберегти і вийти" at bounding box center [291, 692] width 101 height 18
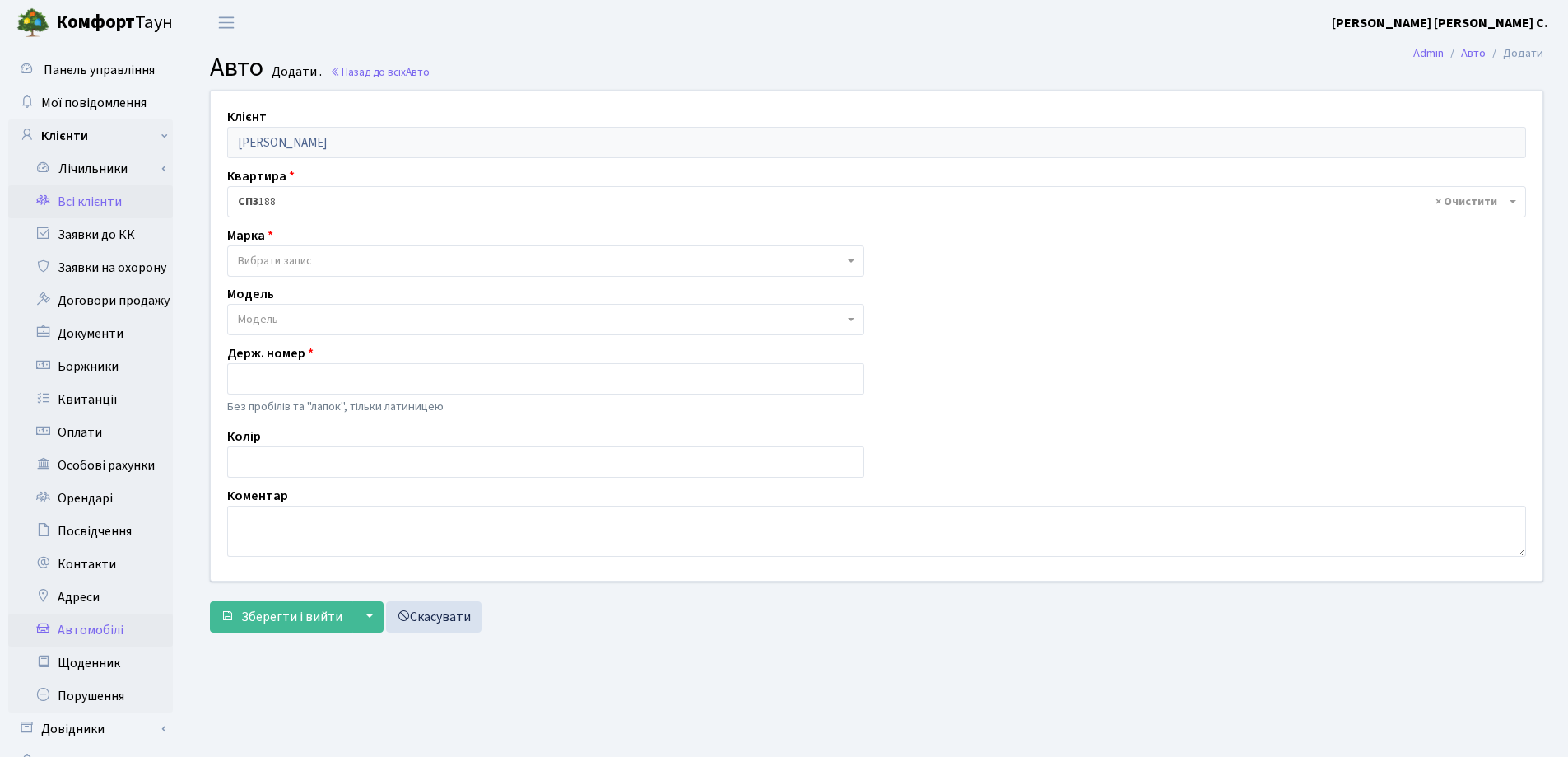
click at [101, 195] on link "Всі клієнти" at bounding box center [90, 201] width 165 height 33
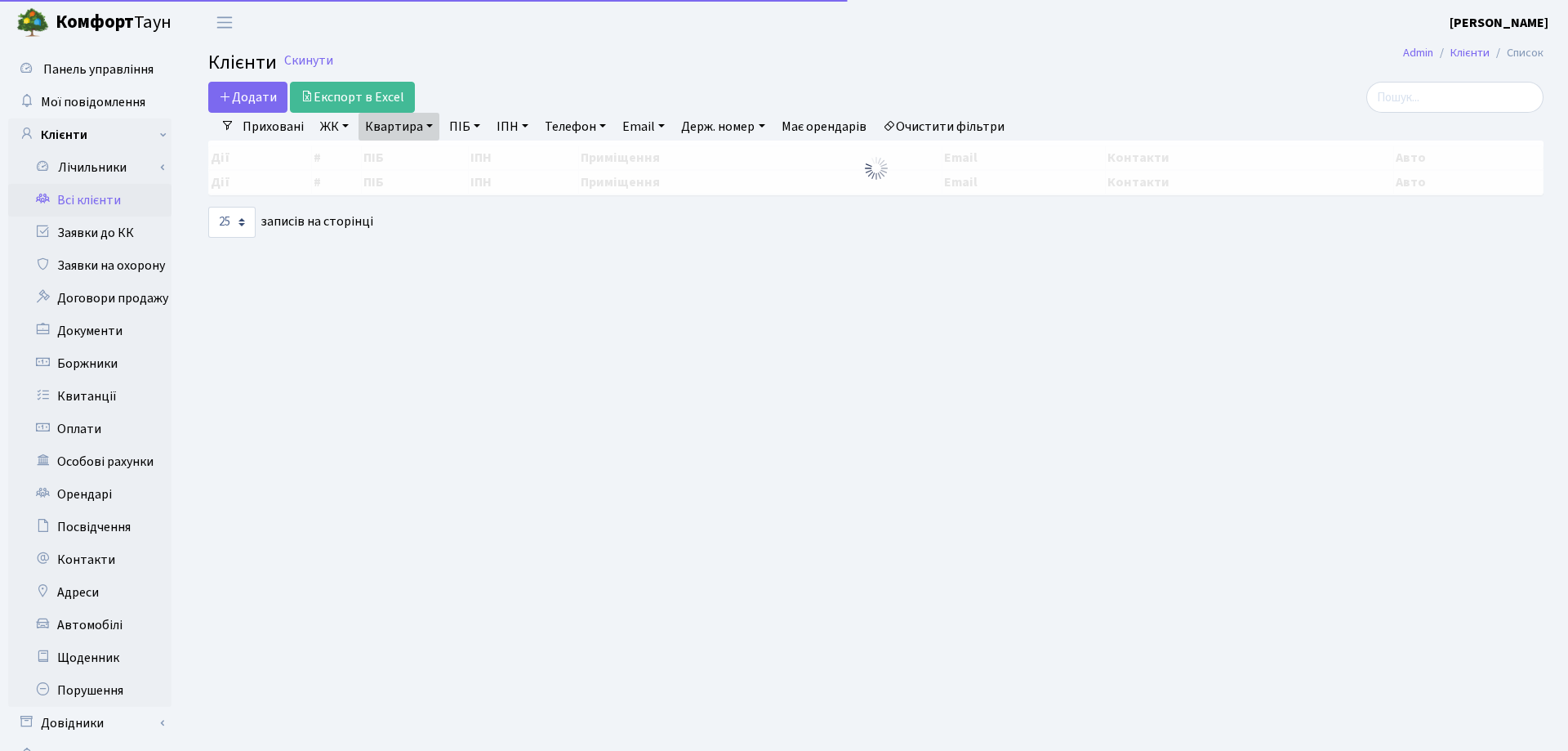
select select "25"
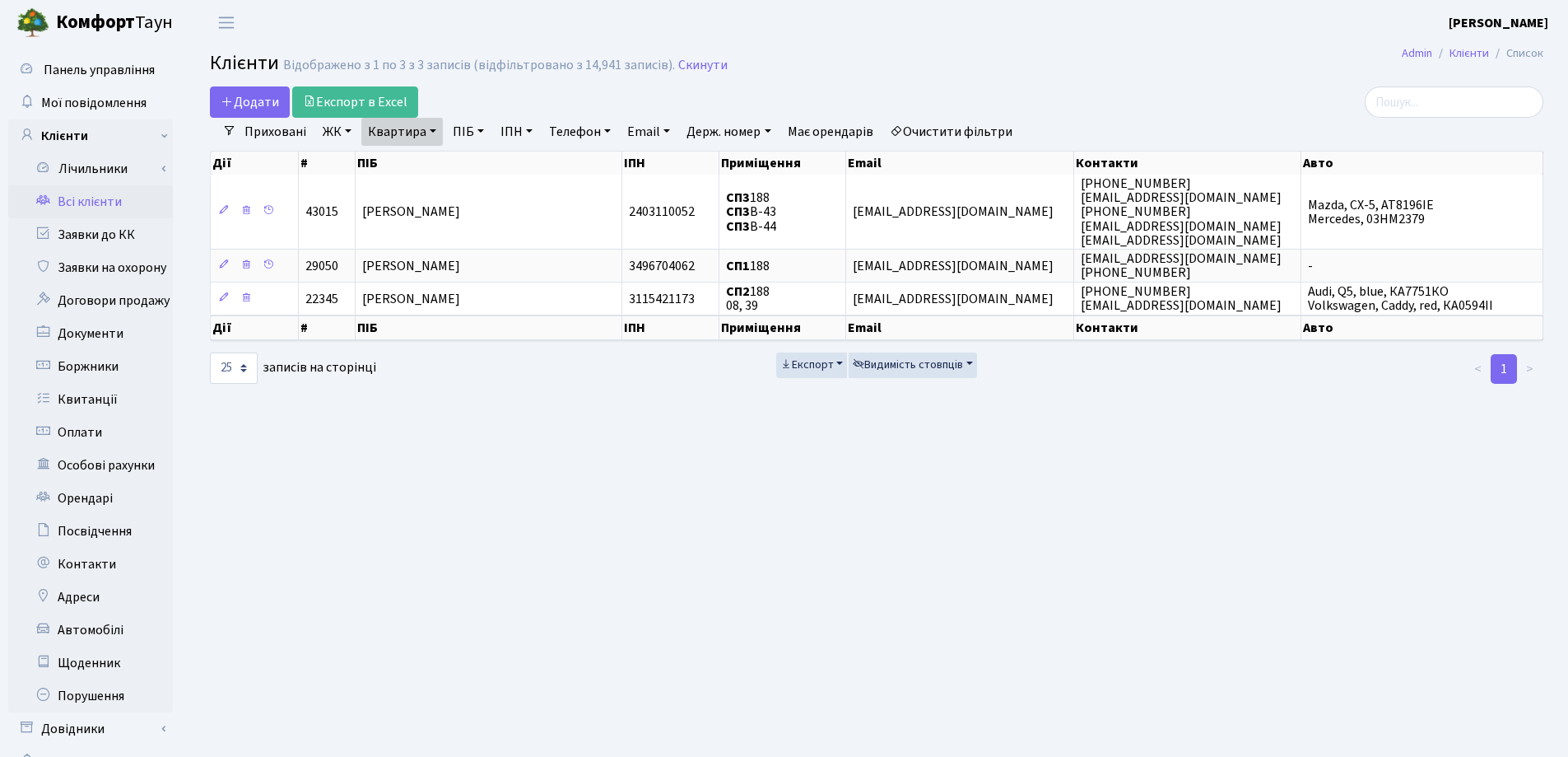
click at [429, 133] on link "Квартира" at bounding box center [402, 132] width 82 height 28
click at [476, 166] on icon at bounding box center [475, 164] width 13 height 13
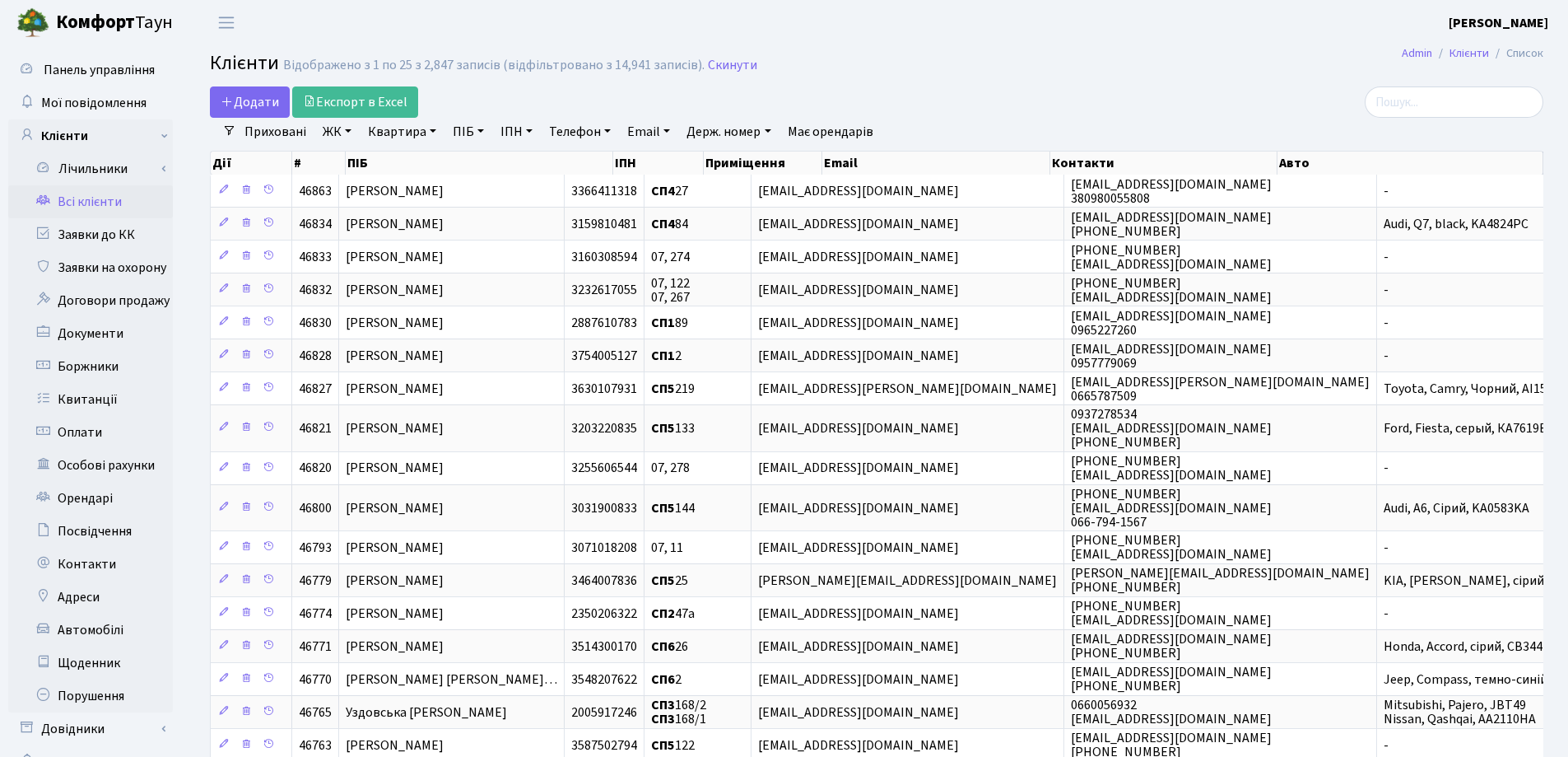
click at [436, 131] on link "Квартира" at bounding box center [402, 132] width 82 height 28
click at [448, 154] on input "text" at bounding box center [411, 164] width 97 height 32
type input "81"
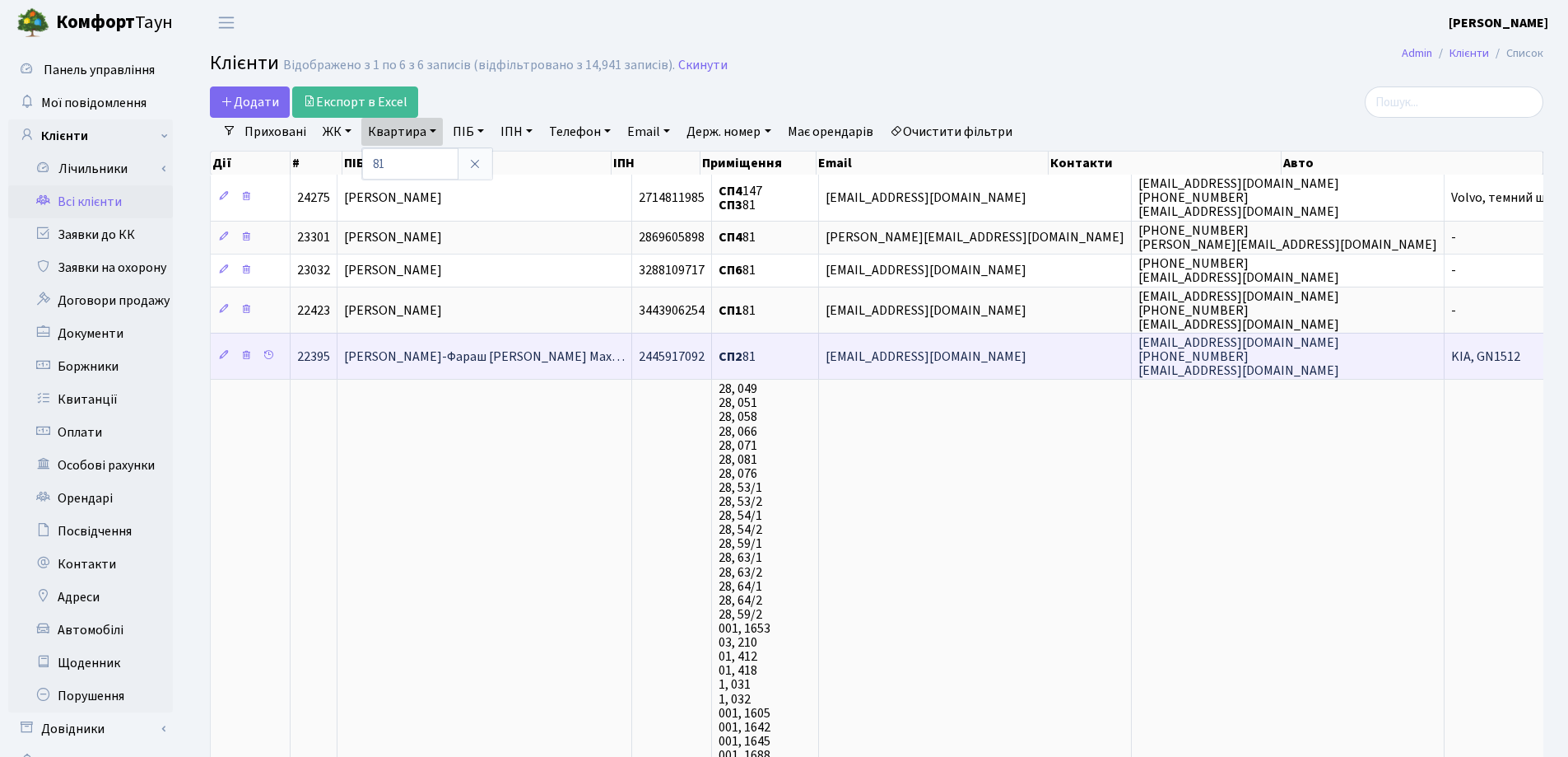
click at [494, 362] on span "[PERSON_NAME]-Фараш [PERSON_NAME] Мах…" at bounding box center [484, 356] width 281 height 18
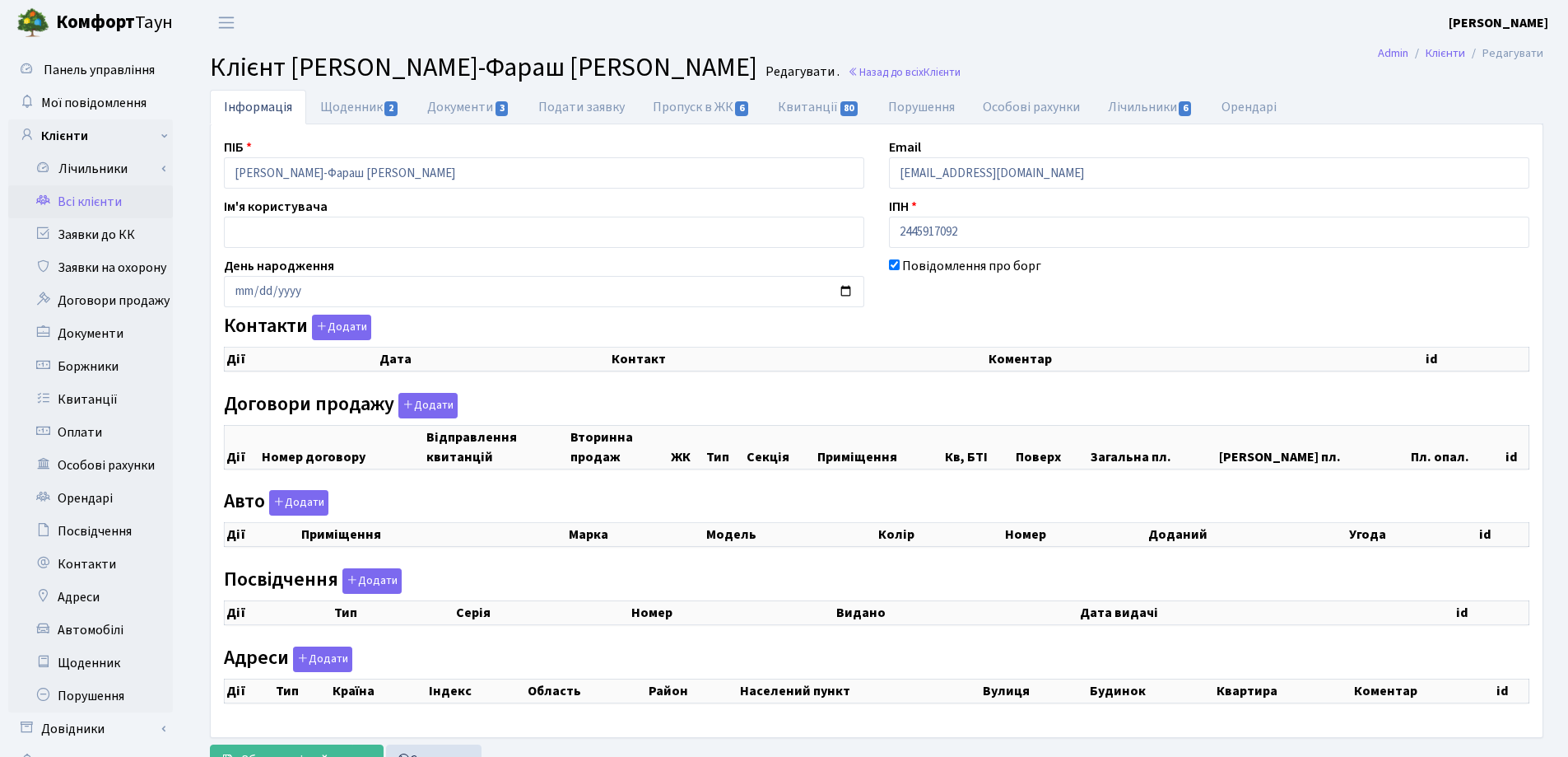
checkbox input "true"
select select "25"
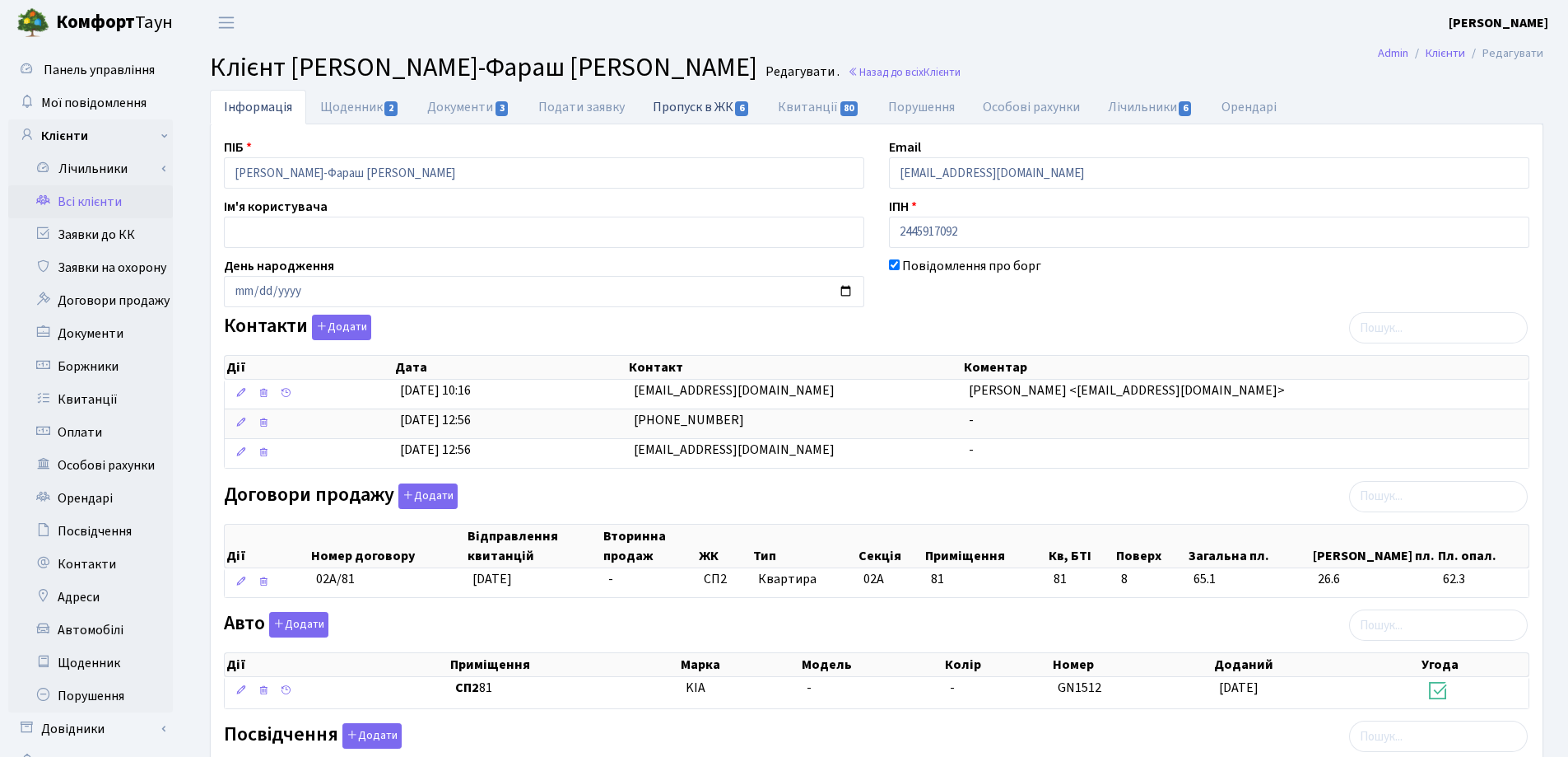
click at [663, 105] on link "Пропуск в ЖК 6" at bounding box center [701, 107] width 125 height 33
select select "25"
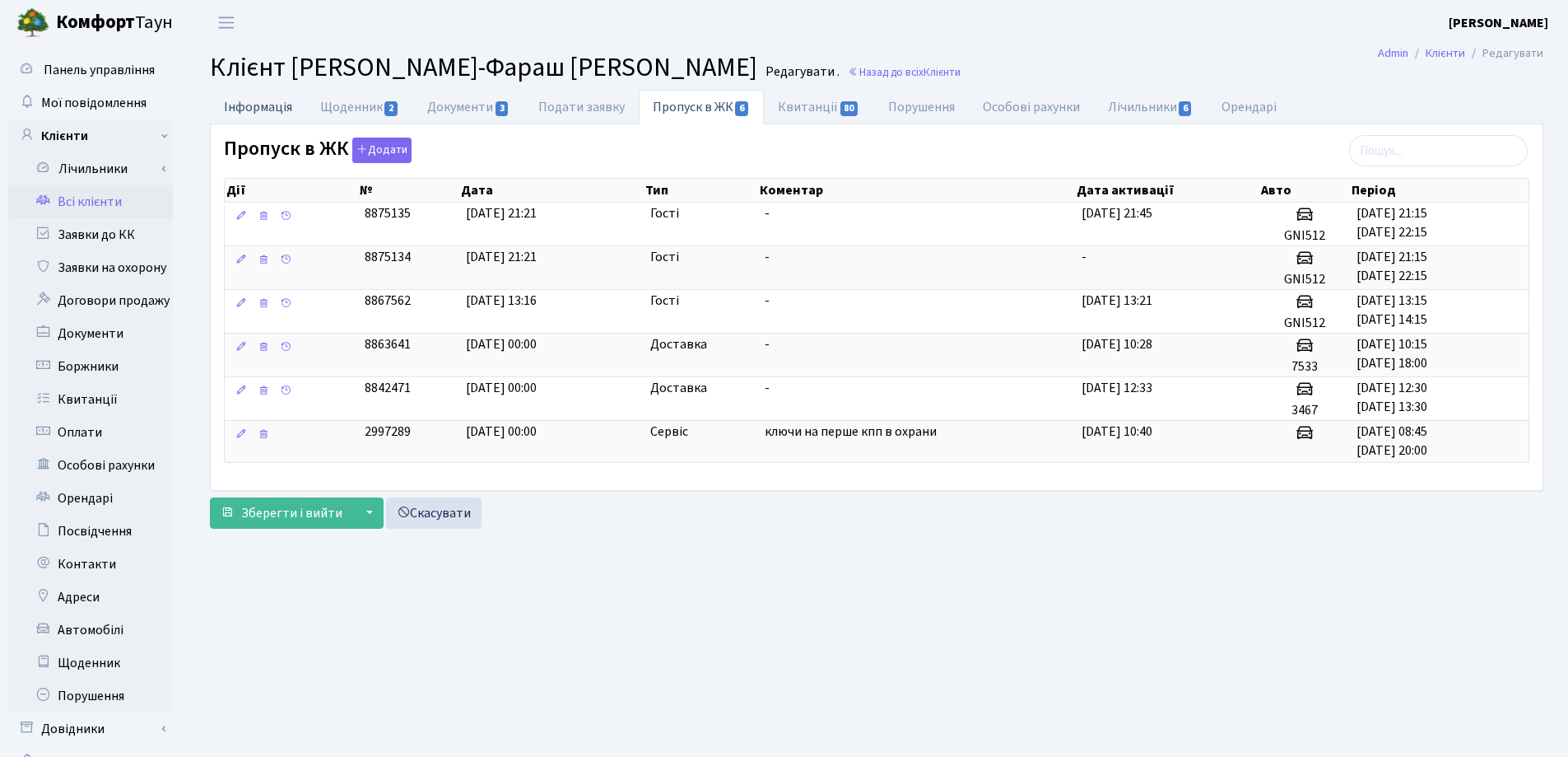
click at [259, 104] on link "Інформація" at bounding box center [258, 107] width 97 height 33
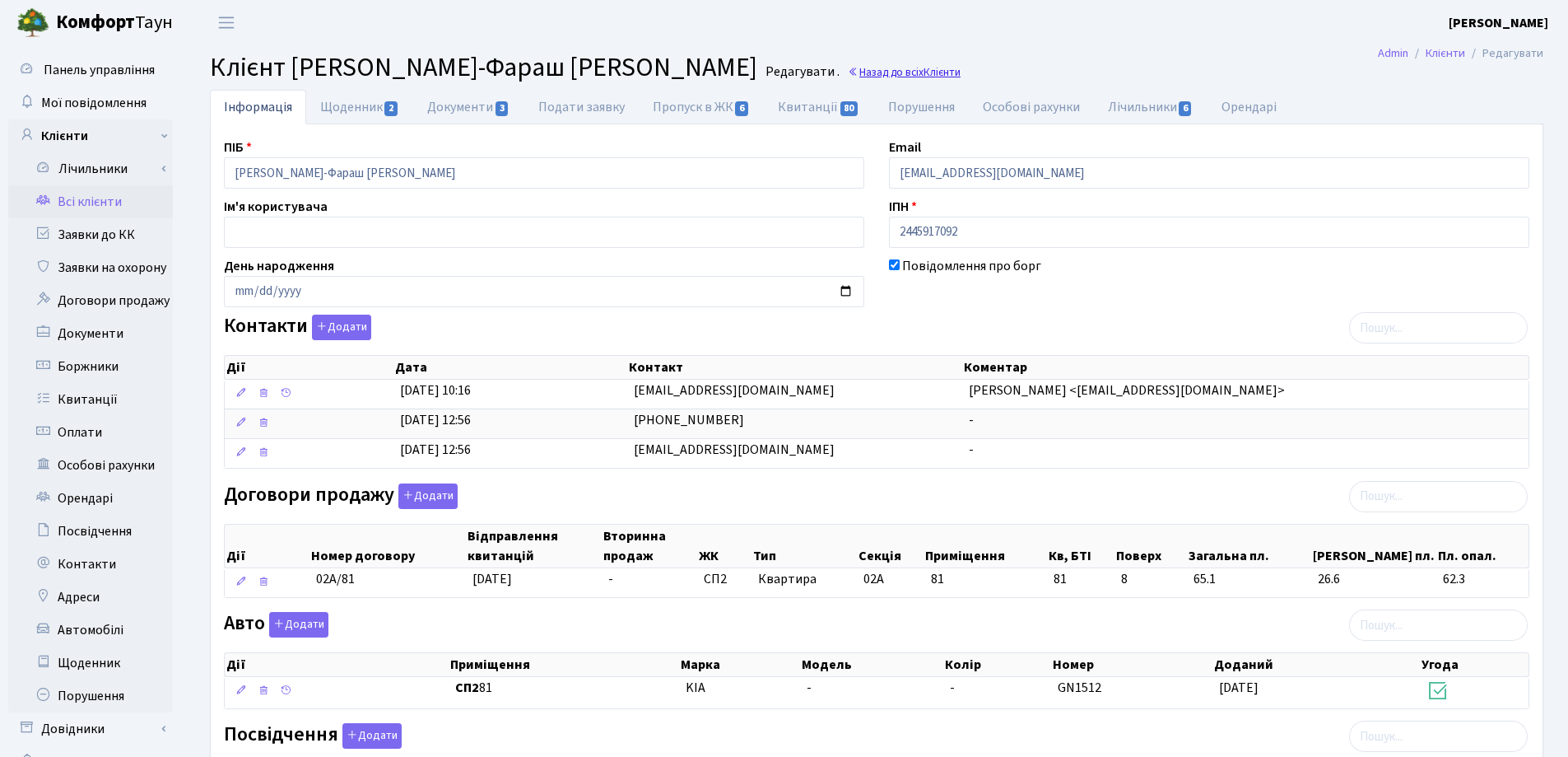
click at [912, 71] on link "Назад до всіх Клієнти" at bounding box center [903, 72] width 112 height 16
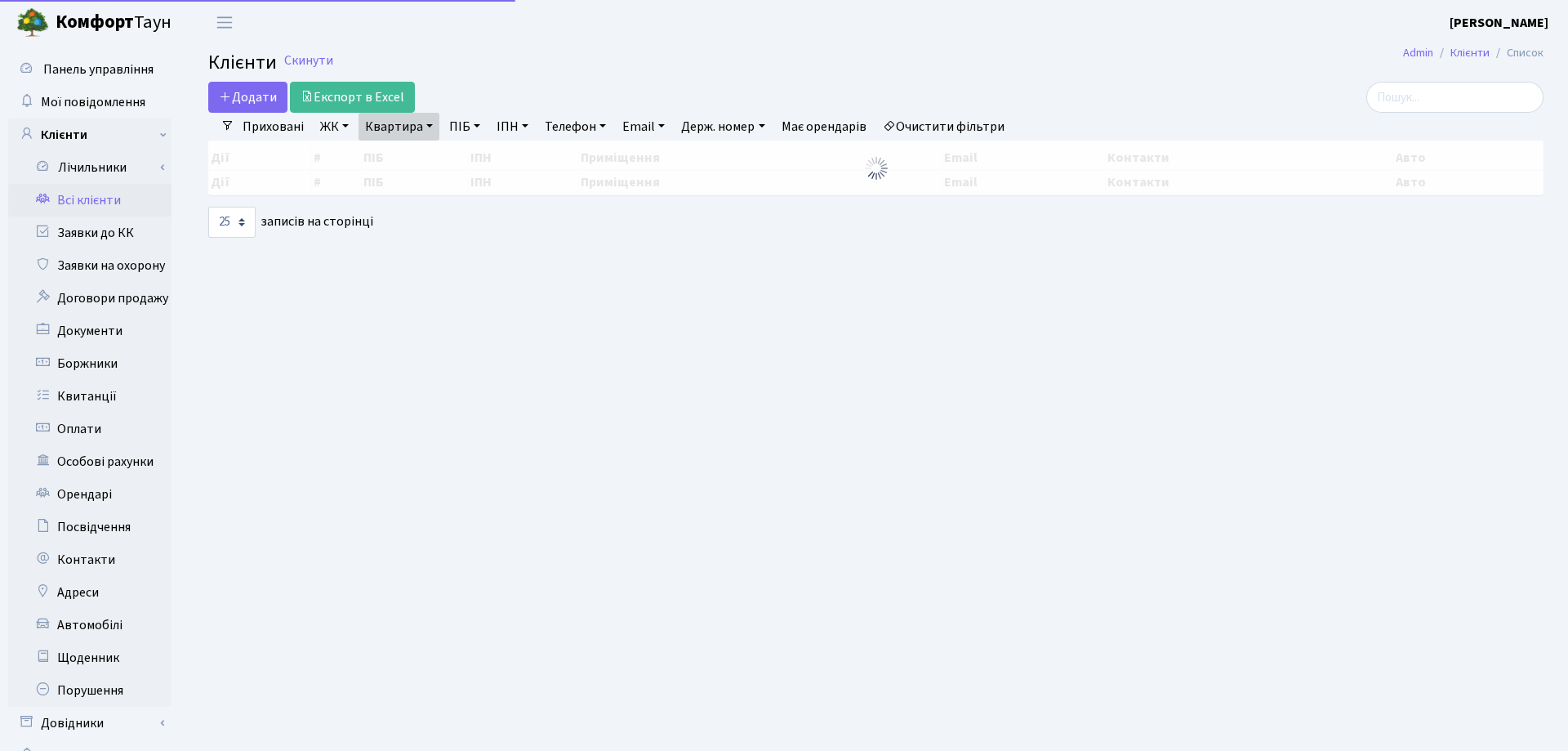
select select "25"
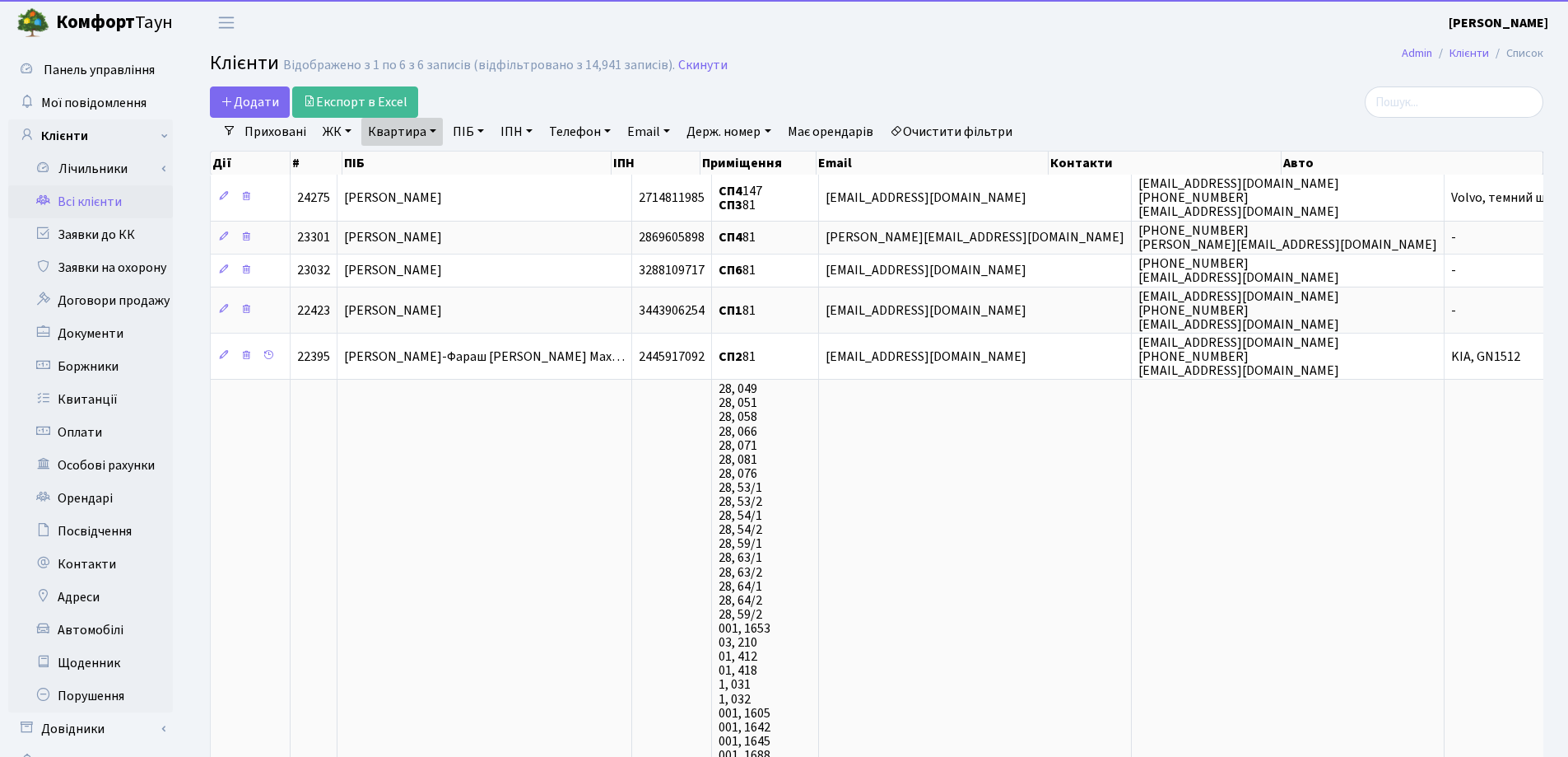
click at [435, 133] on link "Квартира" at bounding box center [402, 132] width 82 height 28
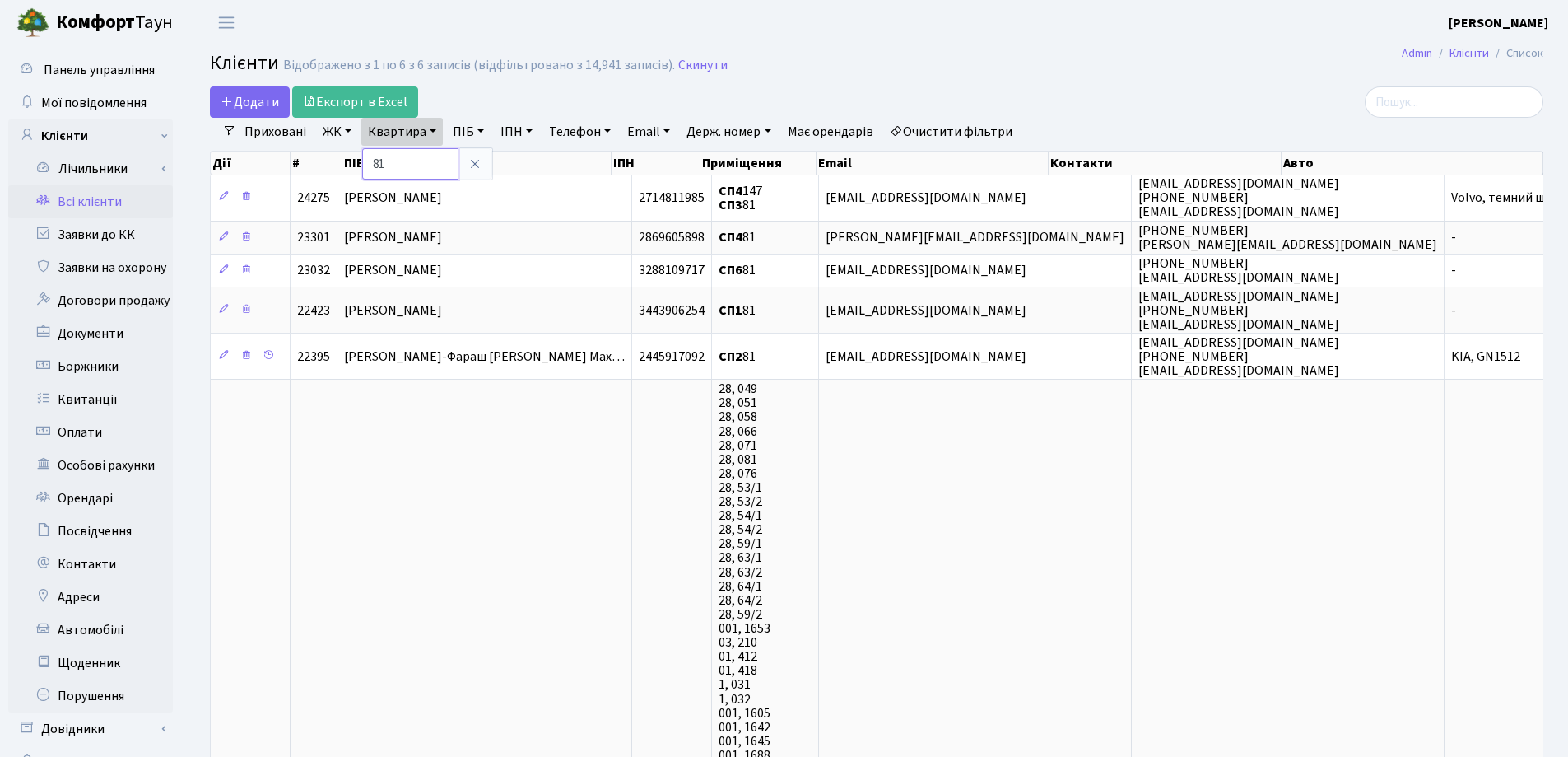
click at [436, 163] on input "81" at bounding box center [411, 164] width 97 height 32
type input "8"
type input "76"
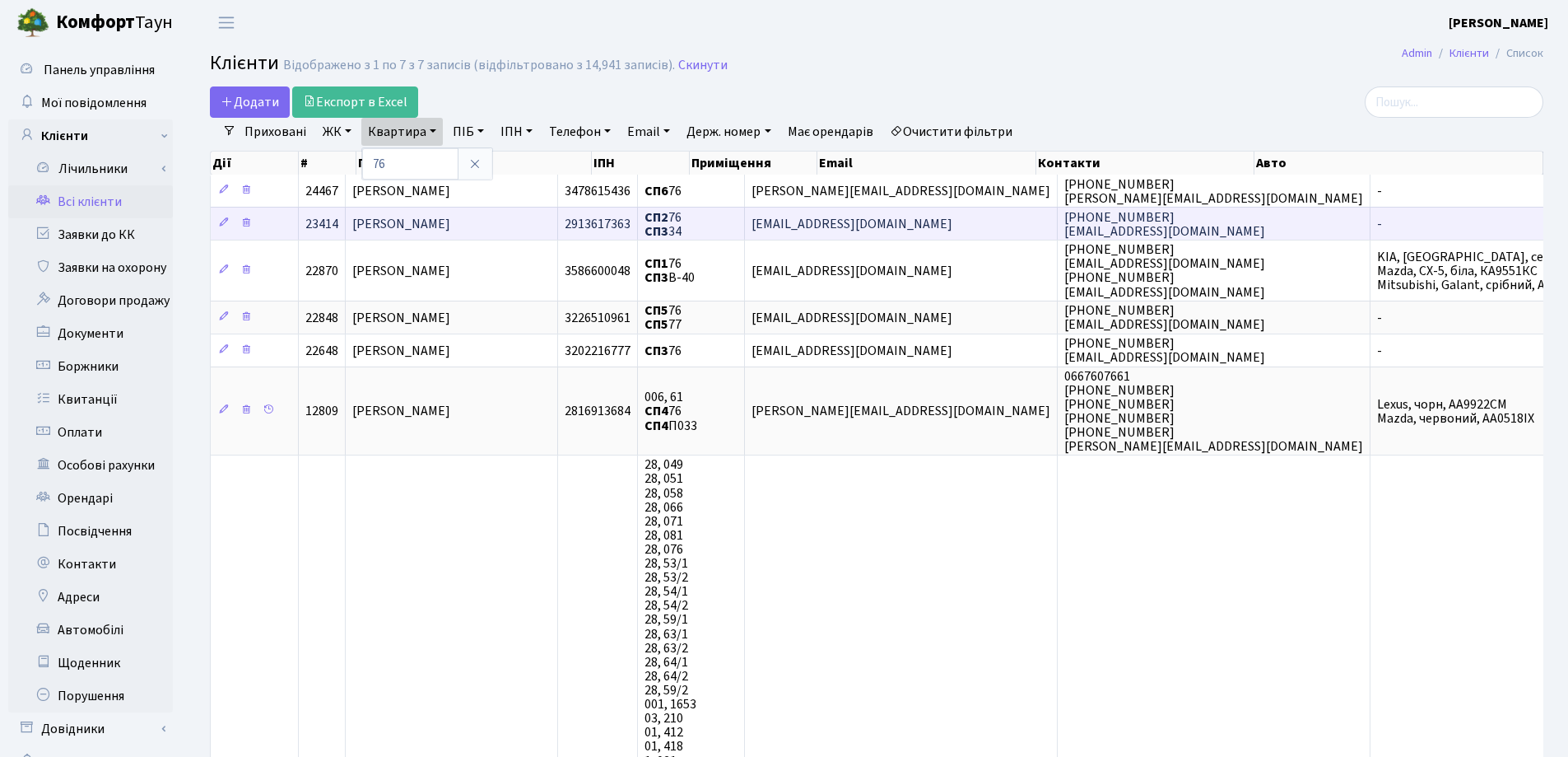
click at [523, 233] on td "[PERSON_NAME]" at bounding box center [452, 222] width 212 height 33
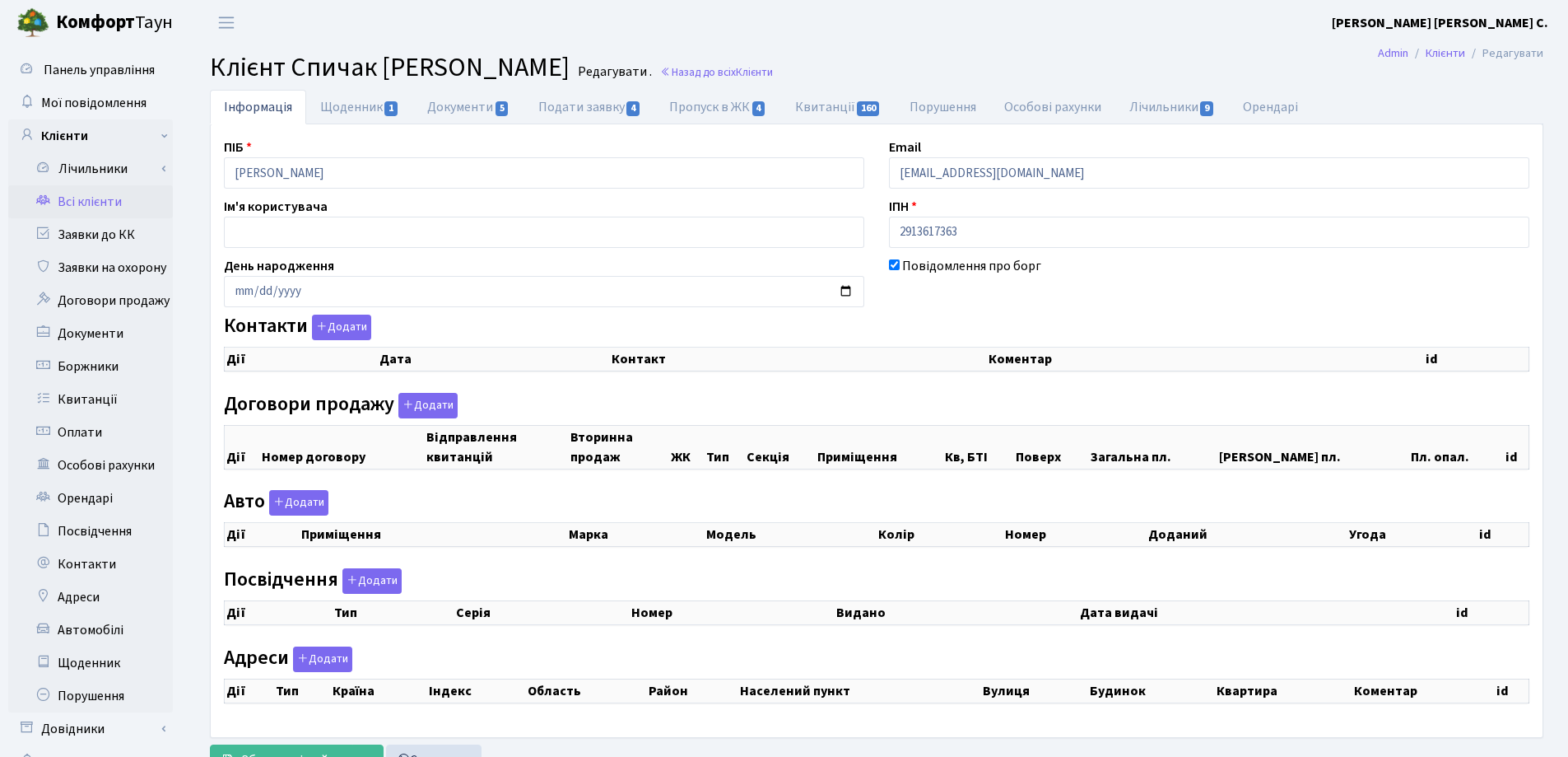
checkbox input "true"
select select "25"
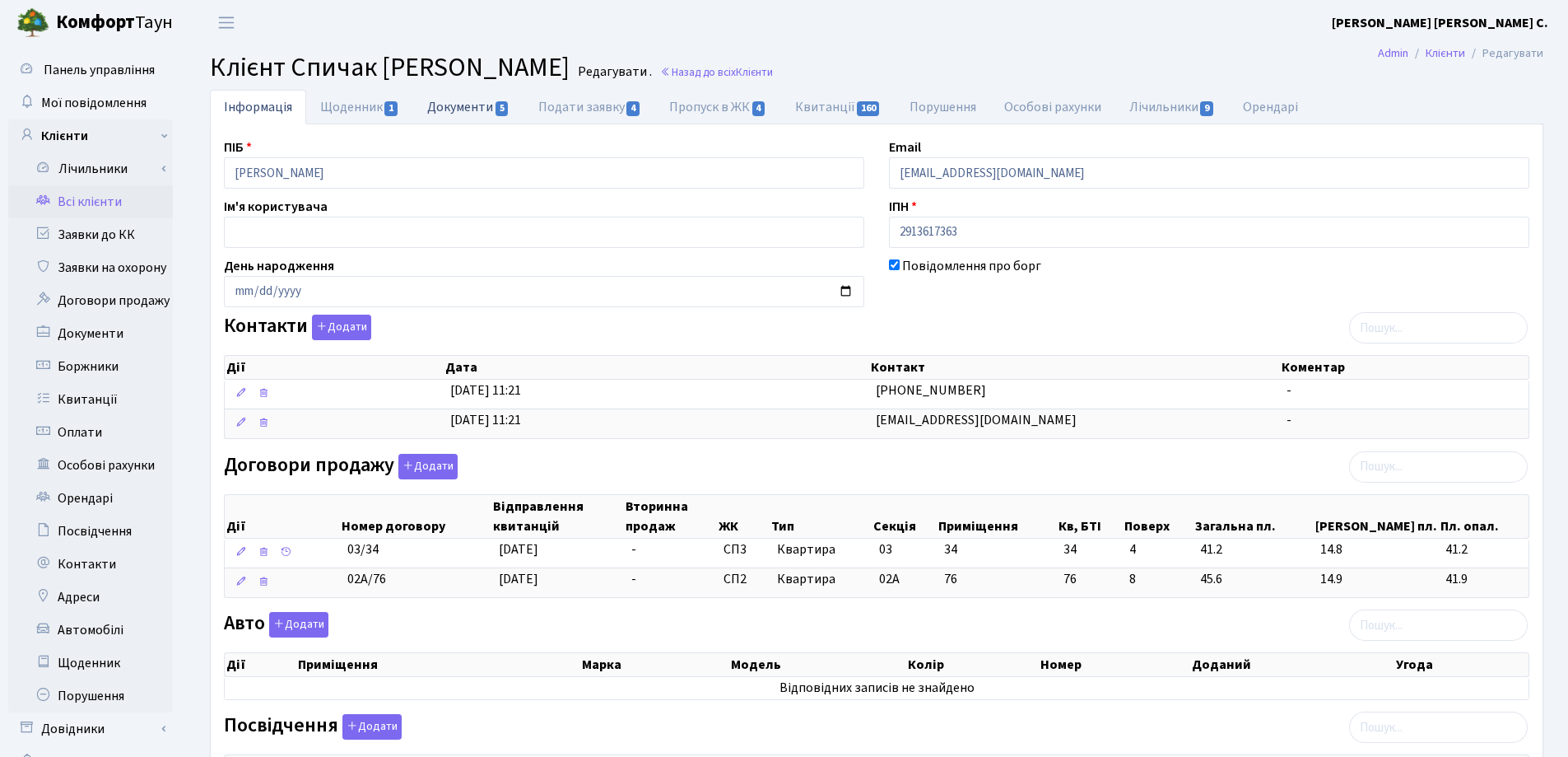
click at [454, 108] on link "Документи 5" at bounding box center [468, 107] width 111 height 33
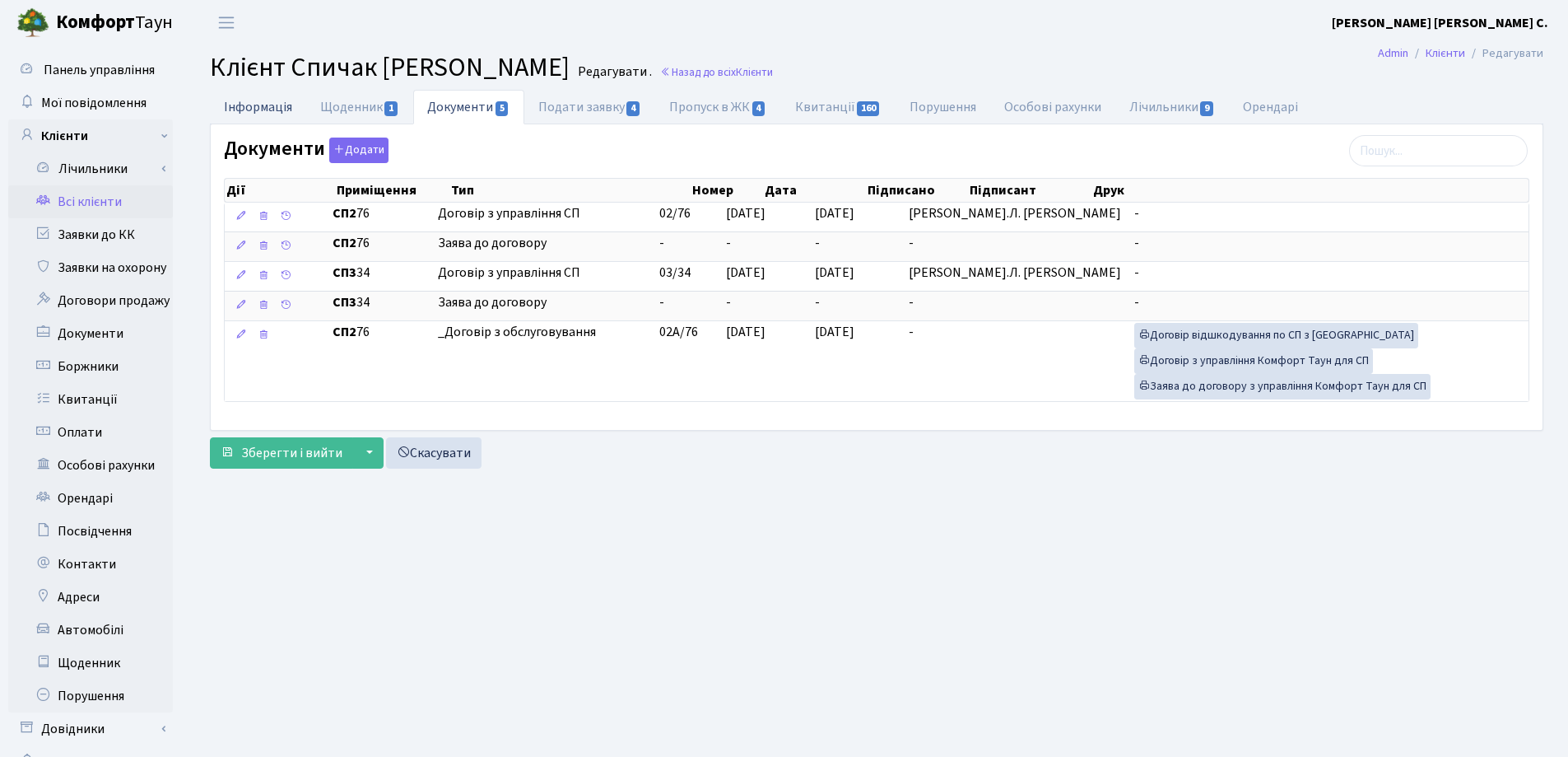
click at [247, 100] on link "Інформація" at bounding box center [258, 107] width 97 height 33
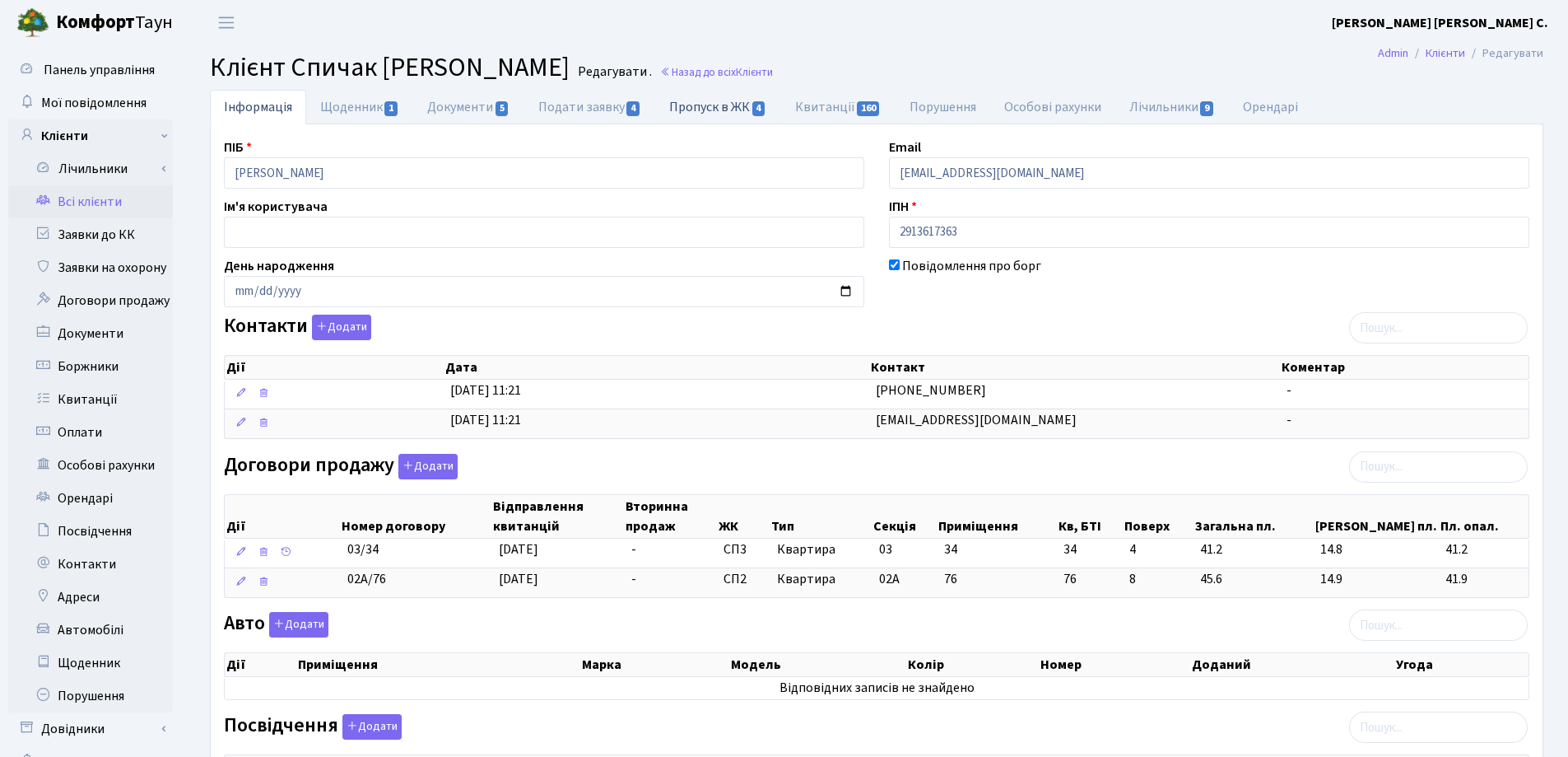
click at [708, 107] on link "Пропуск в ЖК 4" at bounding box center [718, 107] width 125 height 33
select select "25"
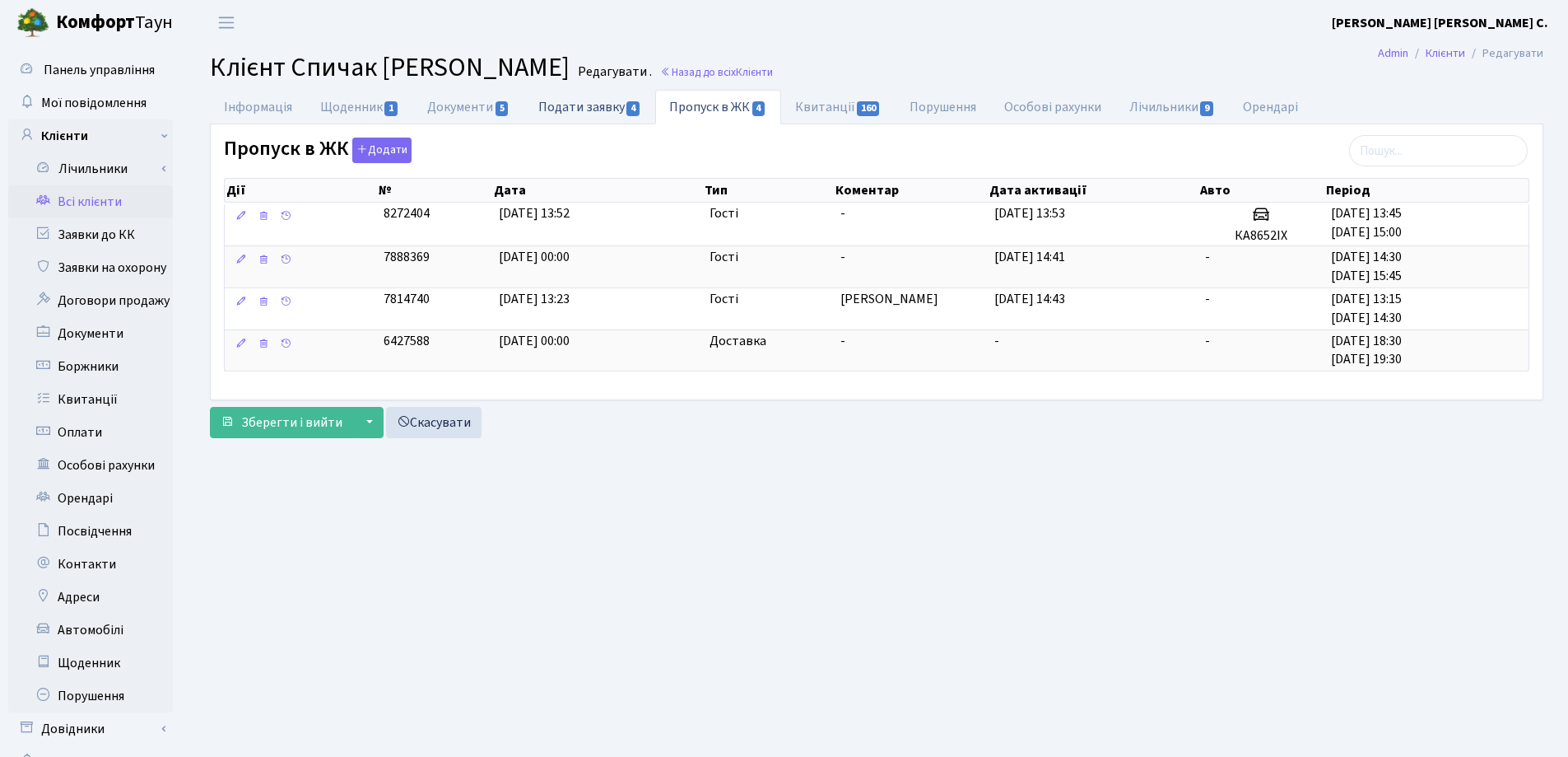
click at [569, 112] on link "Подати заявку 4" at bounding box center [589, 107] width 131 height 33
select select "25"
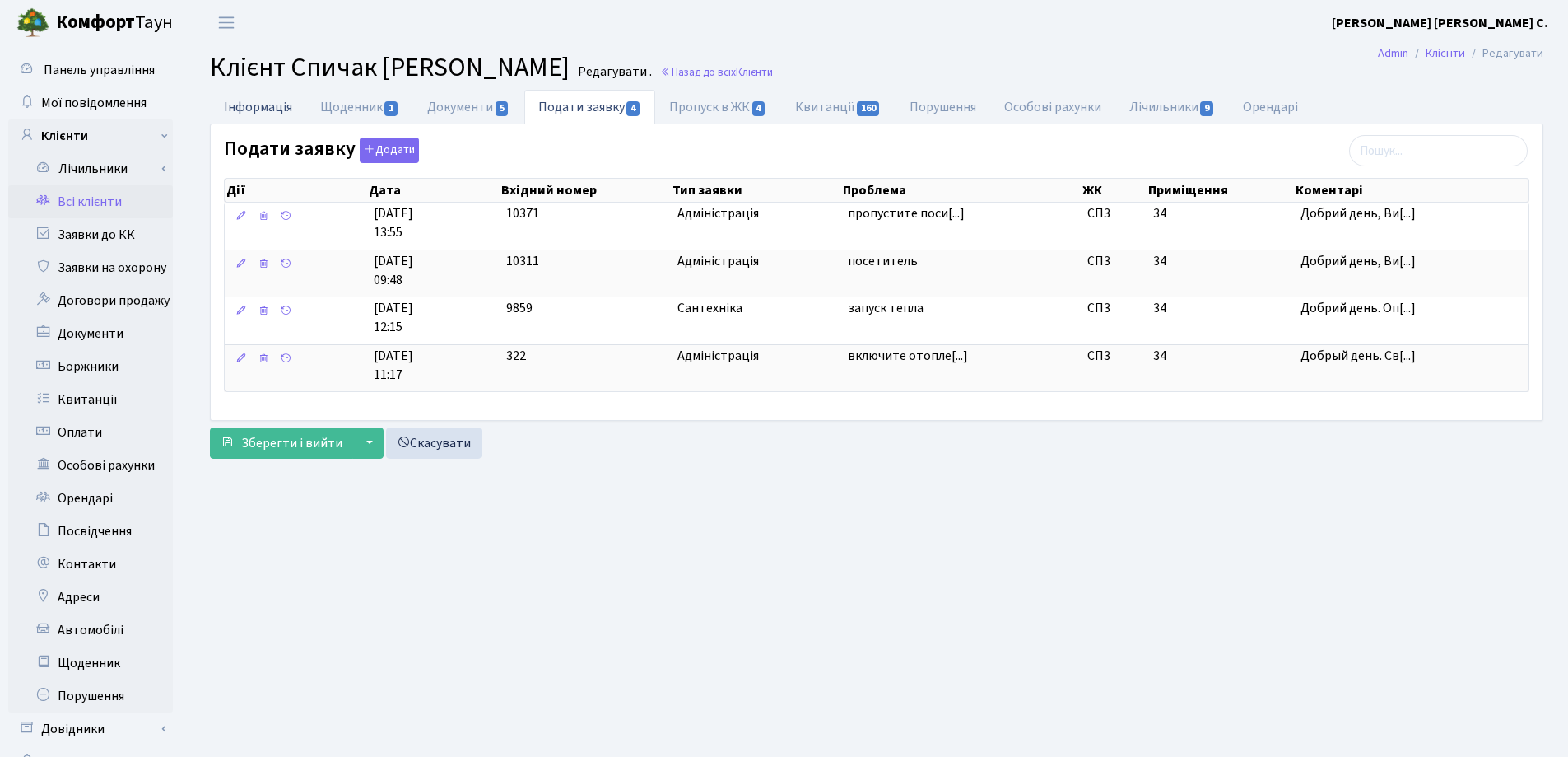
click at [252, 103] on link "Інформація" at bounding box center [258, 107] width 97 height 33
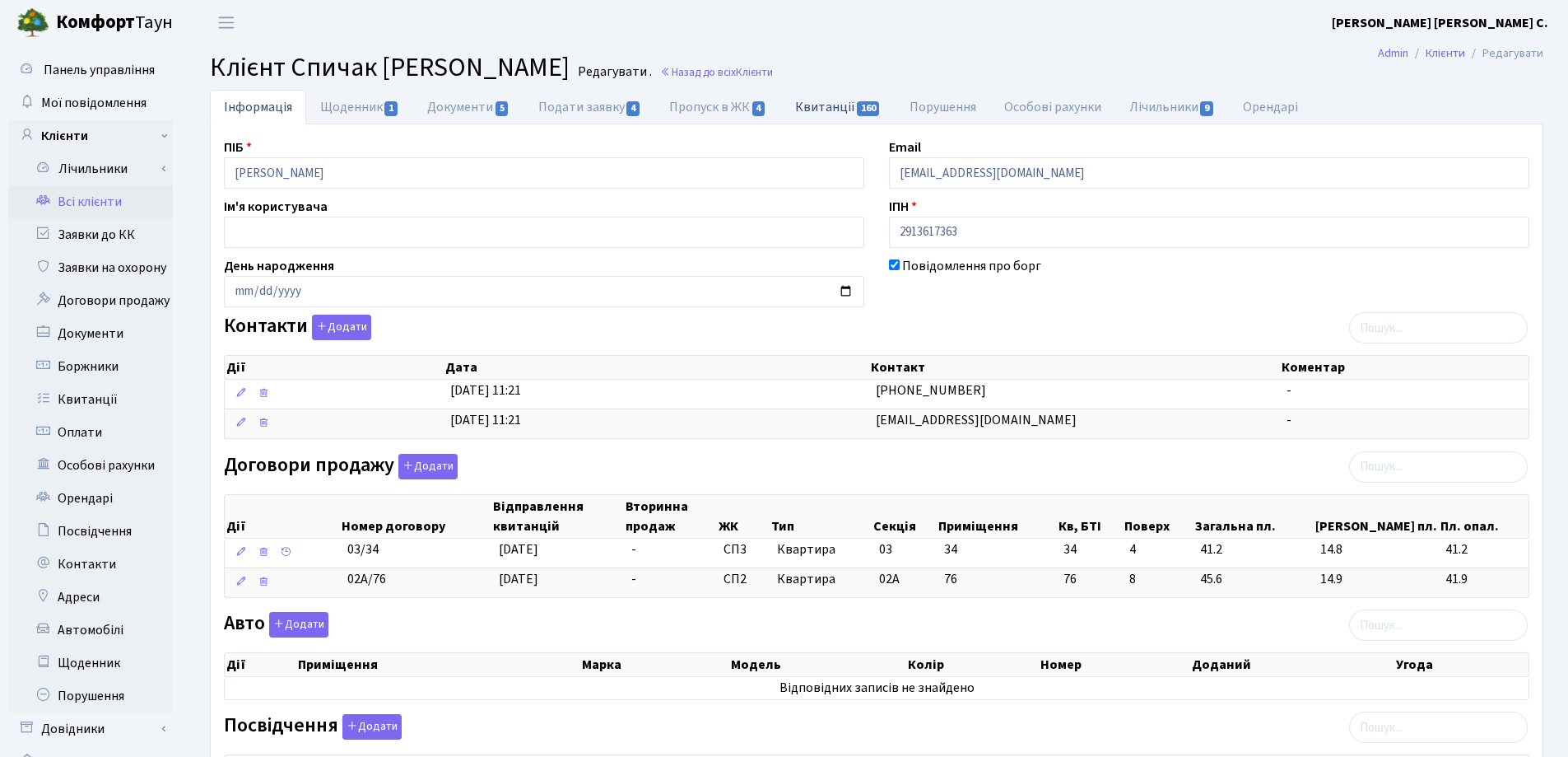
click at [821, 102] on link "Квитанції 160" at bounding box center [837, 107] width 114 height 33
select select "25"
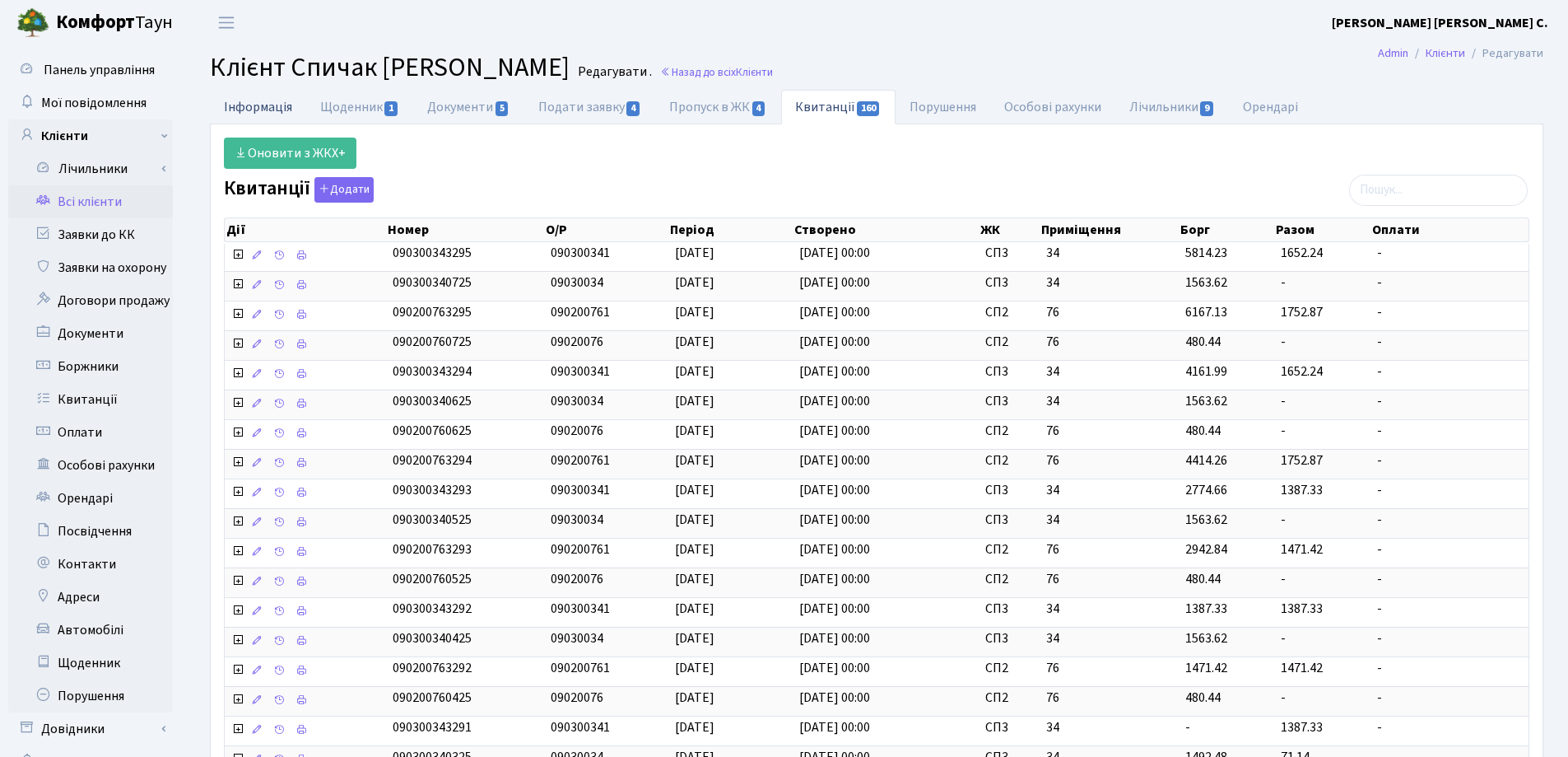
click at [258, 104] on link "Інформація" at bounding box center [258, 107] width 97 height 33
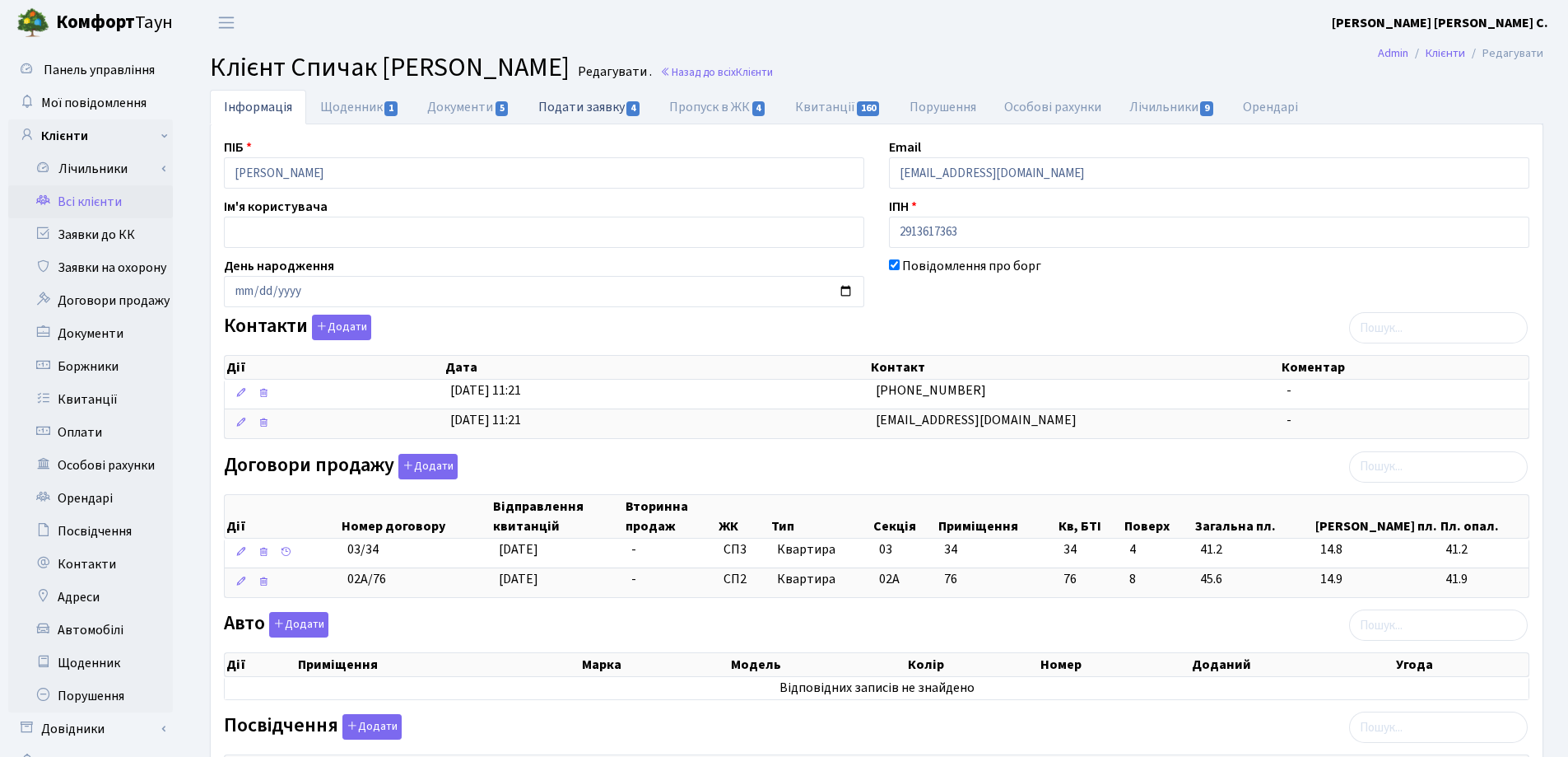
click at [570, 113] on link "Подати заявку 4" at bounding box center [589, 107] width 131 height 33
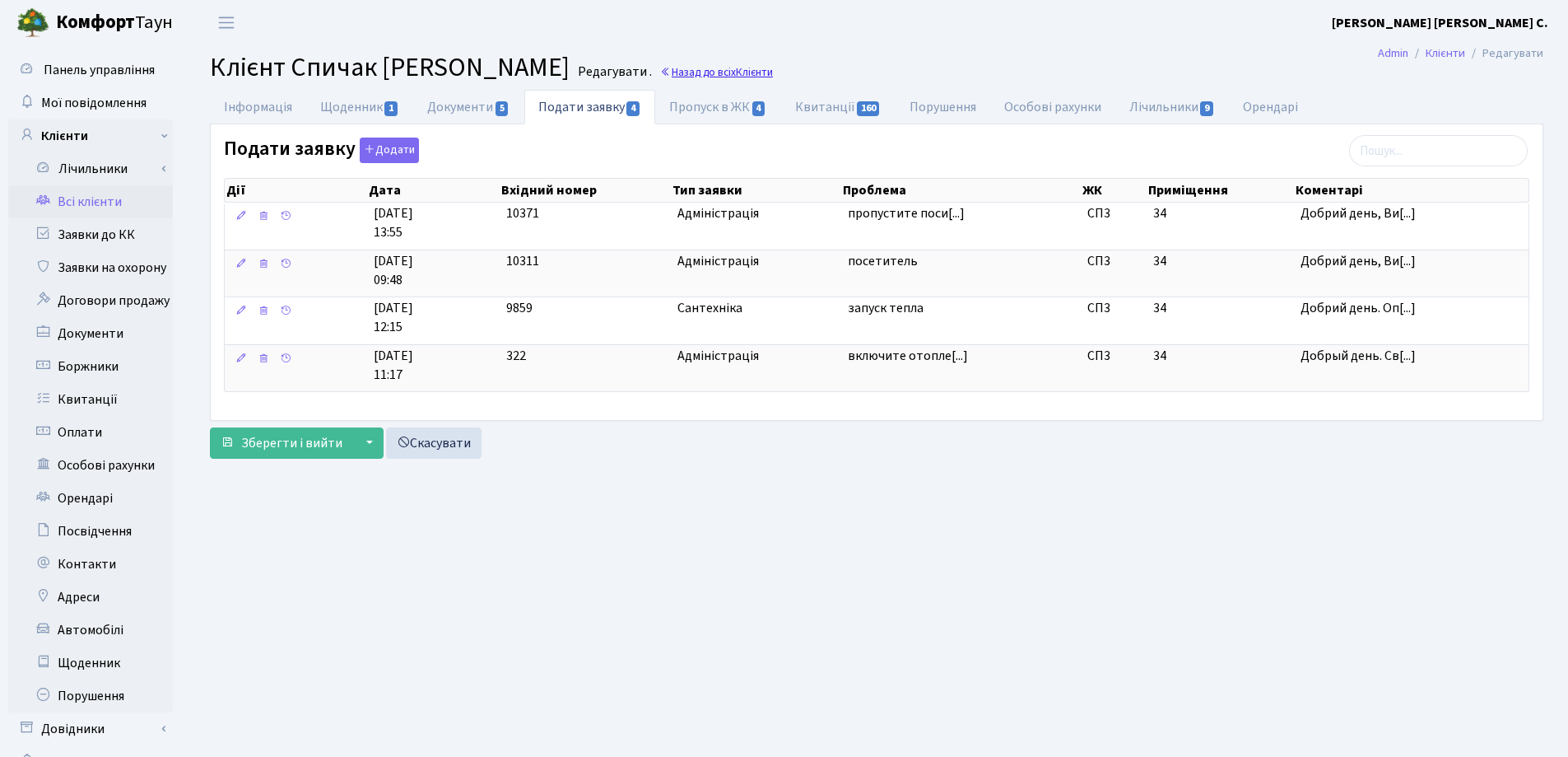
click at [704, 68] on link "Назад до всіх Клієнти" at bounding box center [716, 72] width 112 height 16
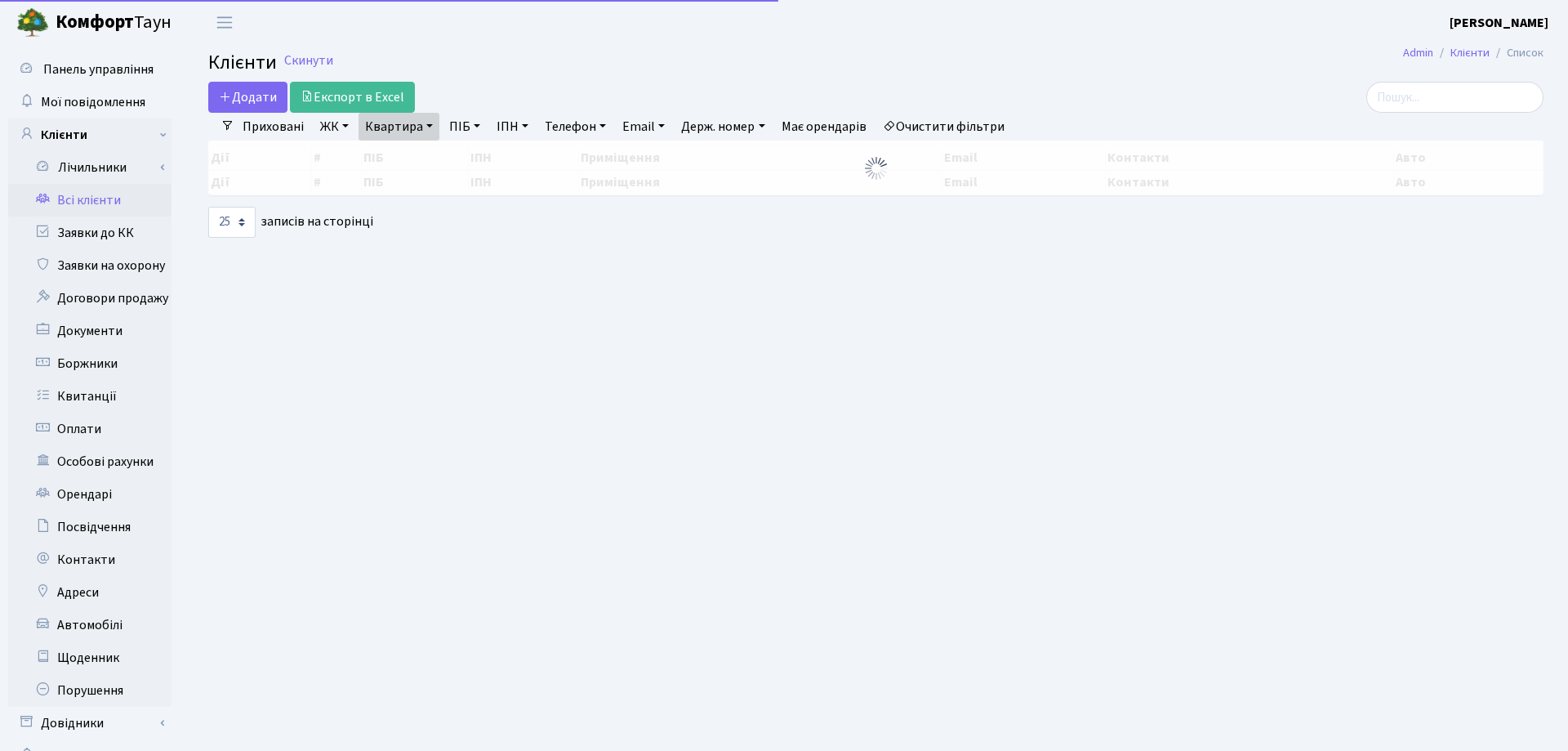
select select "25"
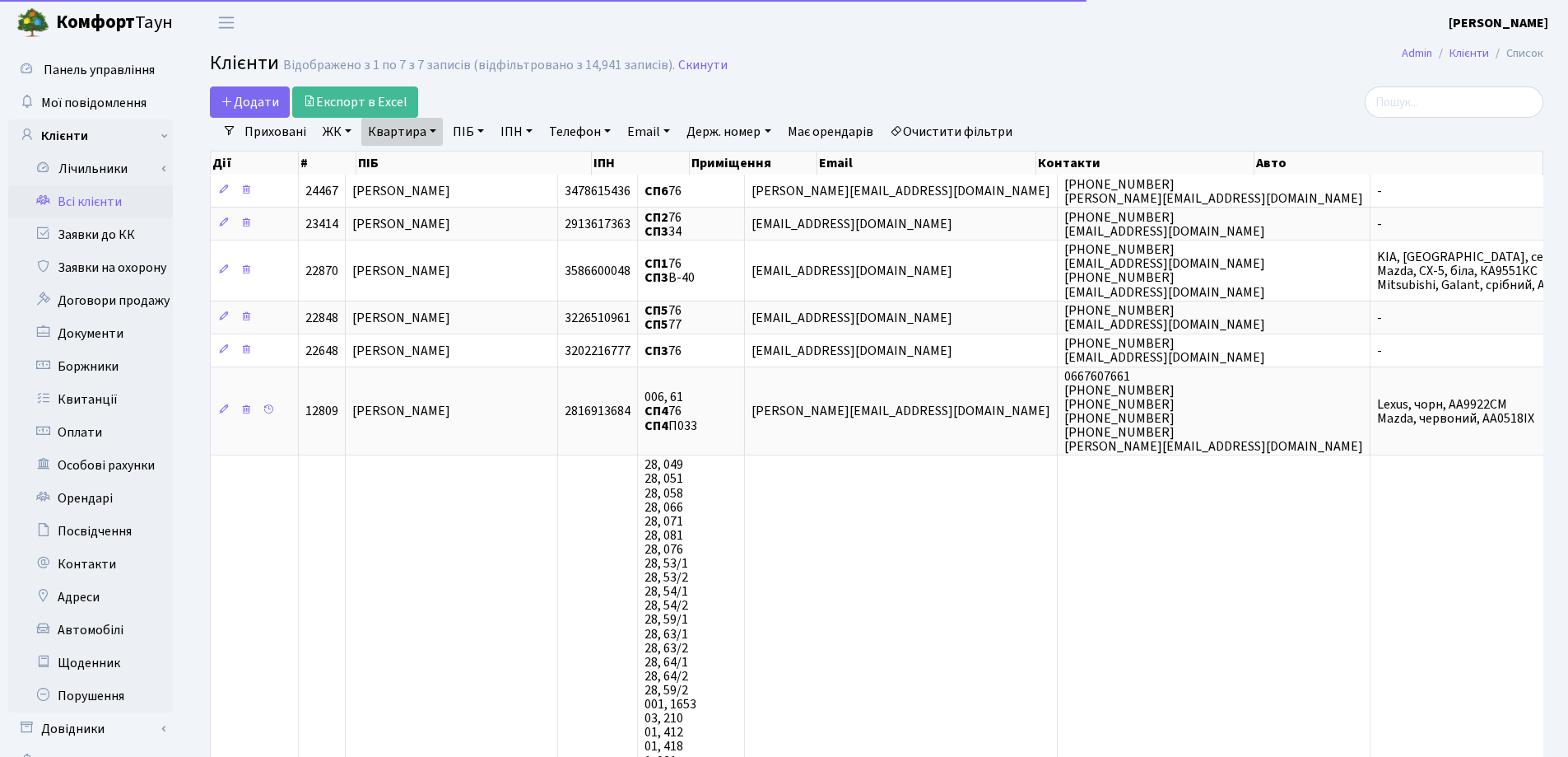
click at [433, 126] on link "Квартира" at bounding box center [402, 132] width 82 height 28
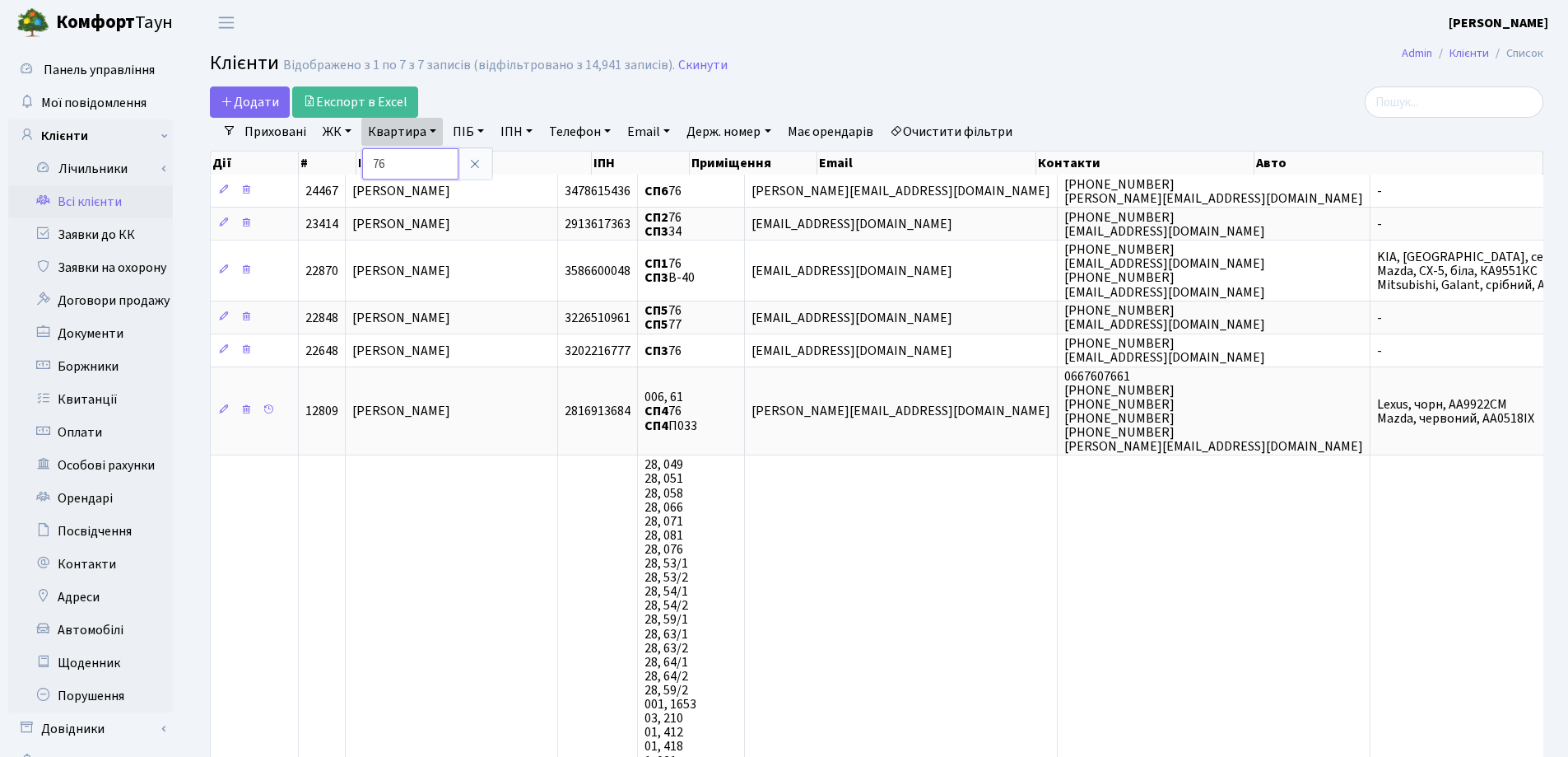
click at [421, 160] on input "76" at bounding box center [411, 164] width 97 height 32
type input "7"
type input "81"
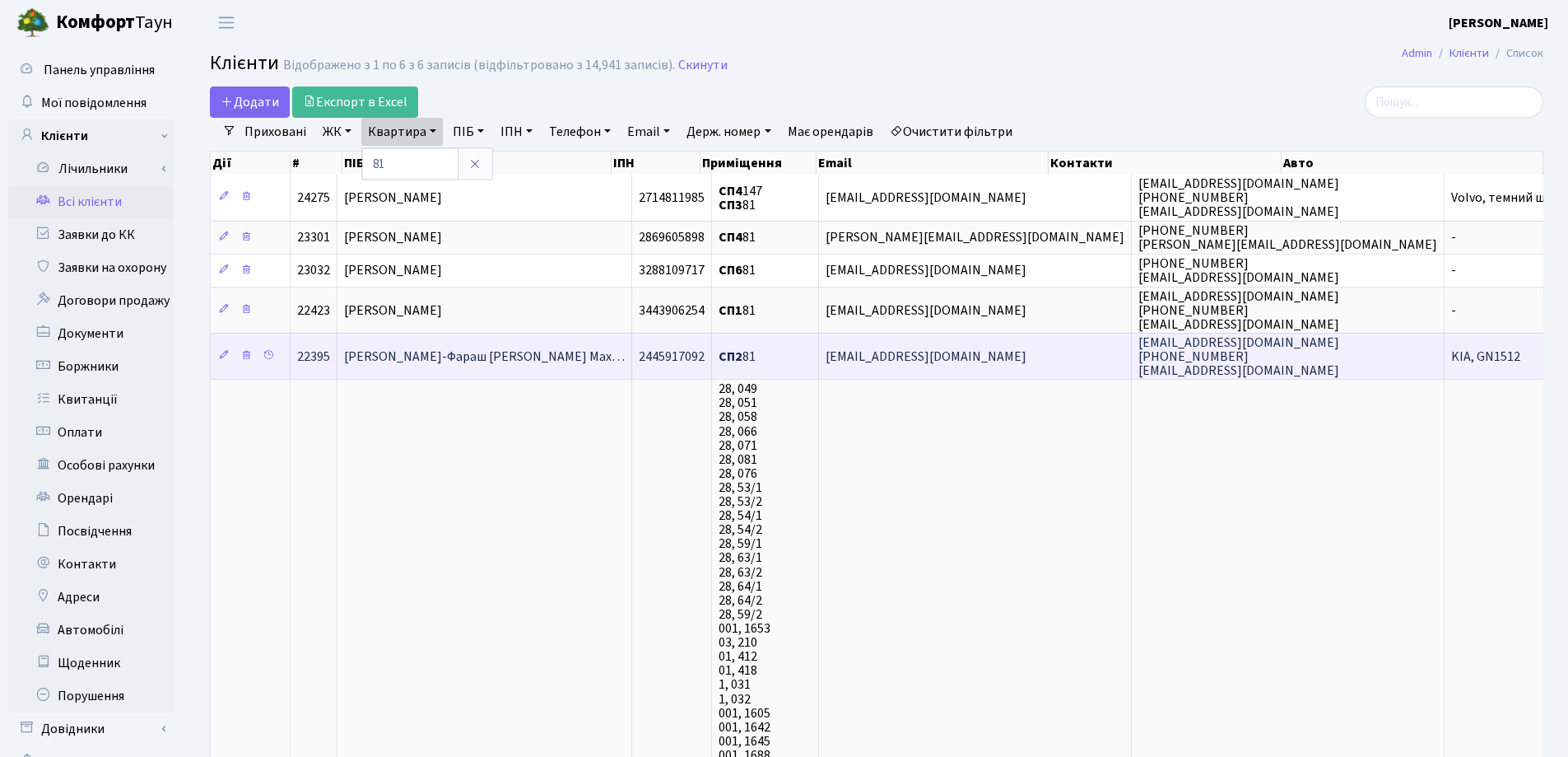
click at [506, 349] on span "Абу-Фараш Юсеф Абдель-Рахман Мах…" at bounding box center [484, 356] width 281 height 18
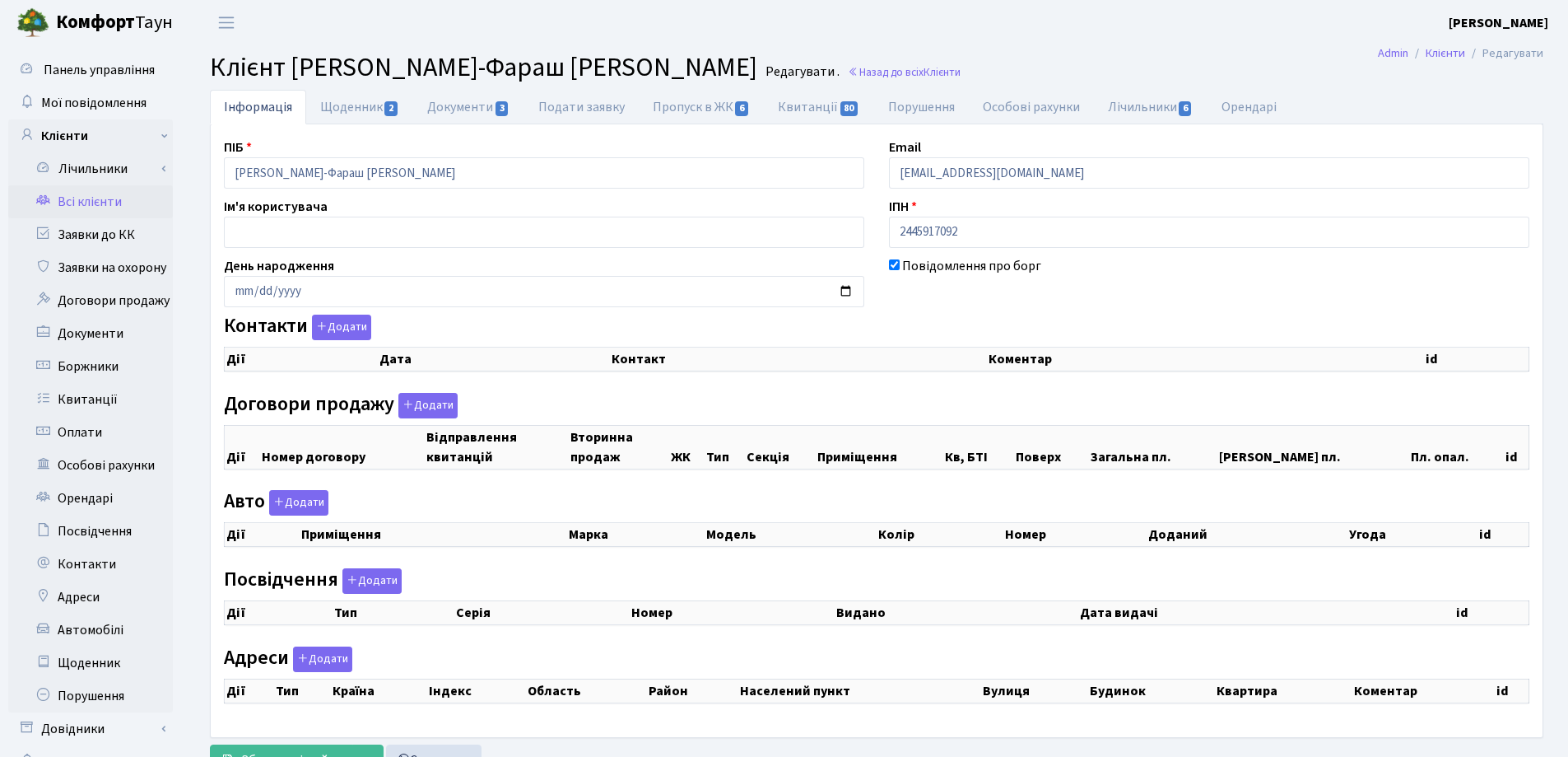
checkbox input "true"
select select "25"
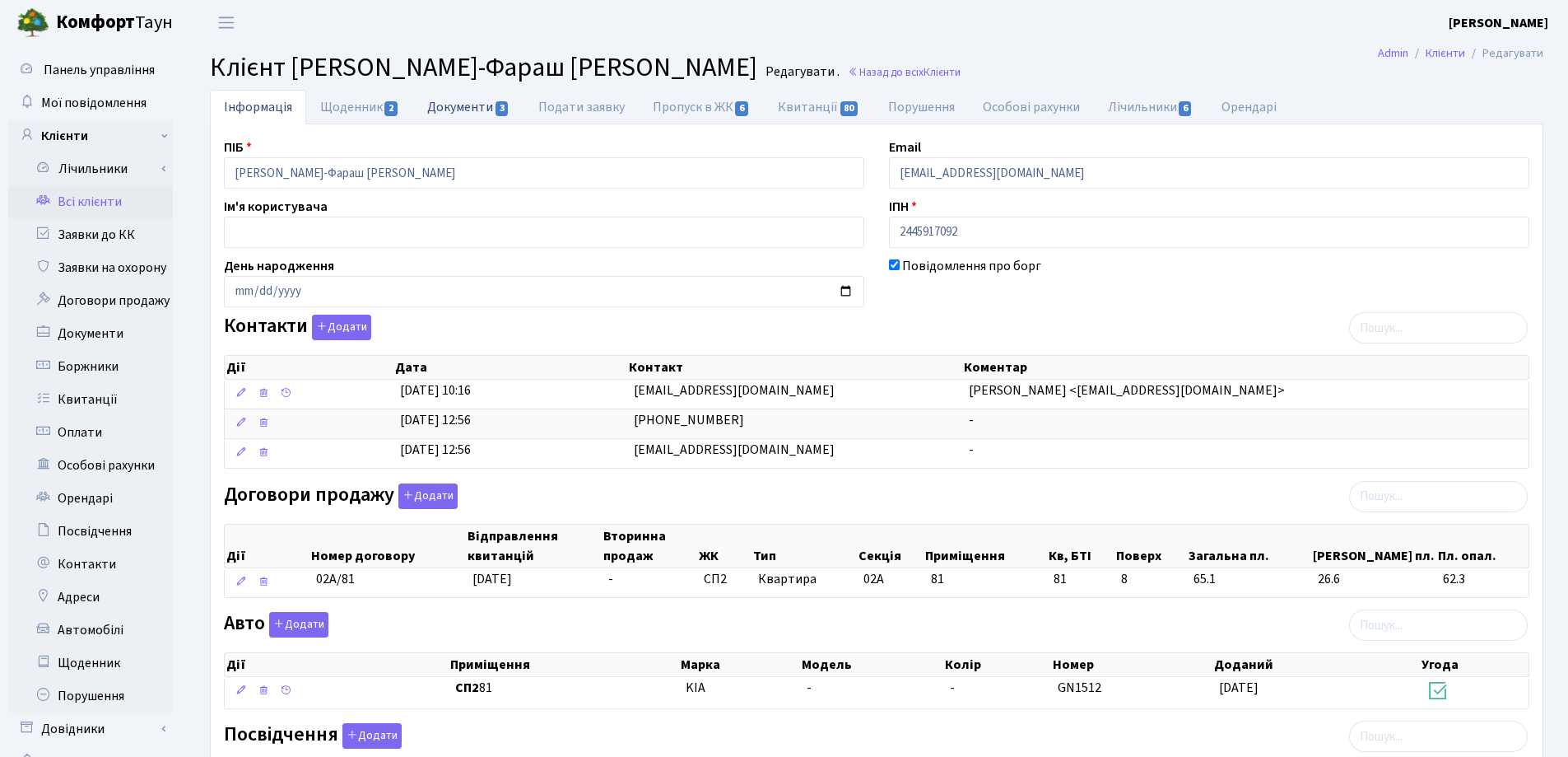
click at [458, 104] on link "Документи 3" at bounding box center [468, 107] width 111 height 33
select select "25"
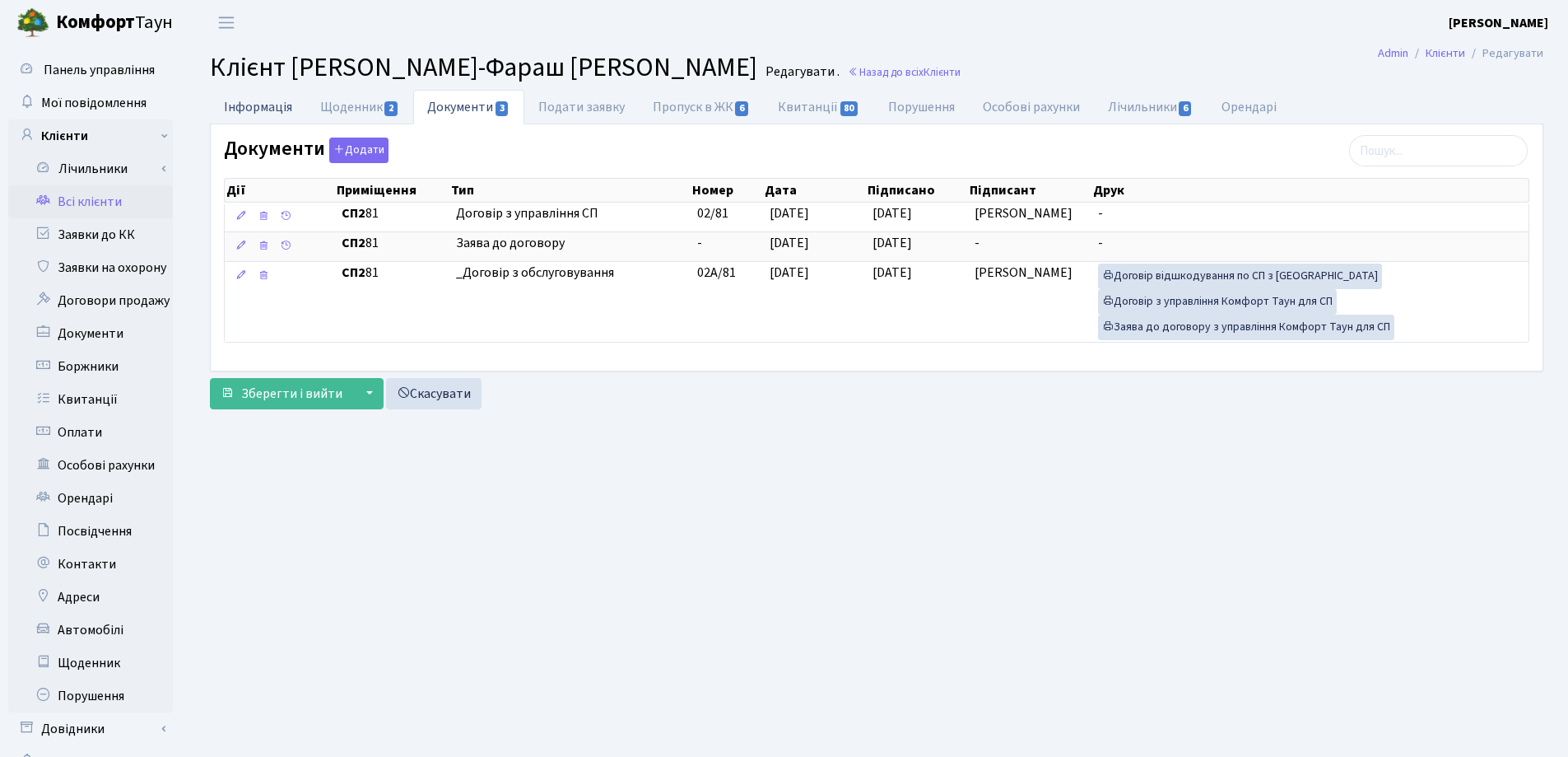
click at [249, 110] on link "Інформація" at bounding box center [258, 107] width 97 height 33
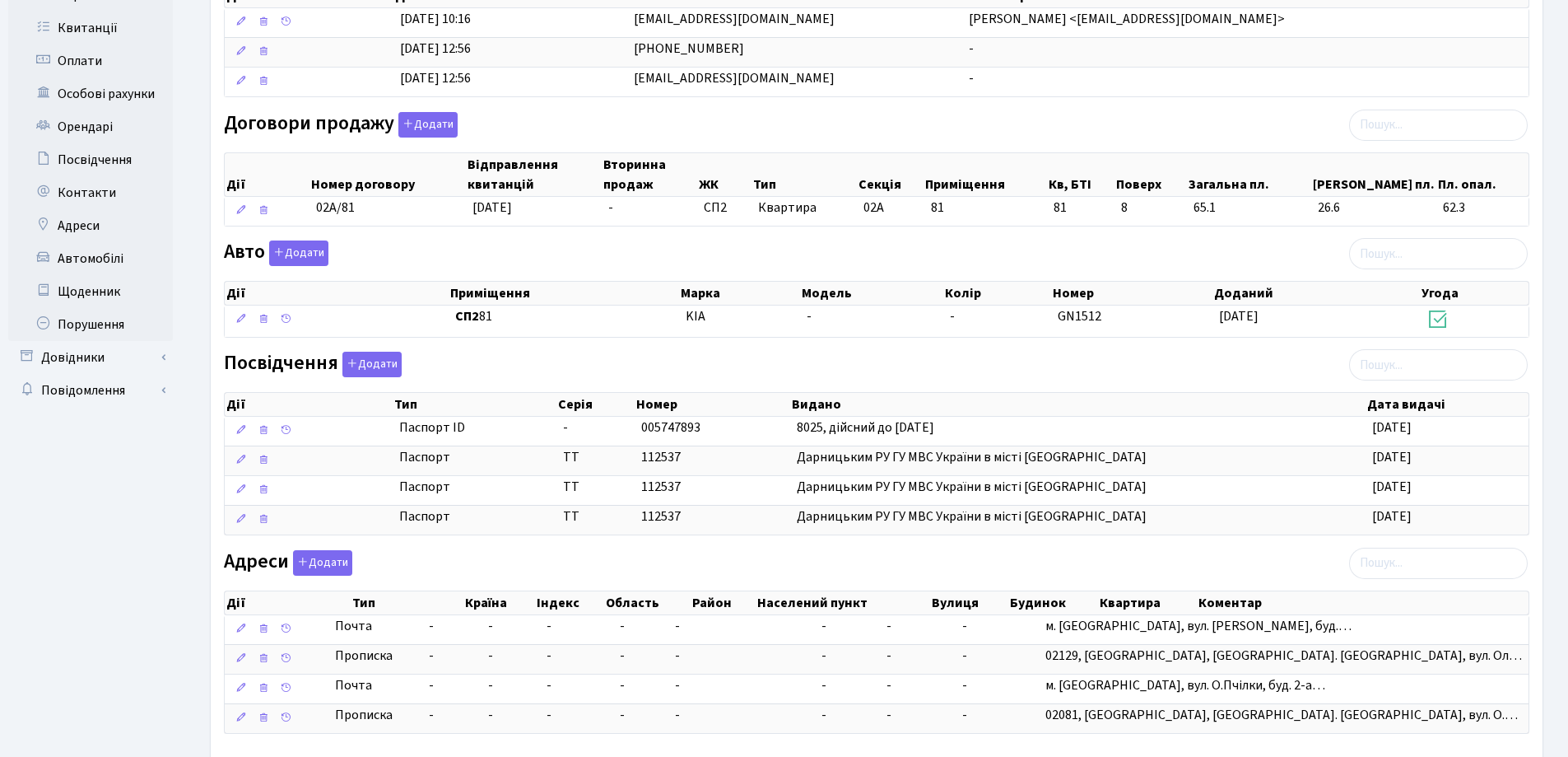
scroll to position [52, 0]
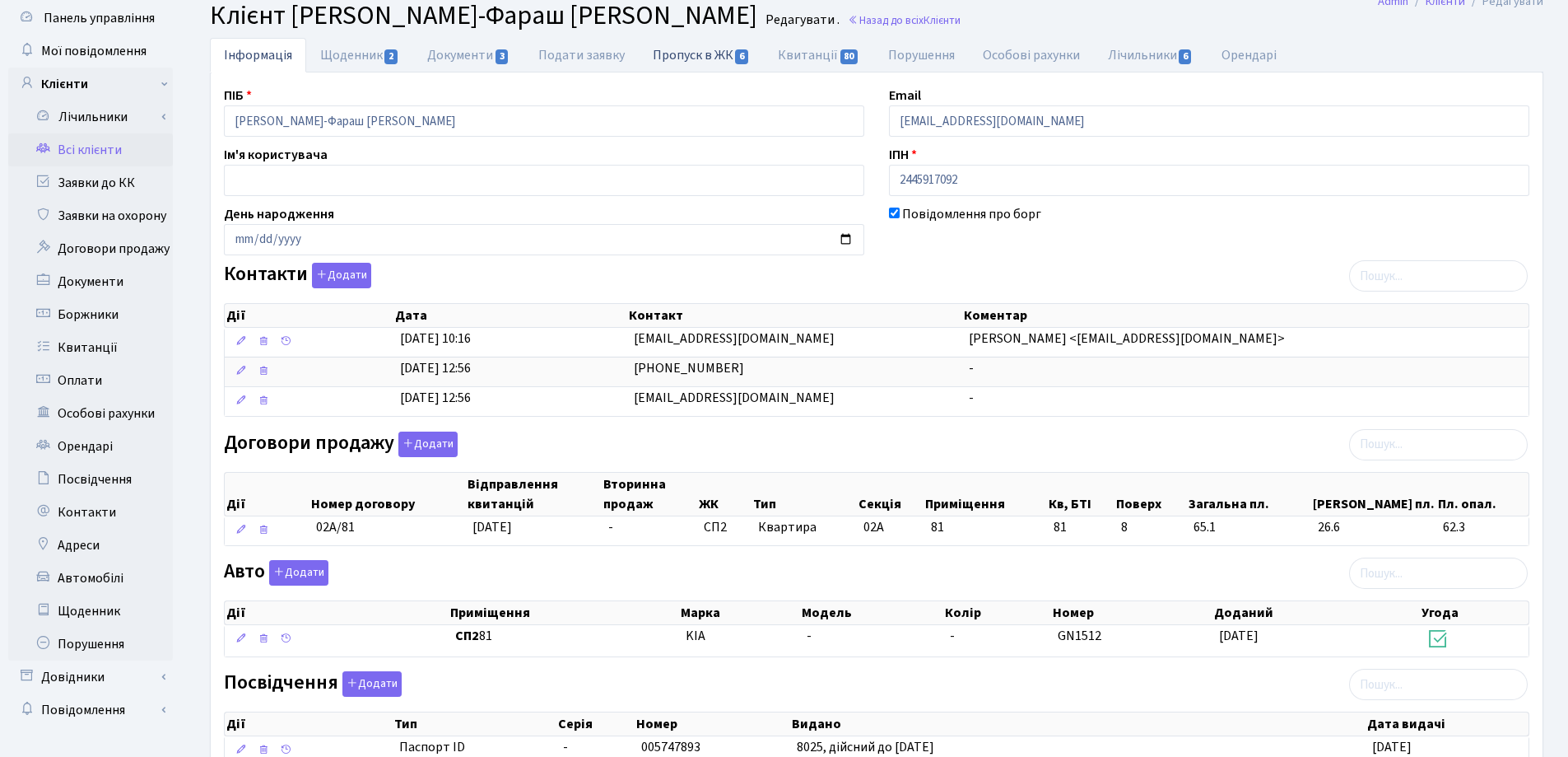
click at [674, 60] on link "Пропуск в ЖК 6" at bounding box center [701, 55] width 125 height 33
select select "25"
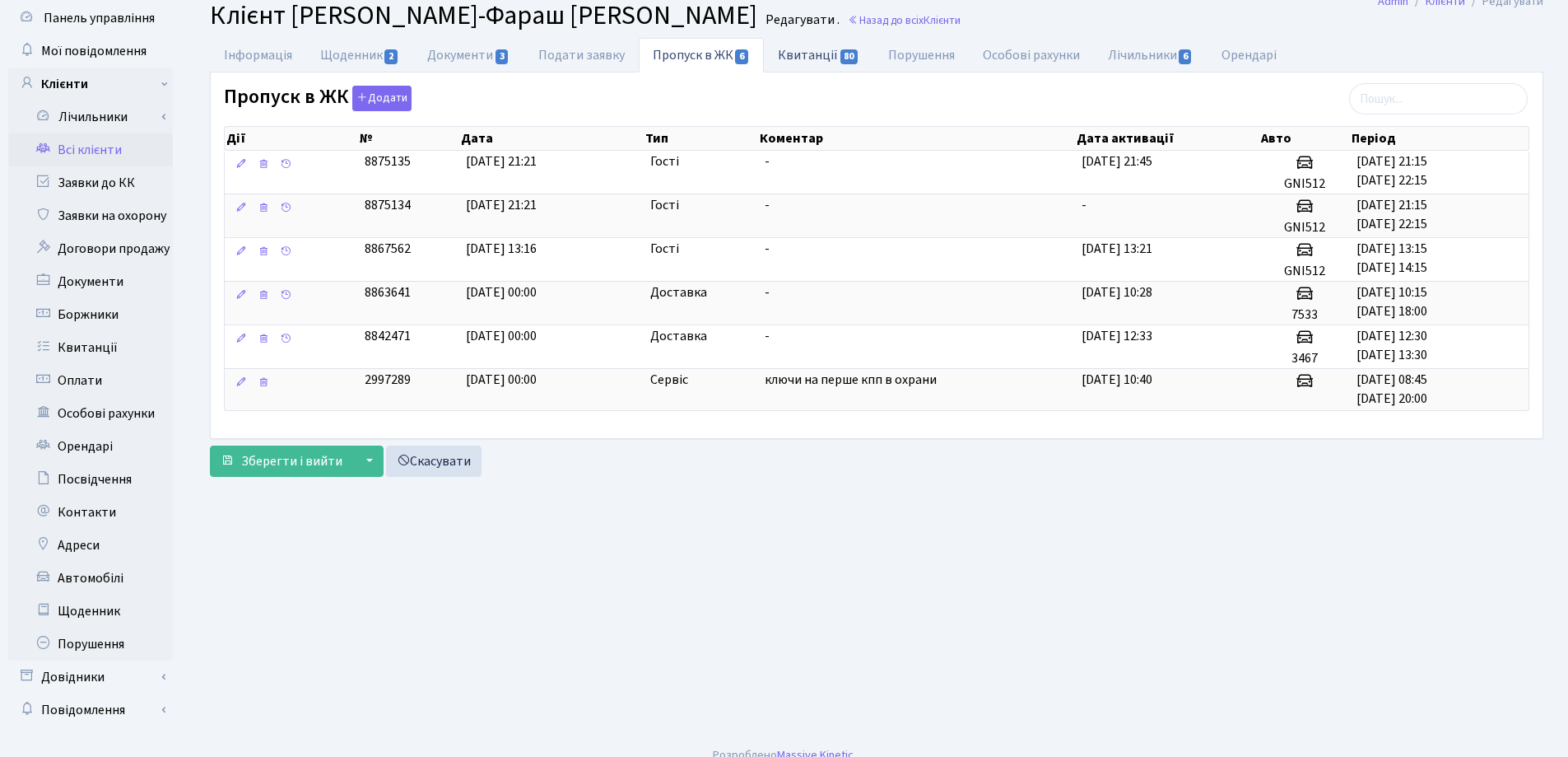
click at [782, 60] on link "Квитанції 80" at bounding box center [819, 55] width 110 height 33
select select "25"
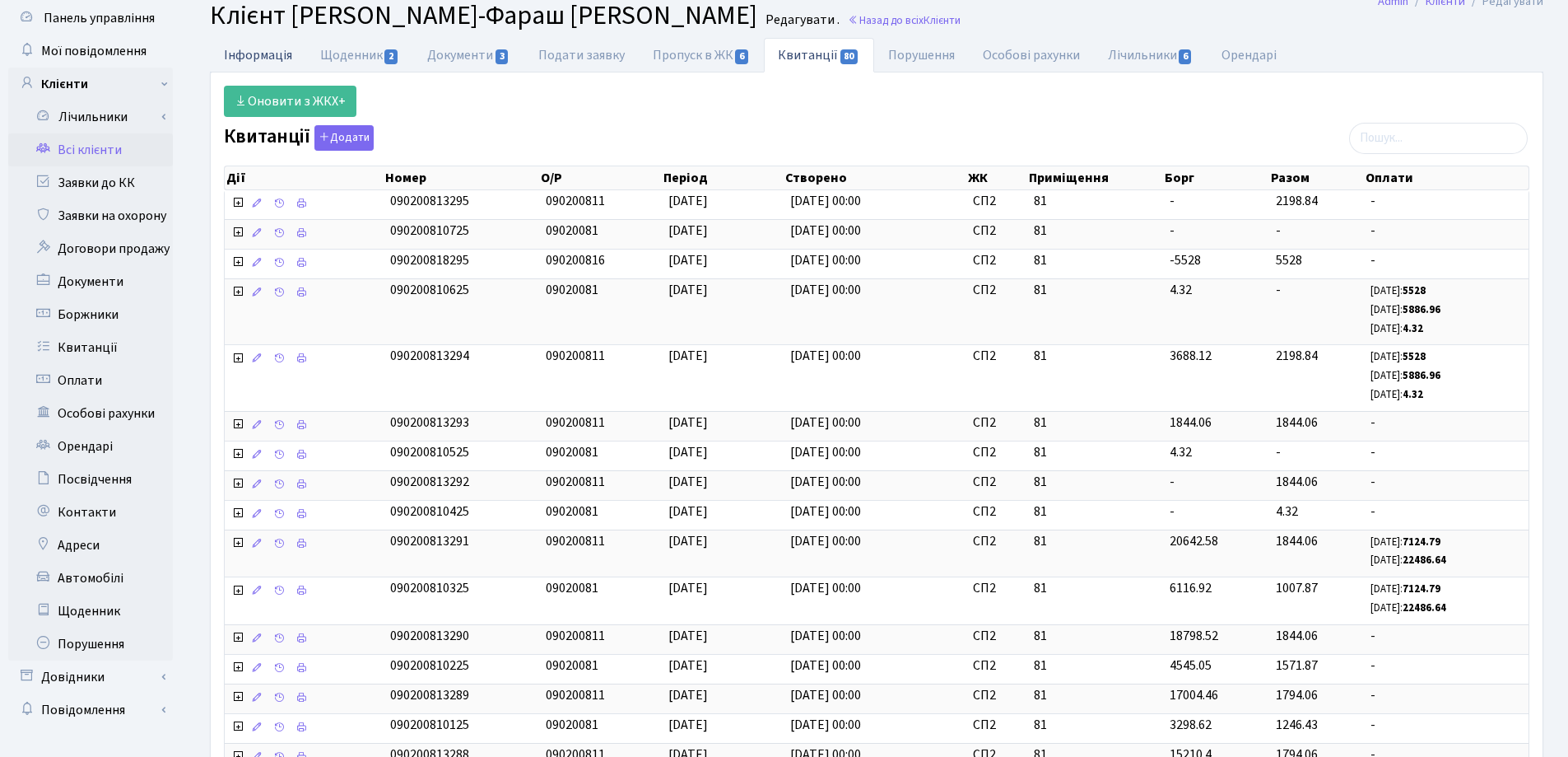
click at [242, 58] on link "Інформація" at bounding box center [258, 55] width 97 height 33
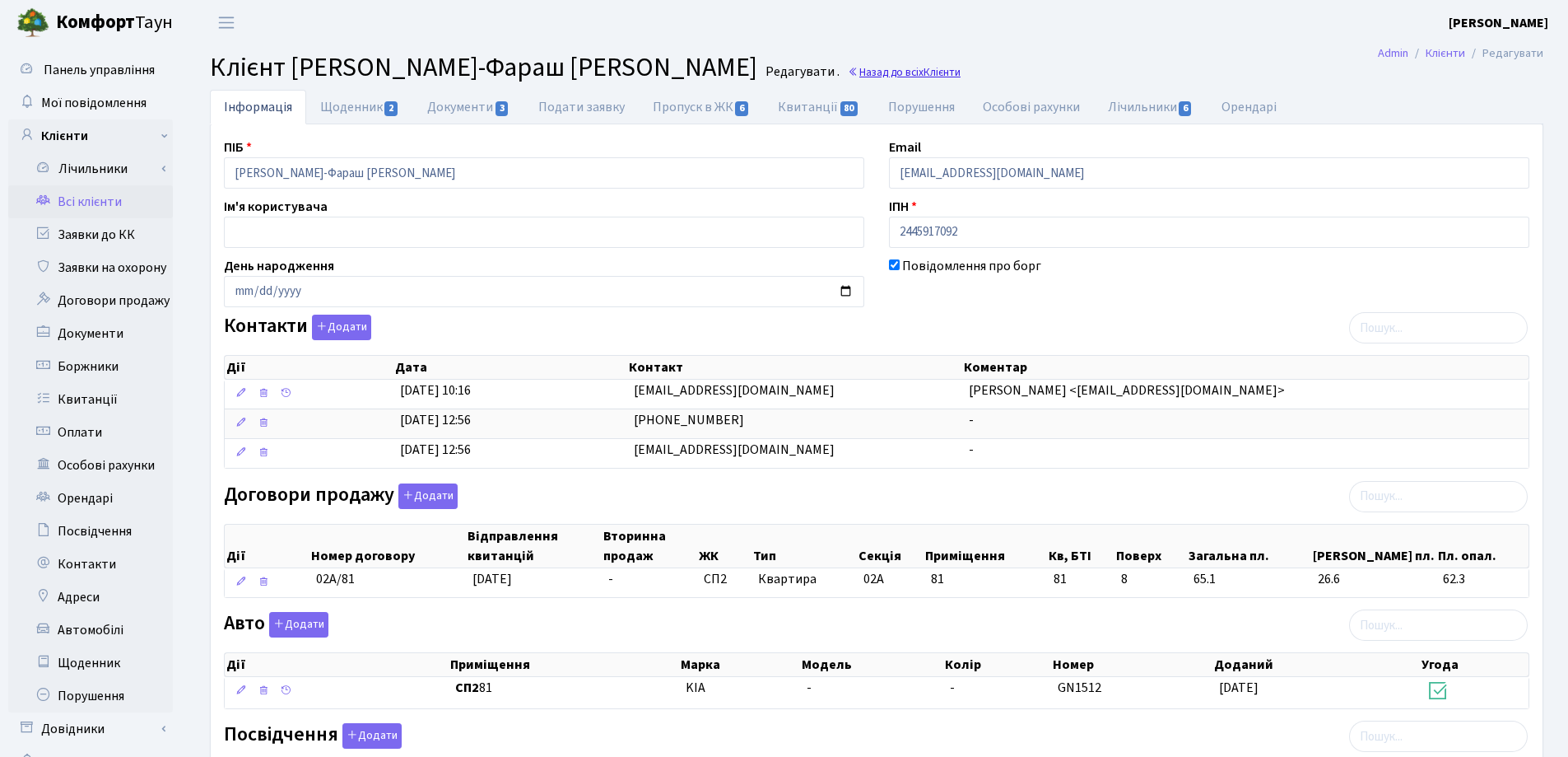
click at [909, 73] on link "Назад до всіх Клієнти" at bounding box center [903, 72] width 112 height 16
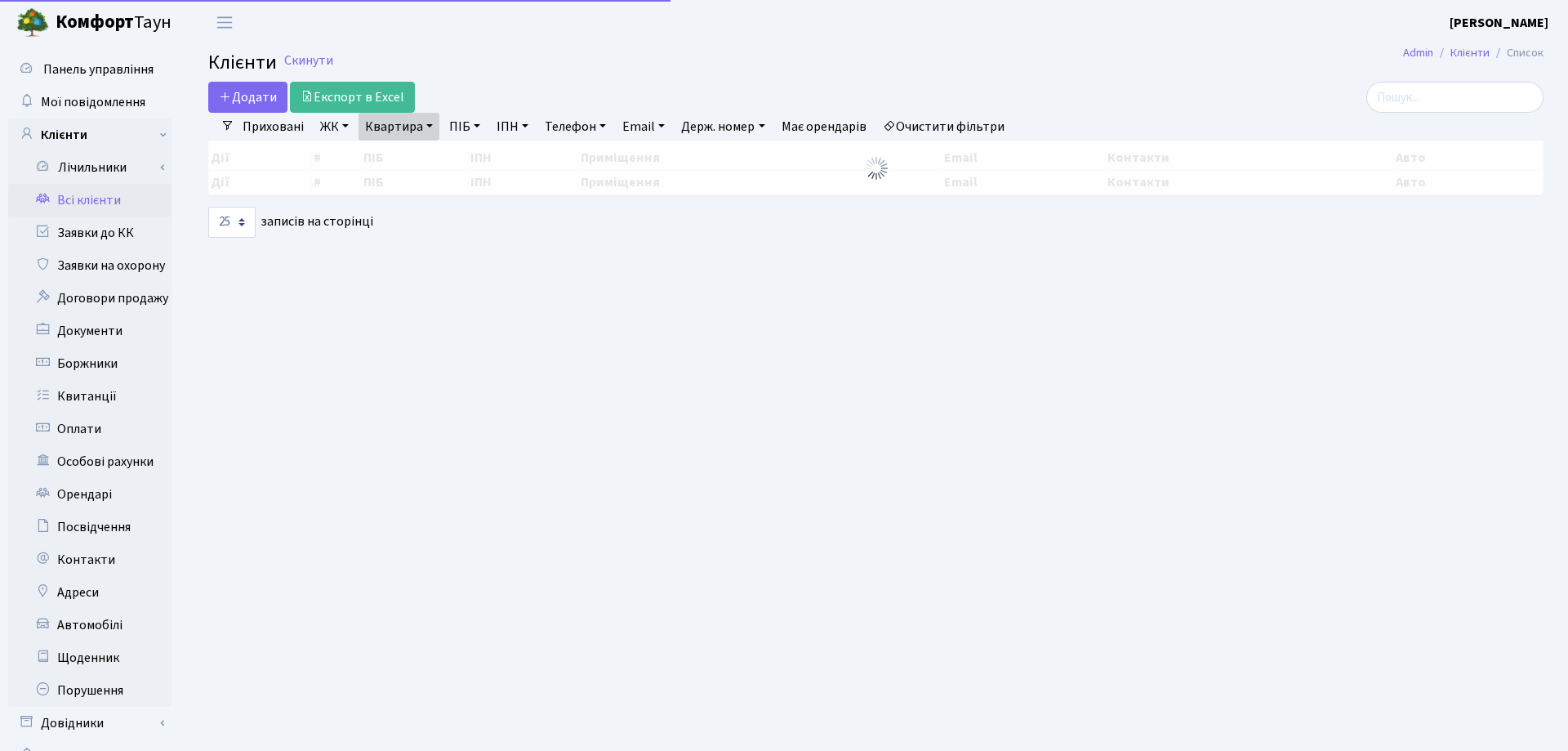
select select "25"
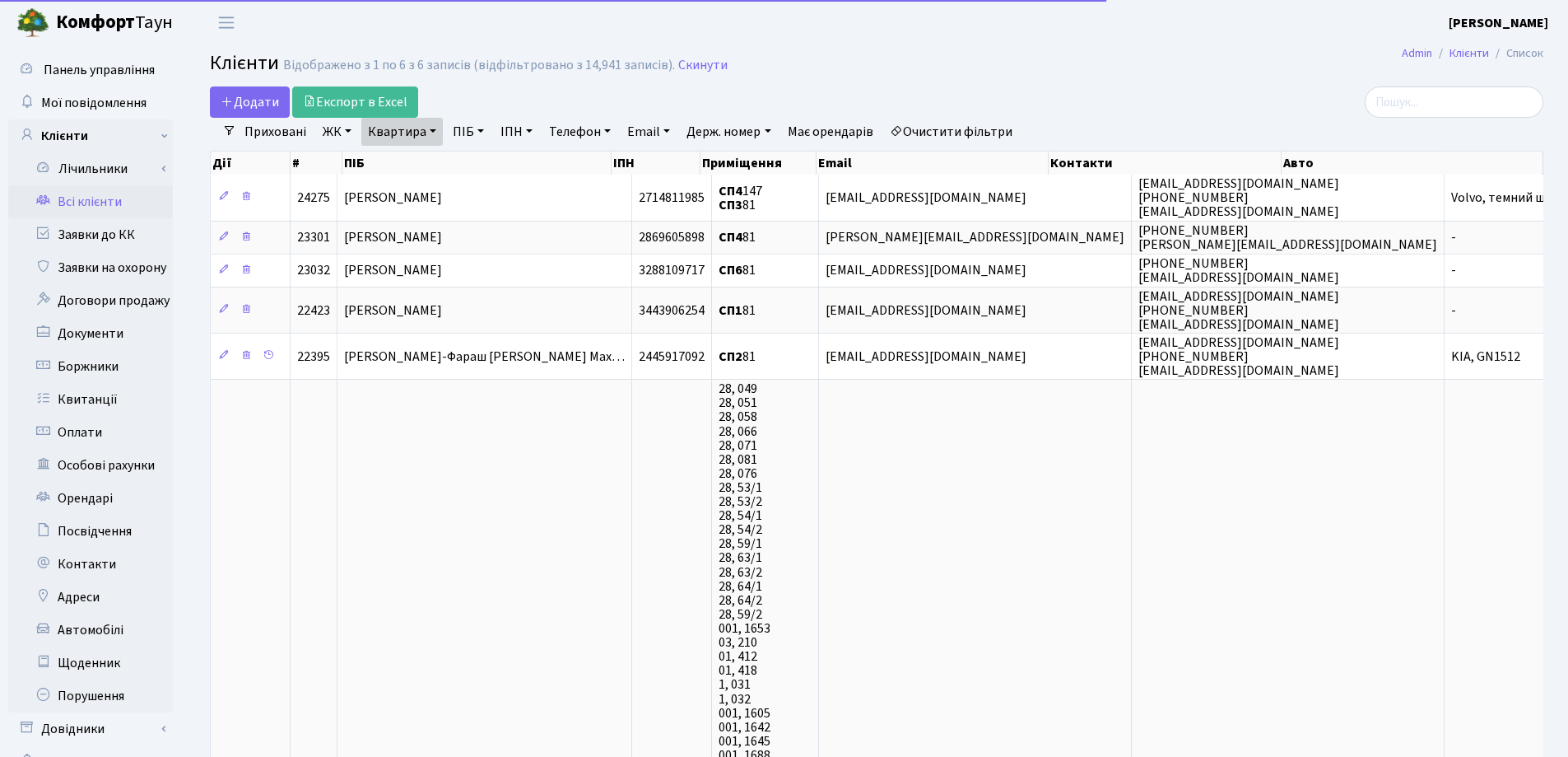
click at [432, 129] on link "Квартира" at bounding box center [402, 132] width 82 height 28
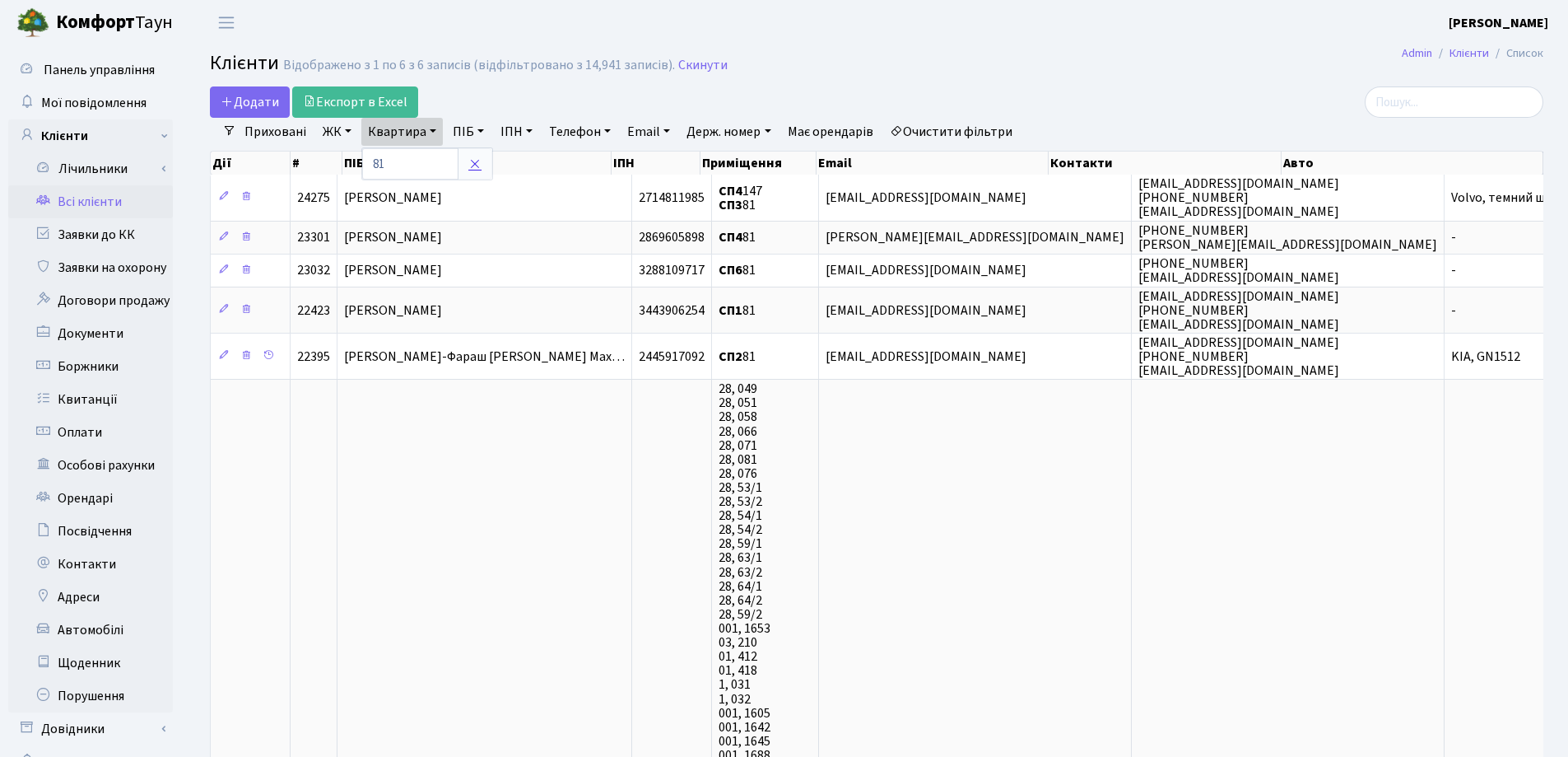
click at [473, 161] on icon at bounding box center [475, 164] width 13 height 13
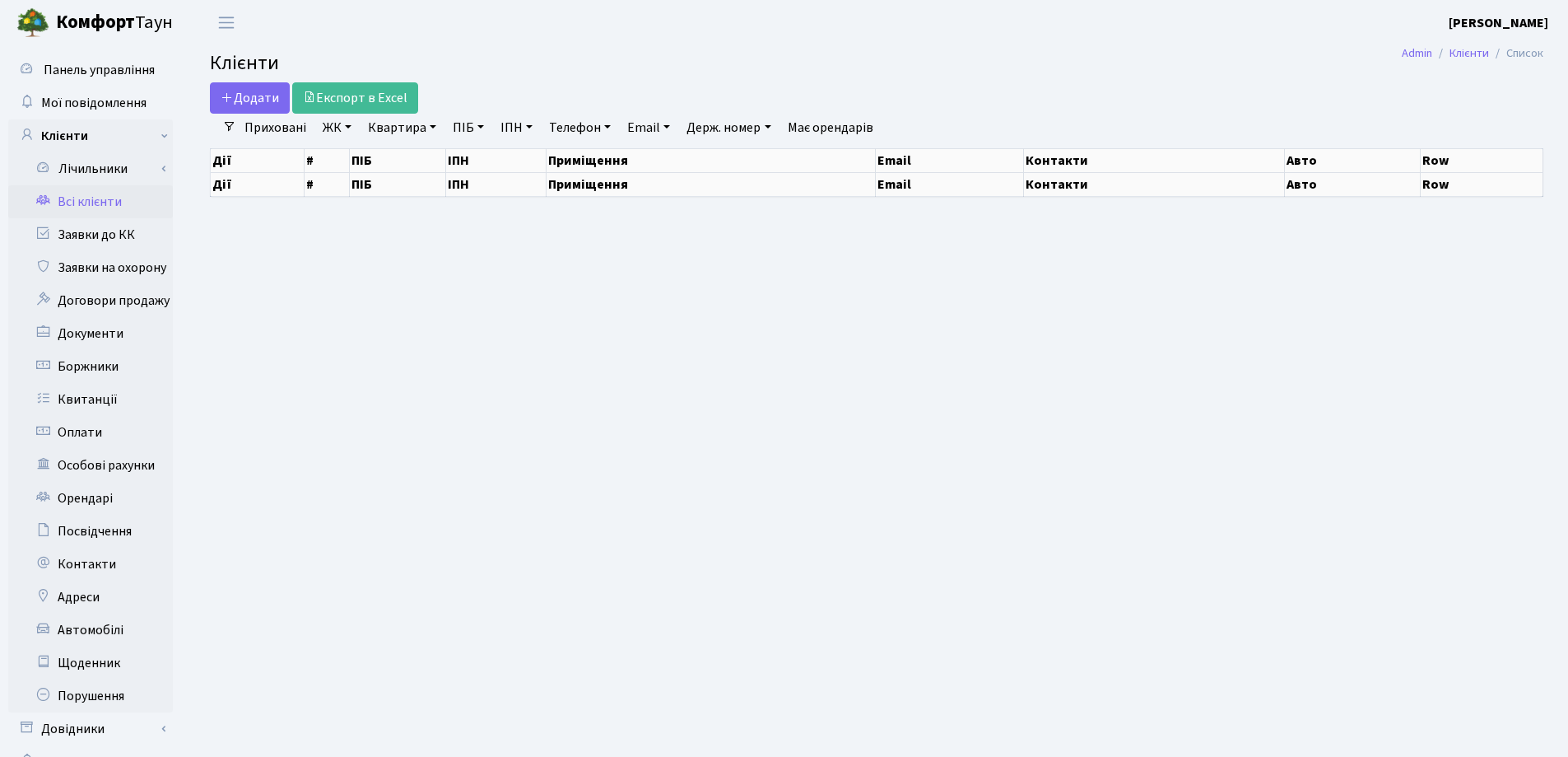
select select "25"
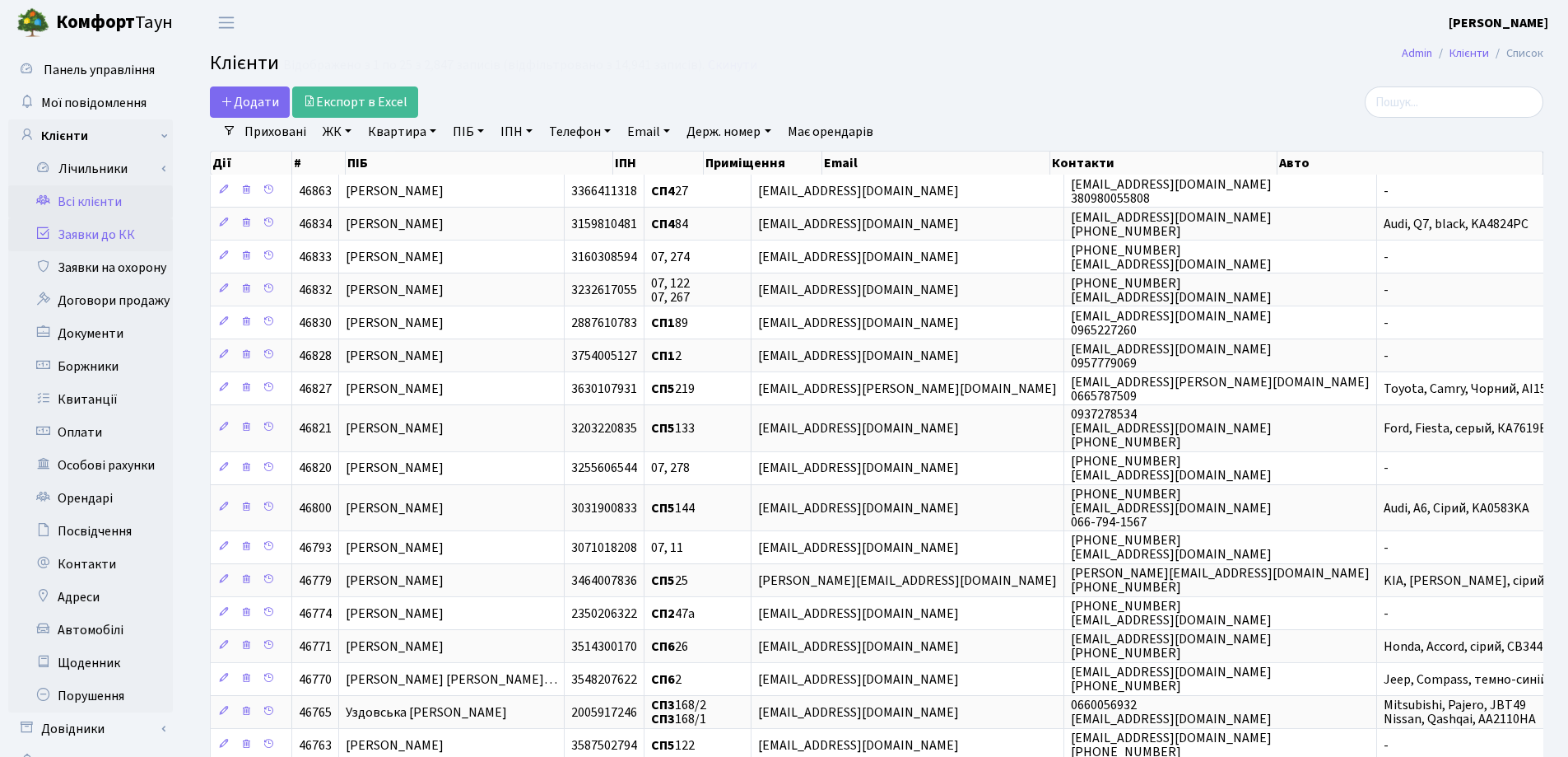
click at [86, 240] on link "Заявки до КК" at bounding box center [90, 234] width 165 height 33
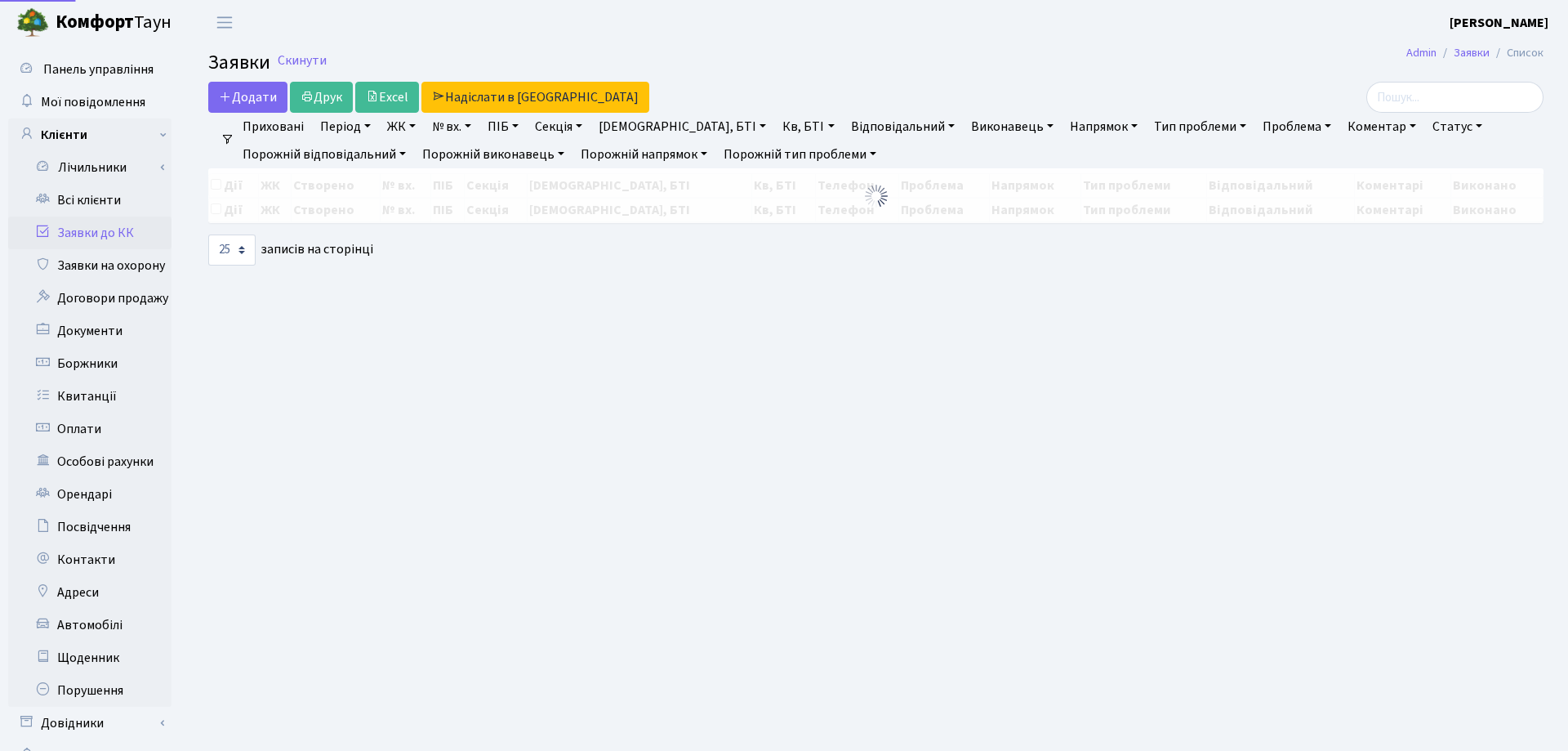
select select "25"
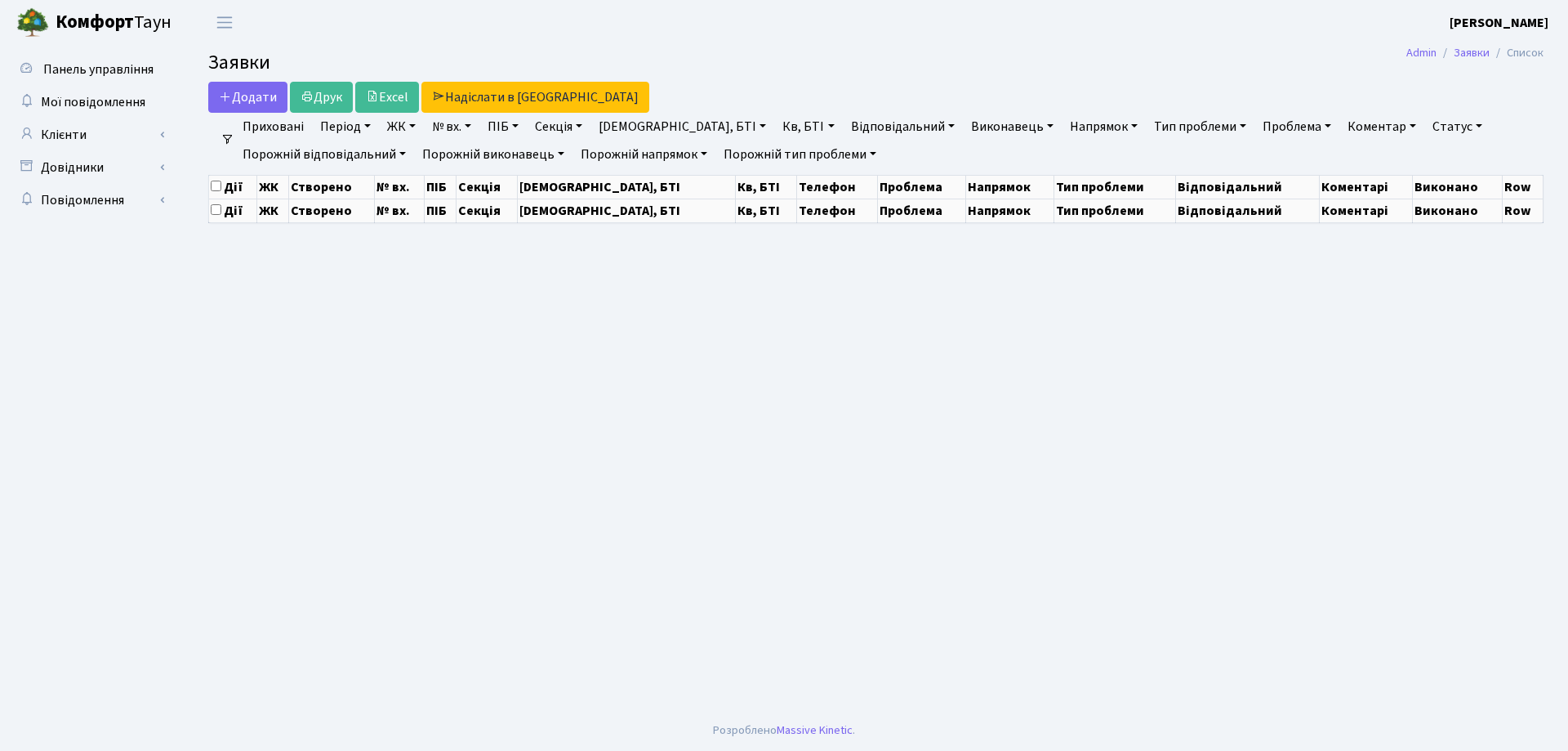
select select "25"
